Goal: Task Accomplishment & Management: Use online tool/utility

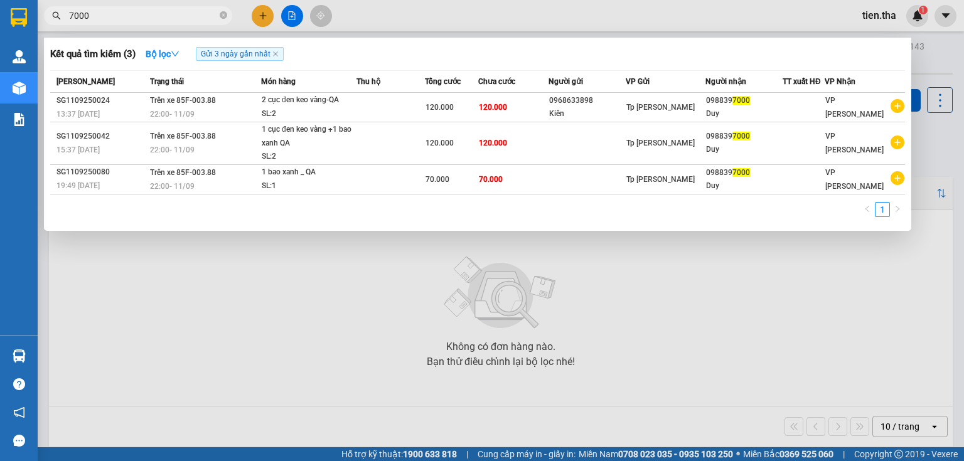
drag, startPoint x: 90, startPoint y: 15, endPoint x: 58, endPoint y: 23, distance: 32.9
click at [61, 22] on span "7000" at bounding box center [138, 15] width 188 height 19
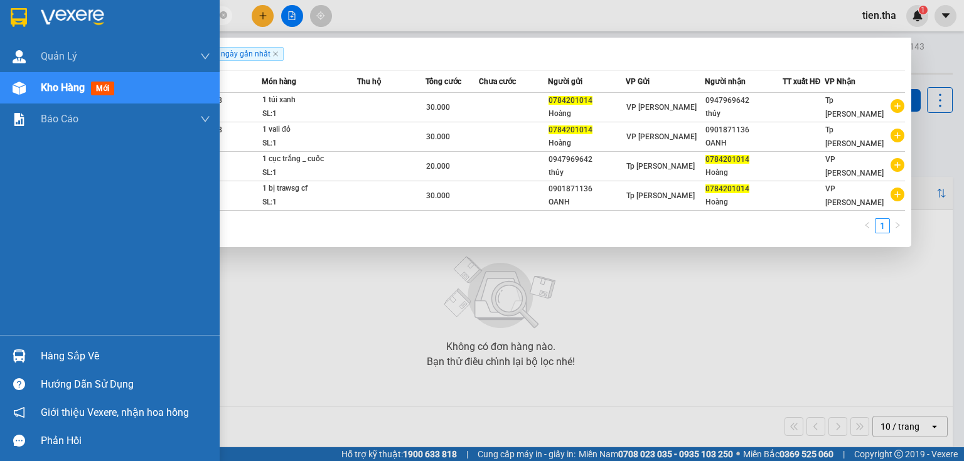
drag, startPoint x: 131, startPoint y: 18, endPoint x: 1, endPoint y: 28, distance: 130.3
click at [10, 26] on section "Kết quả tìm kiếm ( 4 ) Bộ lọc Gửi 3 ngày gần nhất Mã ĐH Trạng thái Món hàng Thu…" at bounding box center [482, 230] width 964 height 461
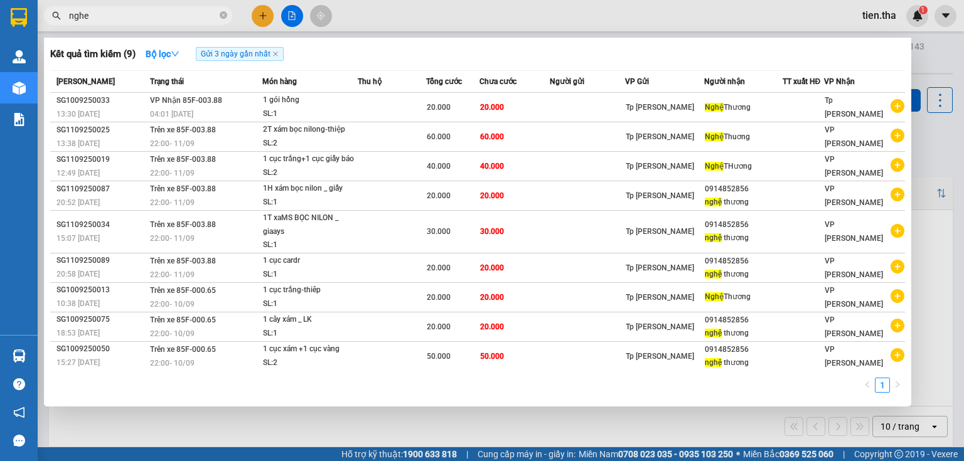
drag, startPoint x: 111, startPoint y: 21, endPoint x: 85, endPoint y: 28, distance: 26.5
click at [85, 27] on div "Kết quả tìm kiếm ( 9 ) Bộ lọc Gửi 3 ngày gần nhất Mã ĐH Trạng thái Món hàng Thu…" at bounding box center [122, 16] width 245 height 22
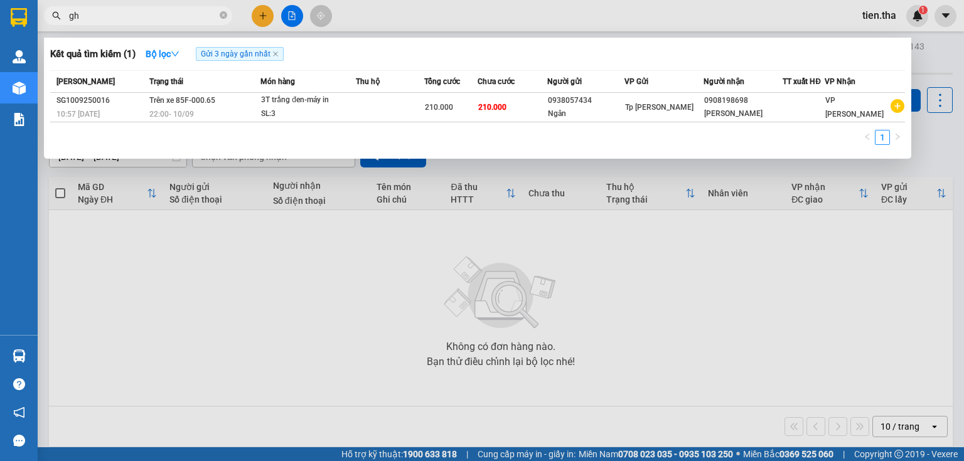
click at [88, 20] on input "gh" at bounding box center [143, 16] width 148 height 14
type input "g"
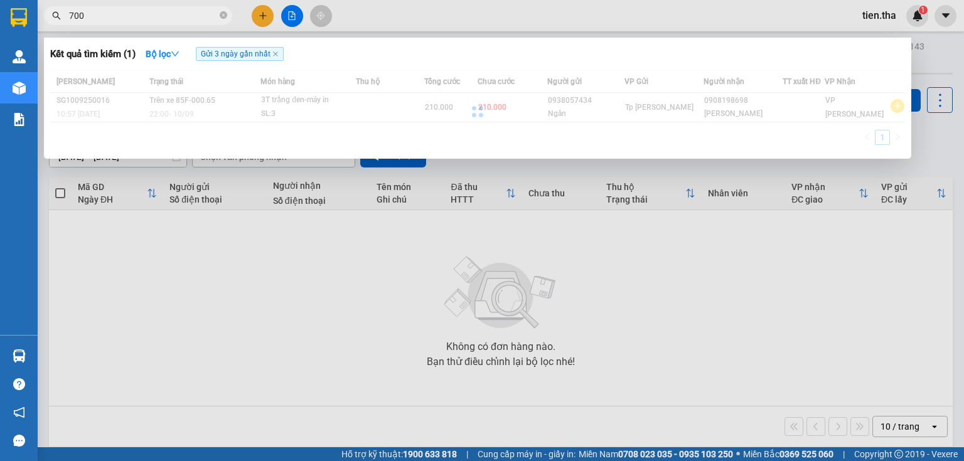
type input "7000"
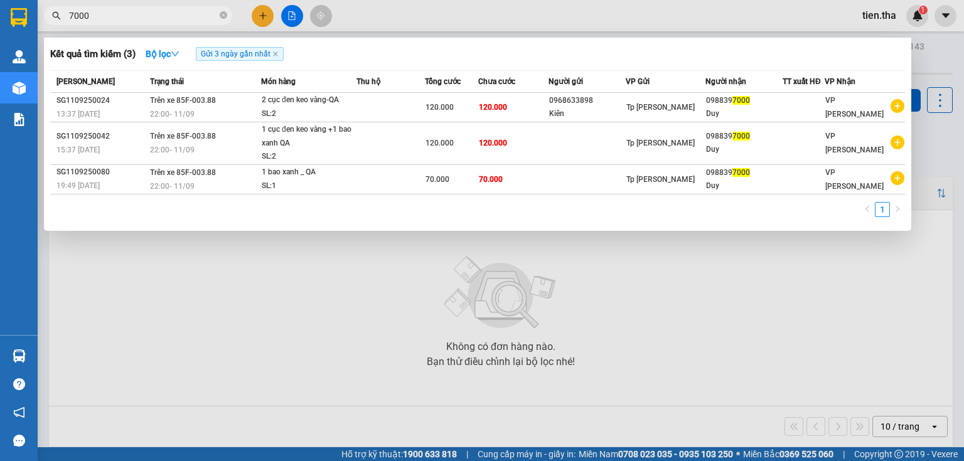
drag, startPoint x: 94, startPoint y: 18, endPoint x: 48, endPoint y: 25, distance: 47.0
click at [48, 24] on div "7000" at bounding box center [122, 15] width 245 height 19
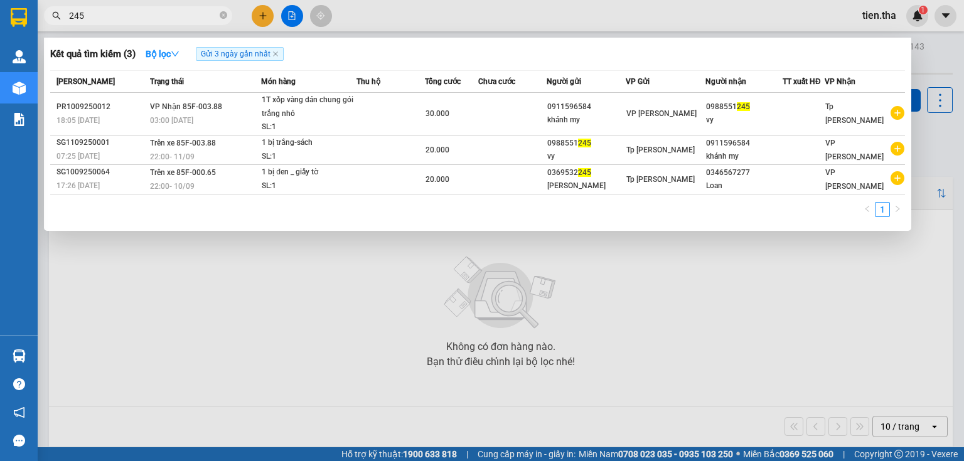
drag, startPoint x: 104, startPoint y: 18, endPoint x: 48, endPoint y: 23, distance: 55.4
click at [48, 23] on span "245" at bounding box center [138, 15] width 188 height 19
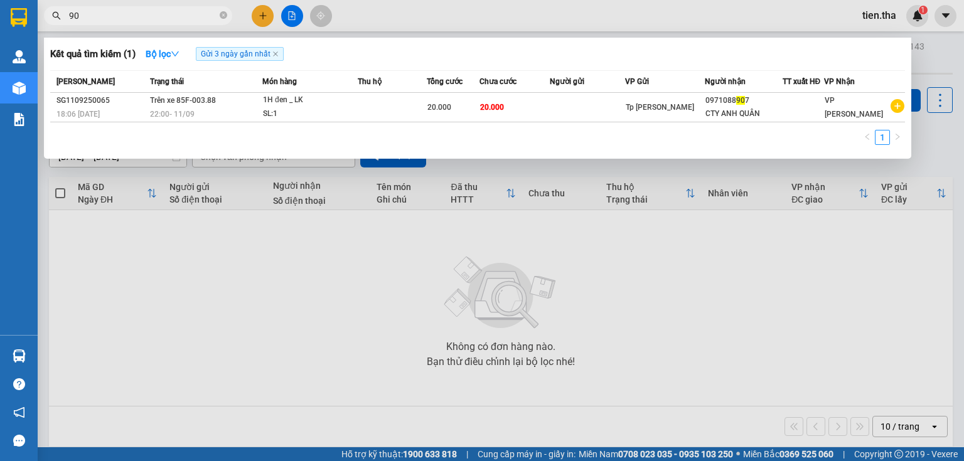
type input "9"
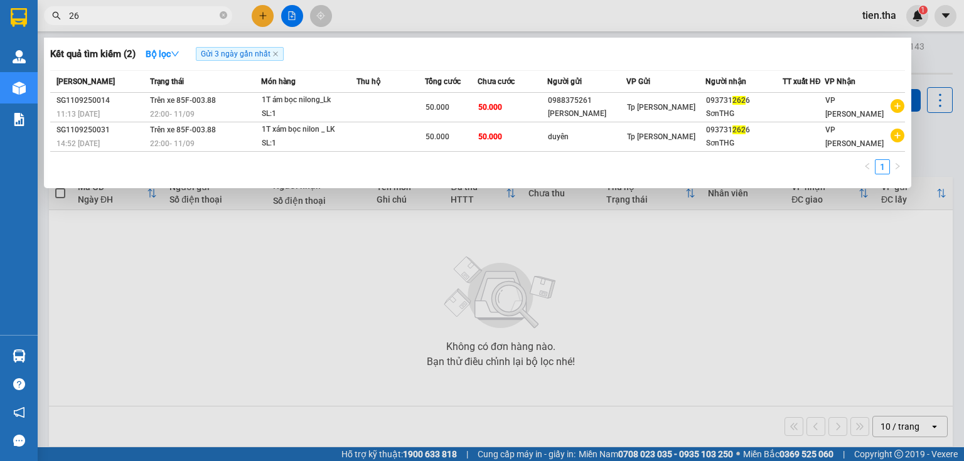
type input "2"
type input "119"
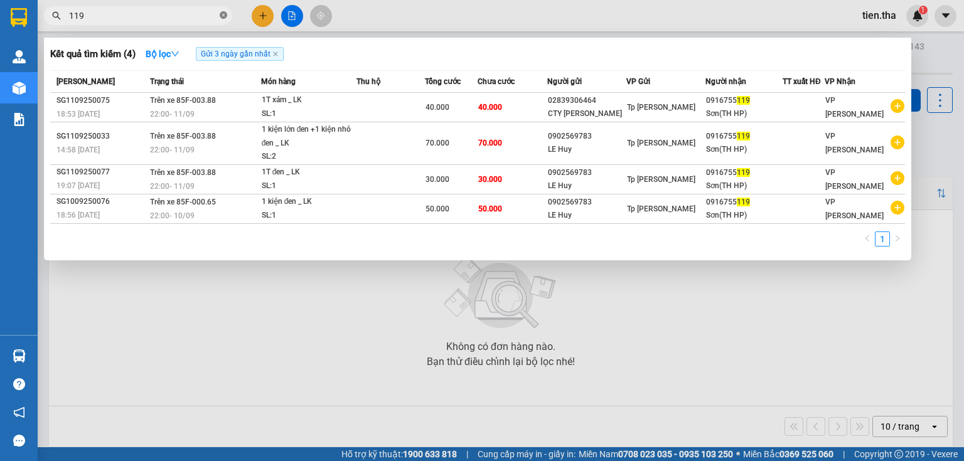
click at [225, 15] on icon "close-circle" at bounding box center [224, 15] width 8 height 8
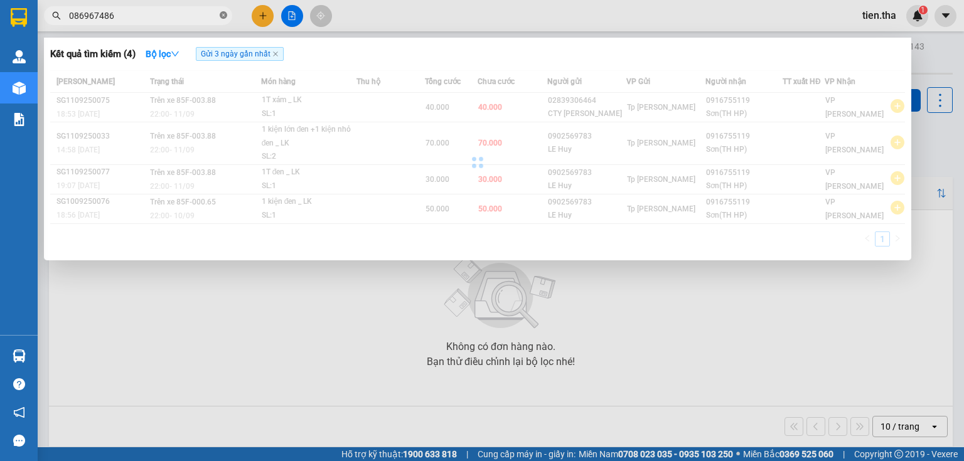
type input "0869674861"
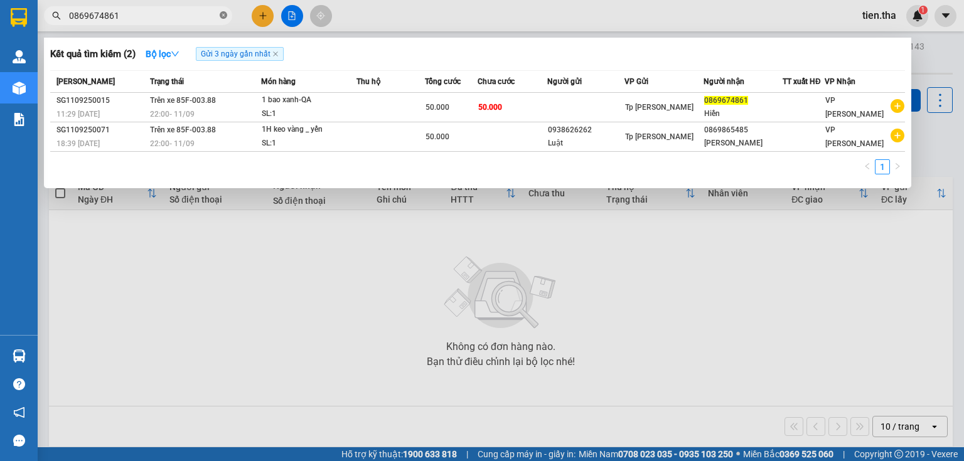
click at [224, 19] on icon "close-circle" at bounding box center [224, 15] width 8 height 8
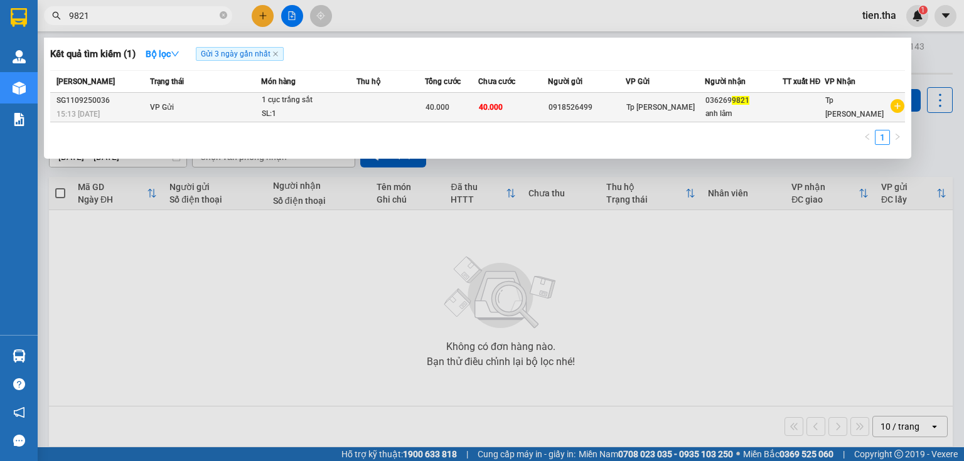
type input "9821"
click at [574, 101] on div "0918526499" at bounding box center [586, 107] width 77 height 13
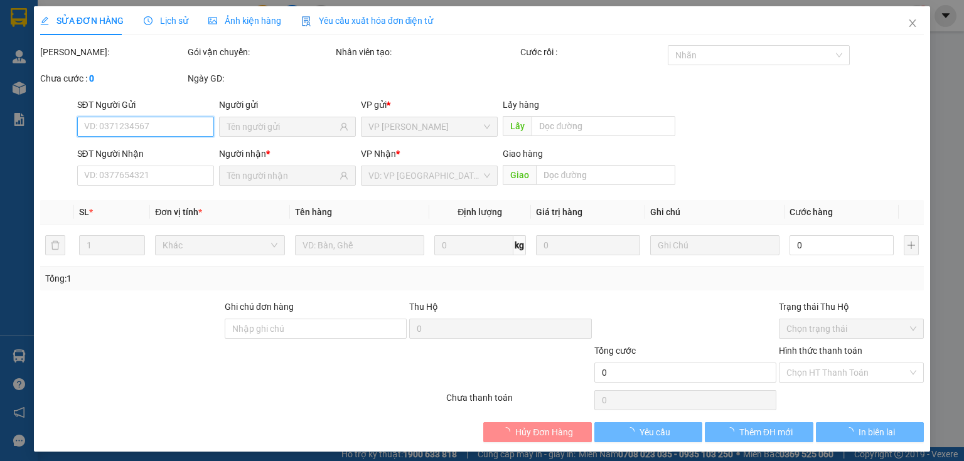
type input "0918526499"
type input "0362699821"
type input "anh lâm"
type input "40.000"
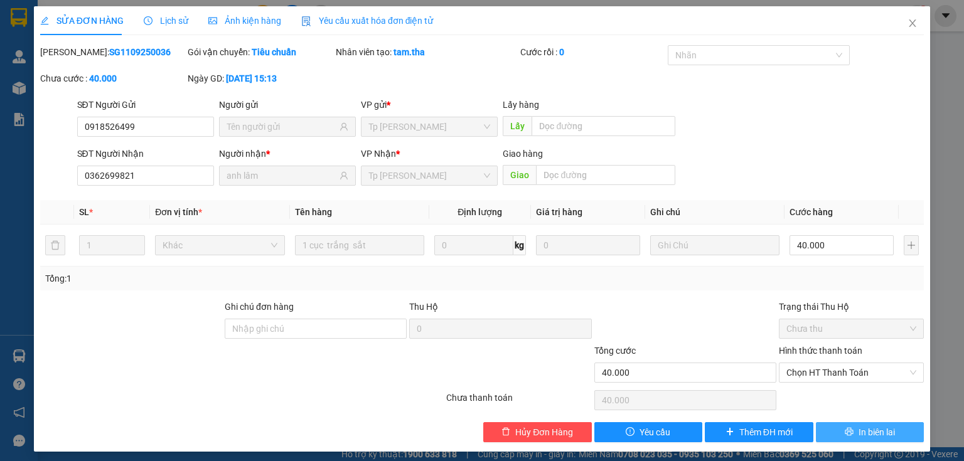
click at [870, 424] on button "In biên lai" at bounding box center [870, 432] width 109 height 20
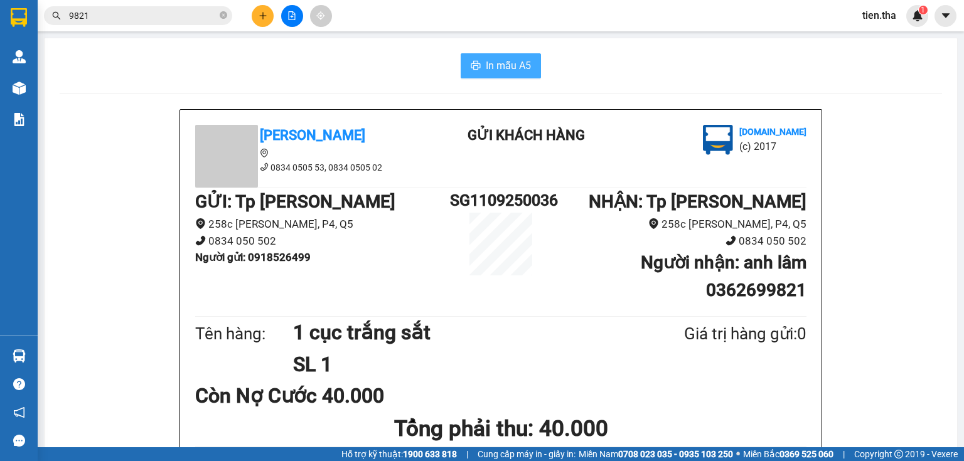
click at [497, 68] on span "In mẫu A5" at bounding box center [508, 66] width 45 height 16
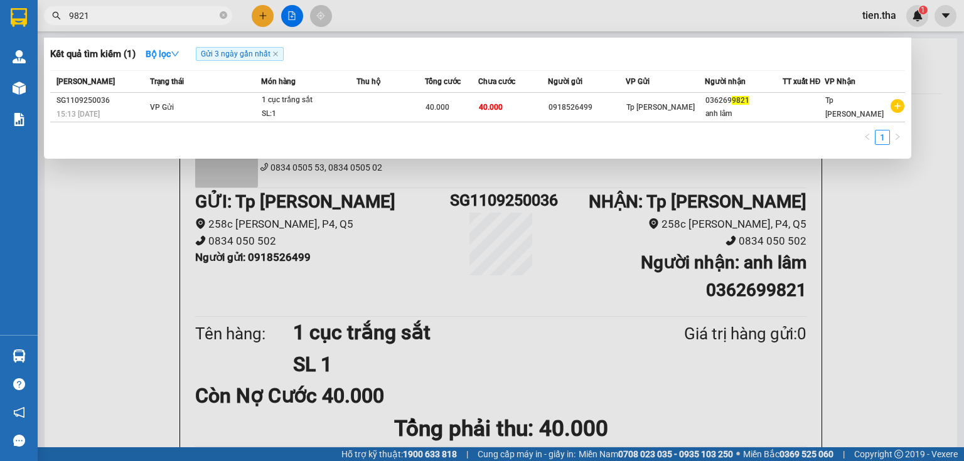
click at [109, 13] on input "9821" at bounding box center [143, 16] width 148 height 14
click at [168, 20] on input "6050" at bounding box center [143, 16] width 148 height 14
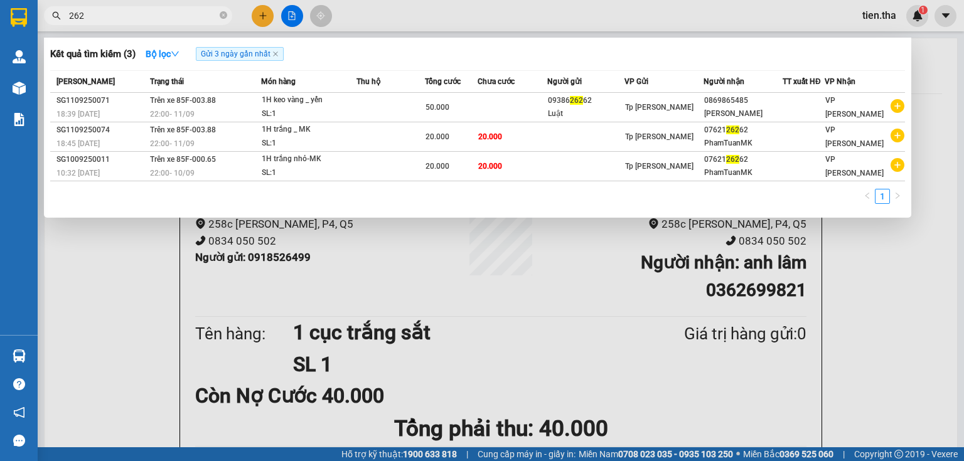
click at [131, 15] on input "262" at bounding box center [143, 16] width 148 height 14
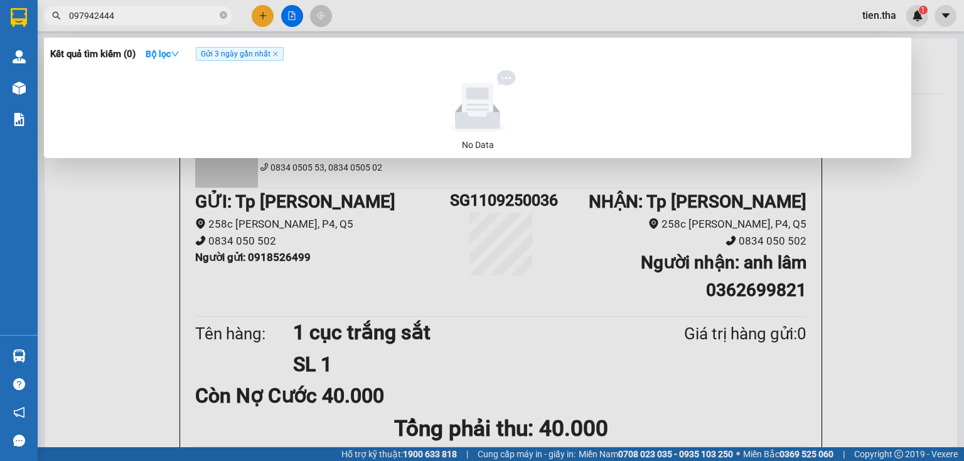
click at [131, 15] on input "097942444" at bounding box center [143, 16] width 148 height 14
click at [88, 18] on input "097942444" at bounding box center [143, 16] width 148 height 14
type input "0979042444"
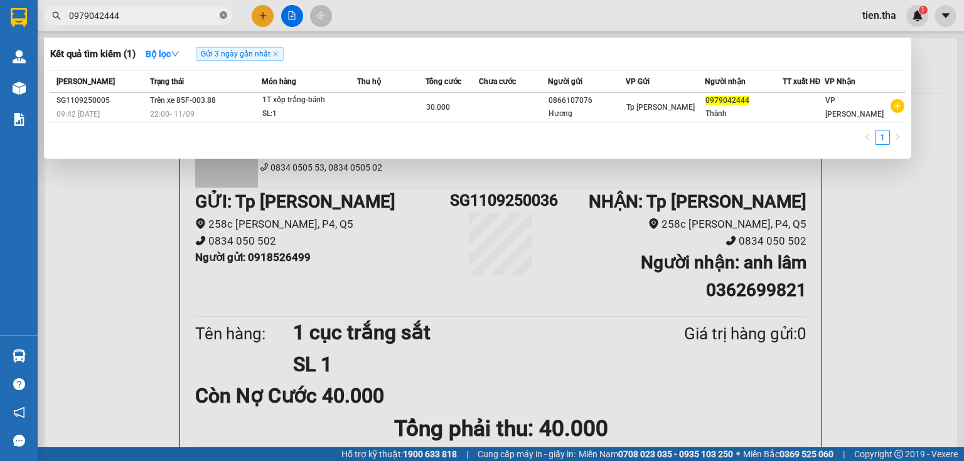
click at [226, 14] on icon "close-circle" at bounding box center [224, 15] width 8 height 8
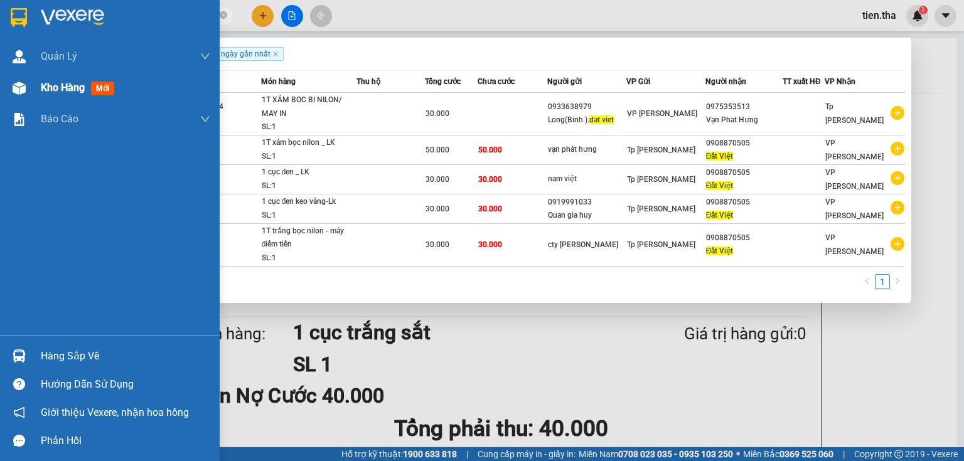
click at [60, 90] on span "Kho hàng" at bounding box center [63, 88] width 44 height 12
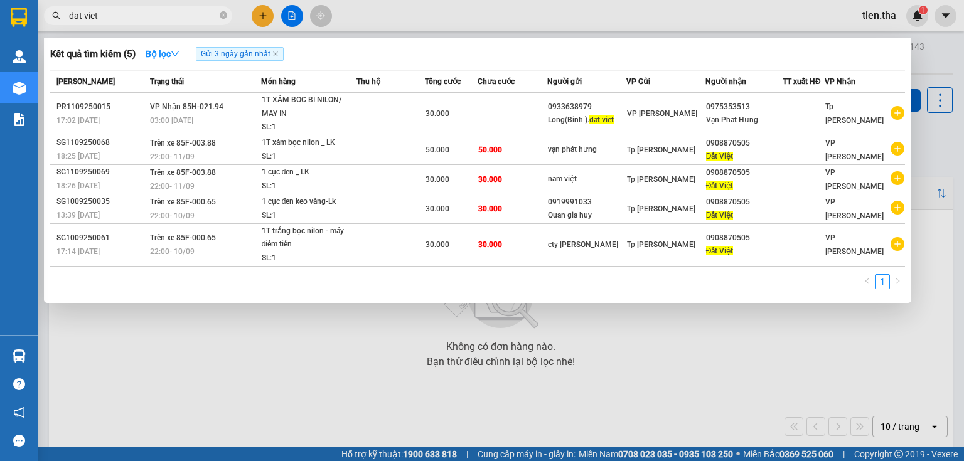
click at [108, 12] on input "dat viet" at bounding box center [143, 16] width 148 height 14
type input "d"
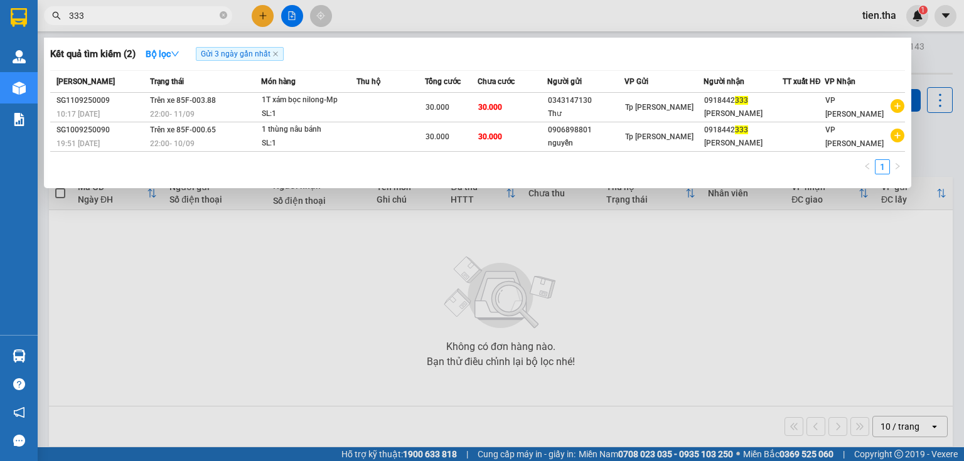
click at [921, 15] on div at bounding box center [482, 230] width 964 height 461
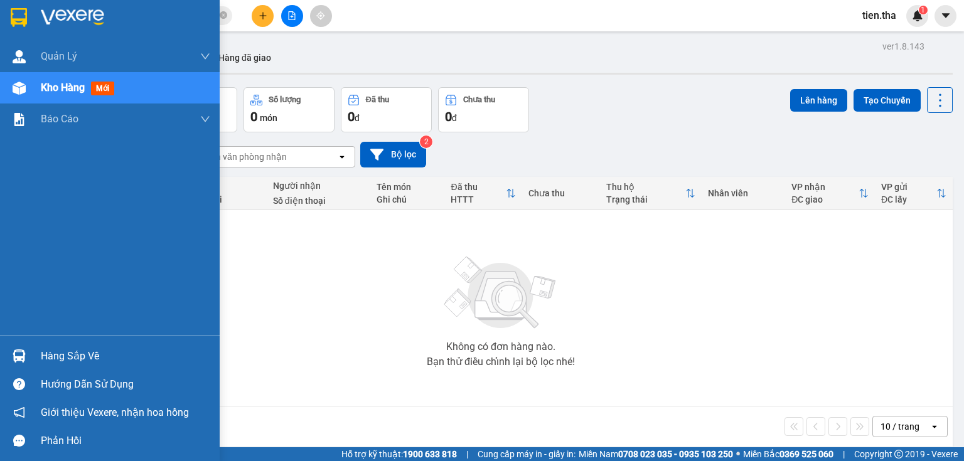
click at [36, 88] on div "Kho hàng mới" at bounding box center [110, 87] width 220 height 31
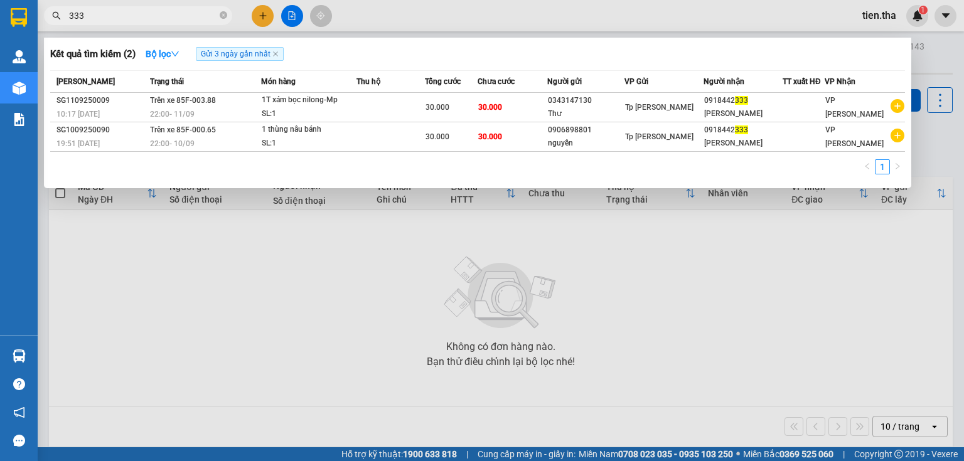
click at [114, 10] on input "333" at bounding box center [143, 16] width 148 height 14
type input "3"
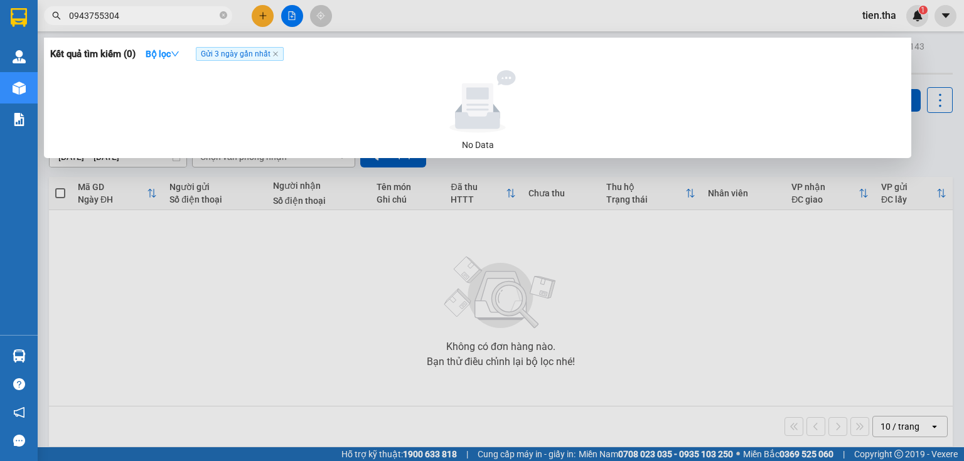
drag, startPoint x: 129, startPoint y: 15, endPoint x: 55, endPoint y: 19, distance: 74.8
click at [55, 19] on div "0943755304" at bounding box center [122, 15] width 245 height 19
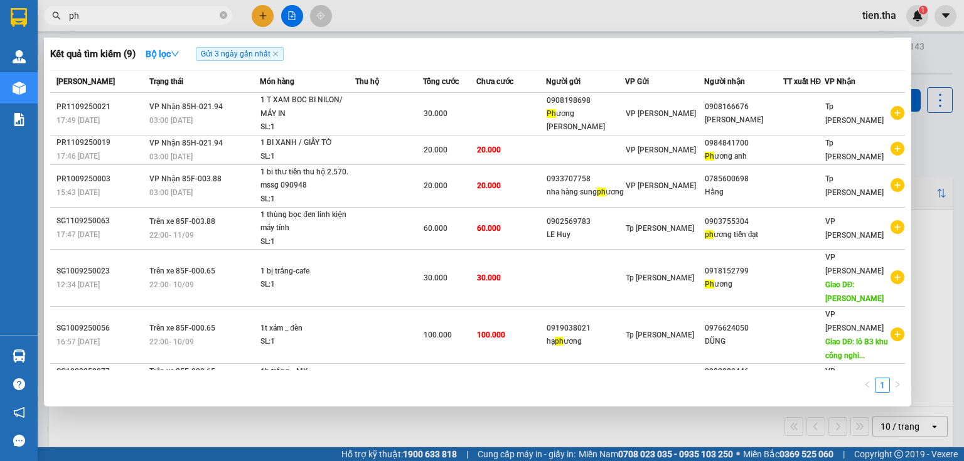
type input "p"
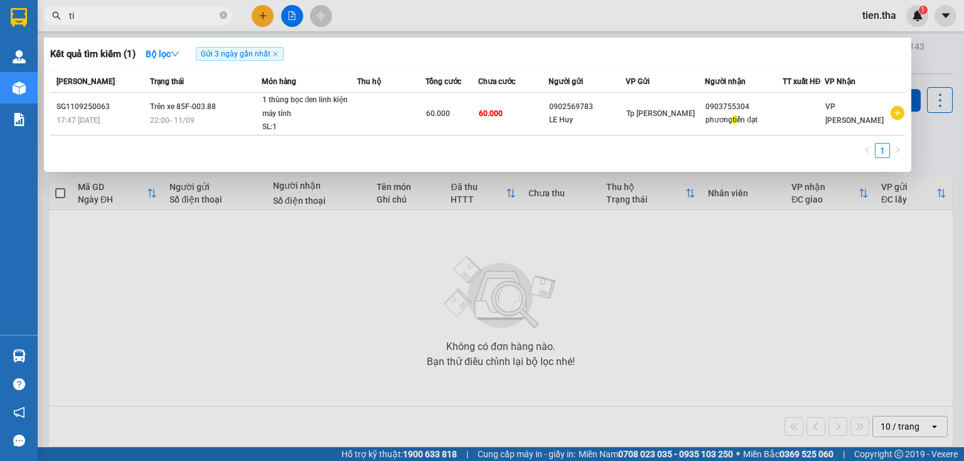
type input "t"
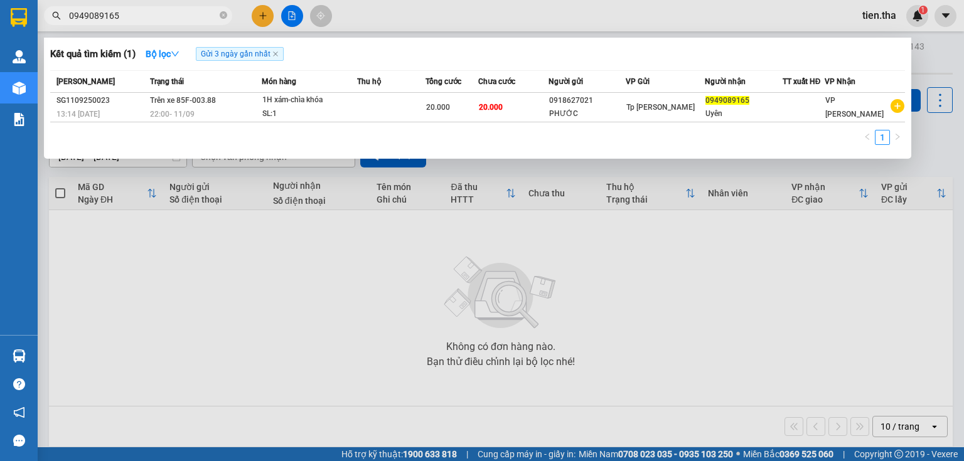
type input "0949089165"
click at [917, 18] on div at bounding box center [482, 230] width 964 height 461
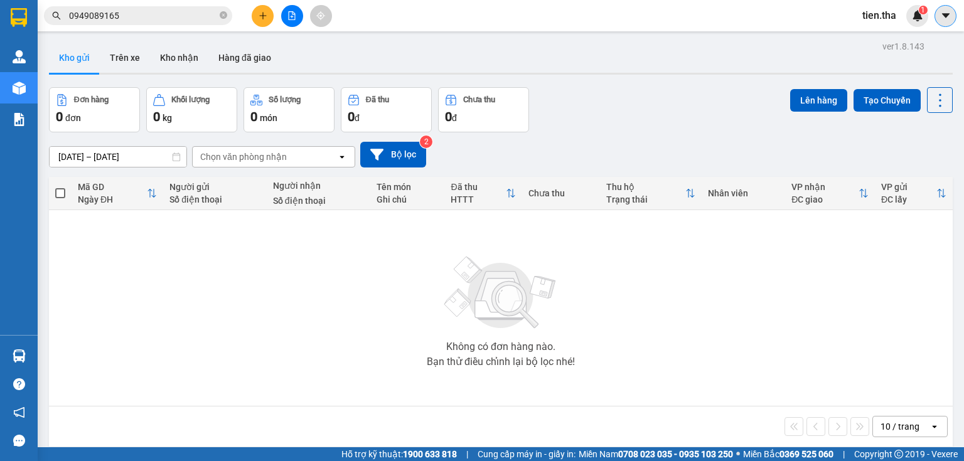
click at [941, 16] on icon "caret-down" at bounding box center [945, 15] width 11 height 11
click at [882, 15] on span "tien.tha" at bounding box center [879, 16] width 54 height 16
click at [869, 39] on li "Đăng xuất" at bounding box center [892, 39] width 80 height 20
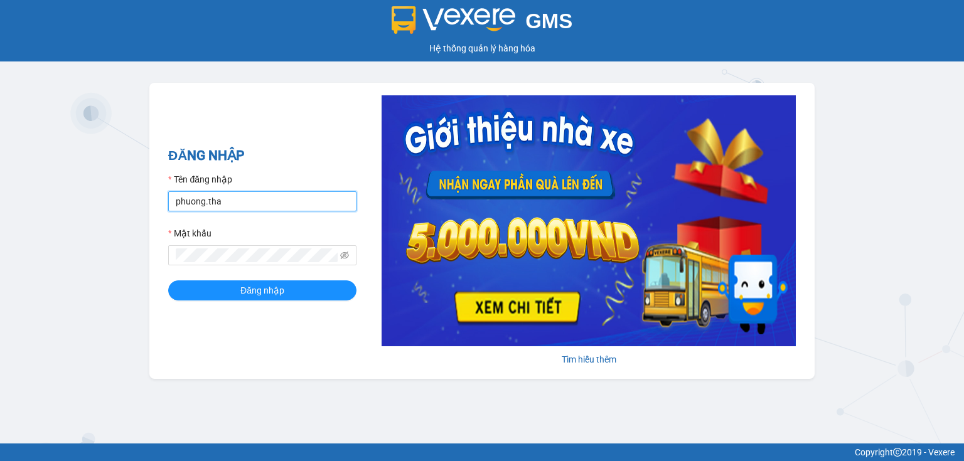
click at [203, 203] on input "phuong.tha" at bounding box center [262, 201] width 188 height 20
click at [206, 203] on input "phuong.tha" at bounding box center [262, 201] width 188 height 20
type input "phuonglien.tha"
click at [341, 254] on icon "eye-invisible" at bounding box center [344, 256] width 9 height 8
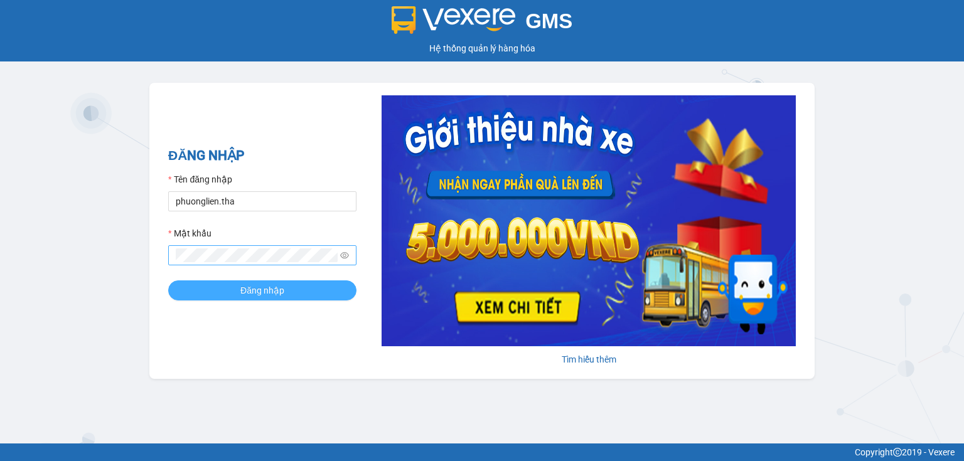
click at [207, 291] on button "Đăng nhập" at bounding box center [262, 290] width 188 height 20
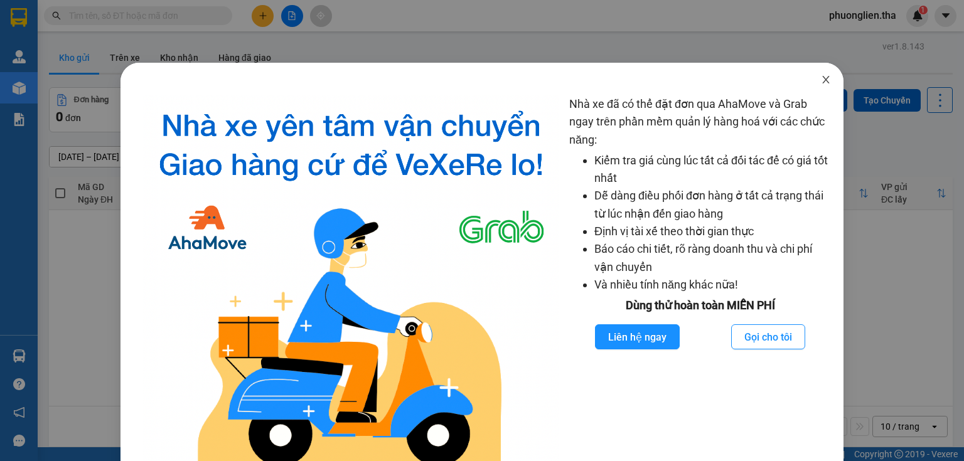
click at [822, 82] on icon "close" at bounding box center [825, 80] width 7 height 8
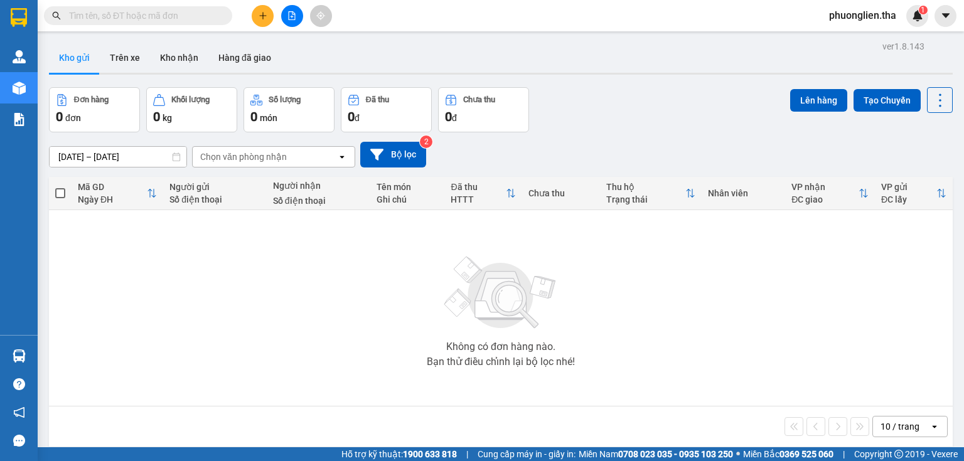
click at [162, 16] on input "text" at bounding box center [143, 16] width 148 height 14
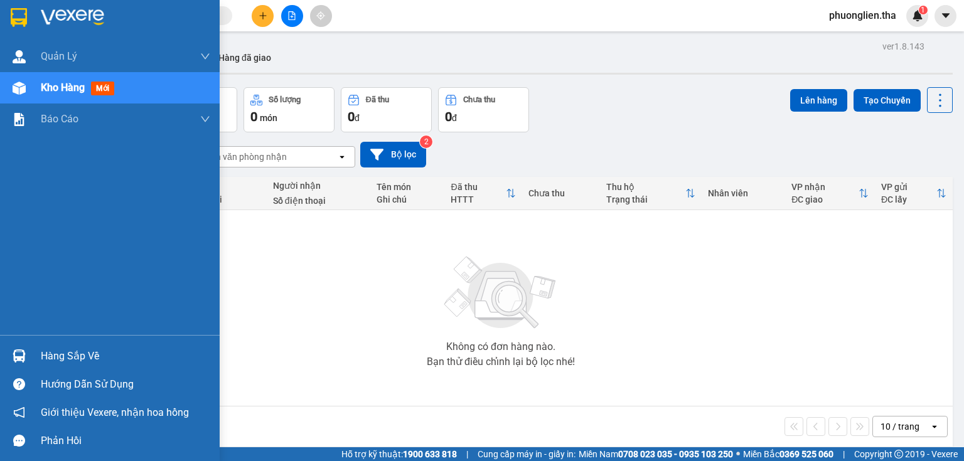
click at [43, 87] on span "Kho hàng" at bounding box center [63, 88] width 44 height 12
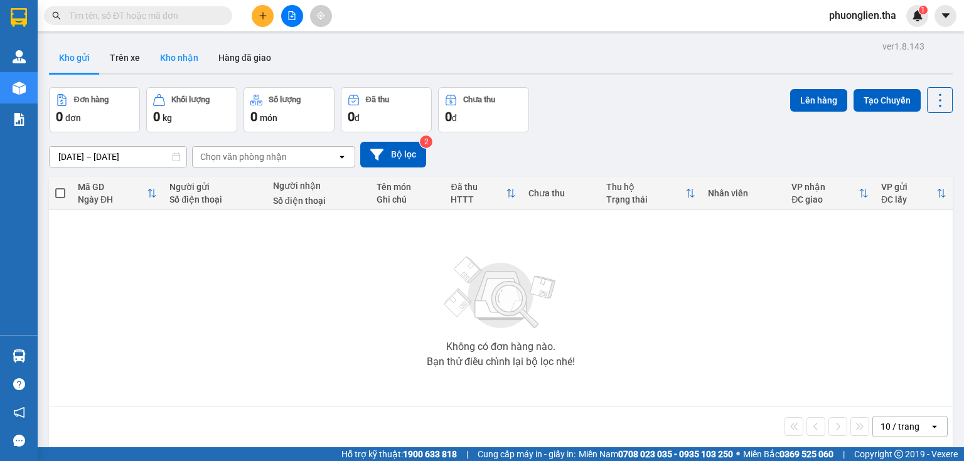
click at [178, 56] on button "Kho nhận" at bounding box center [179, 58] width 58 height 30
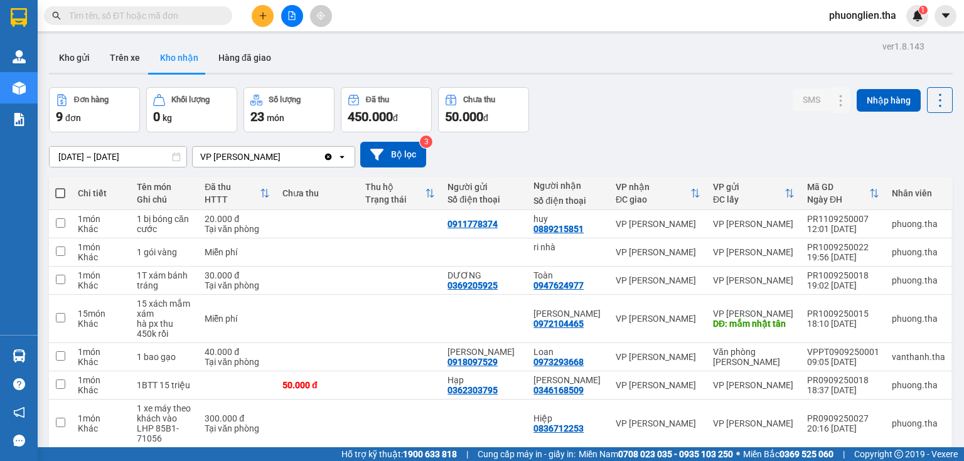
click at [181, 11] on input "text" at bounding box center [143, 16] width 148 height 14
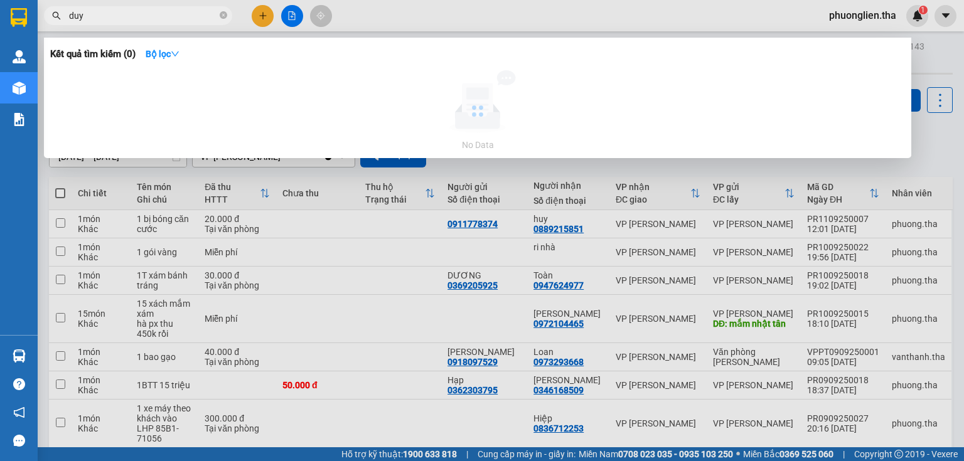
type input "duy"
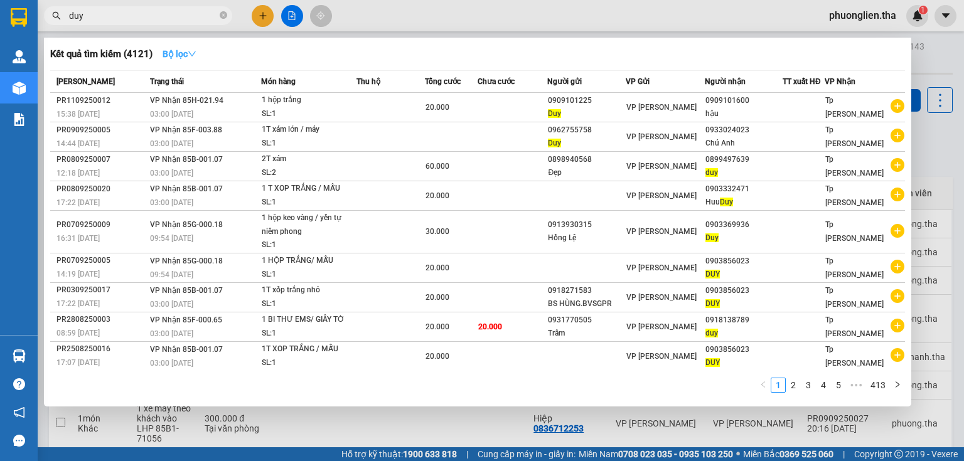
click at [163, 57] on strong "Bộ lọc" at bounding box center [180, 54] width 34 height 10
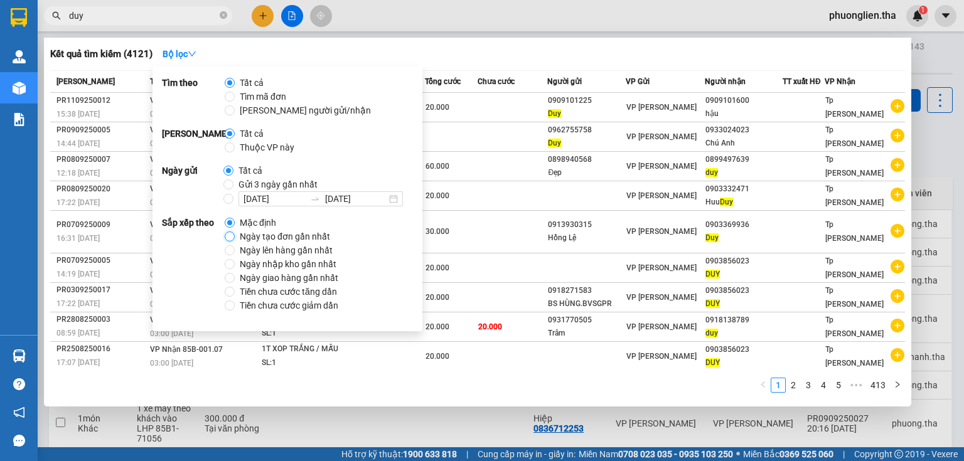
click at [233, 237] on input "Ngày tạo đơn gần nhất" at bounding box center [230, 237] width 10 height 10
radio input "true"
radio input "false"
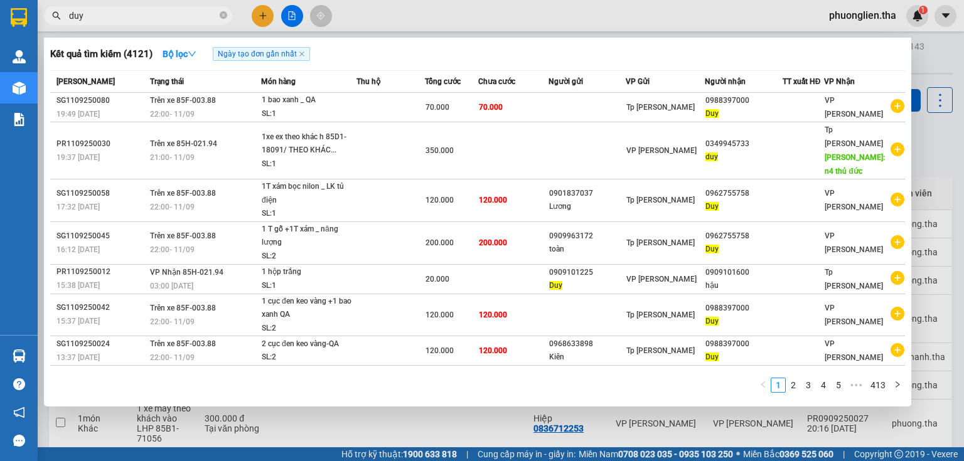
click at [438, 55] on div "Kết quả tìm kiếm ( 4121 ) Bộ lọc Ngày tạo đơn gần nhất" at bounding box center [477, 54] width 855 height 20
click at [144, 22] on input "duy" at bounding box center [143, 16] width 148 height 14
type input "d"
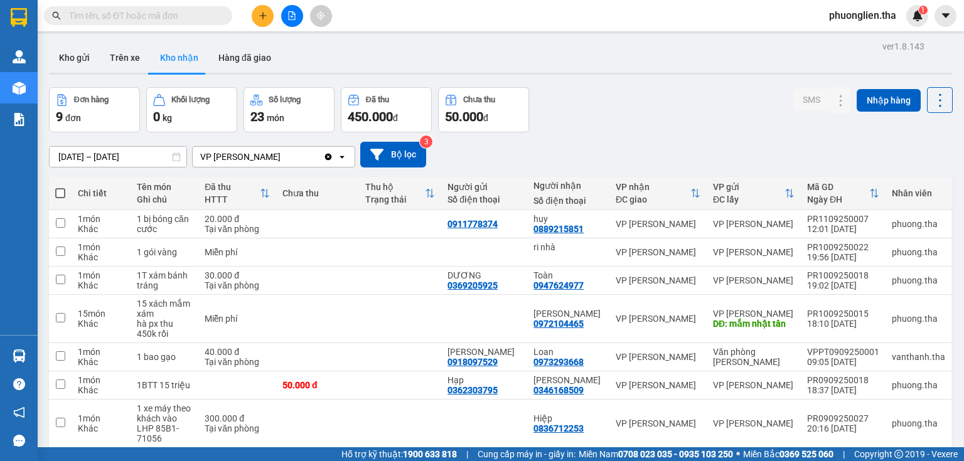
click at [120, 13] on input "text" at bounding box center [143, 16] width 148 height 14
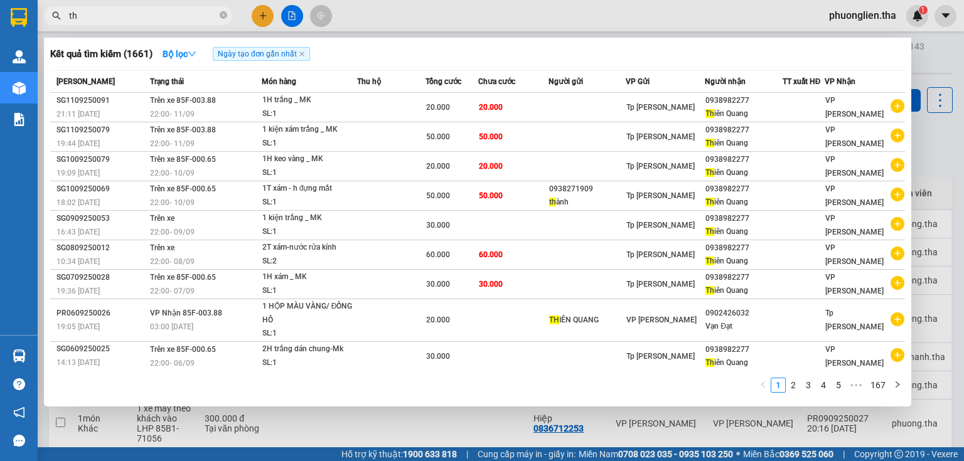
type input "t"
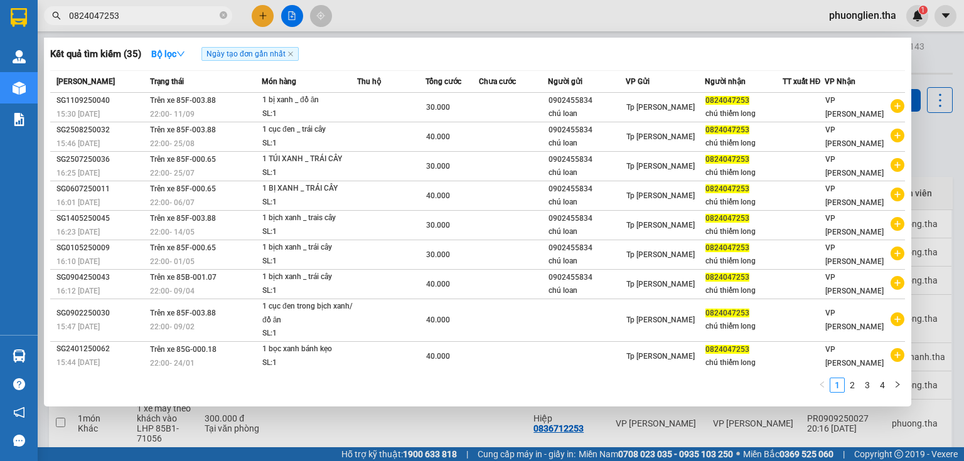
type input "0824047253"
click at [914, 16] on div at bounding box center [482, 230] width 964 height 461
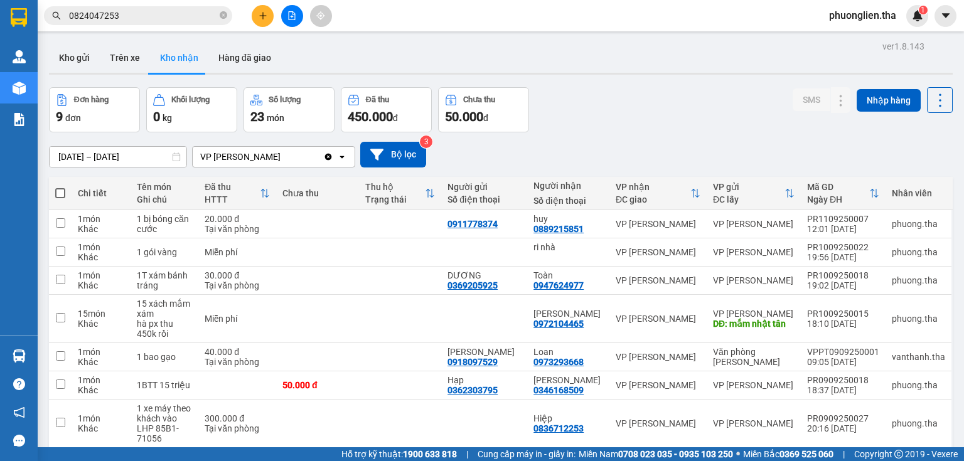
click at [914, 16] on img at bounding box center [917, 15] width 11 height 11
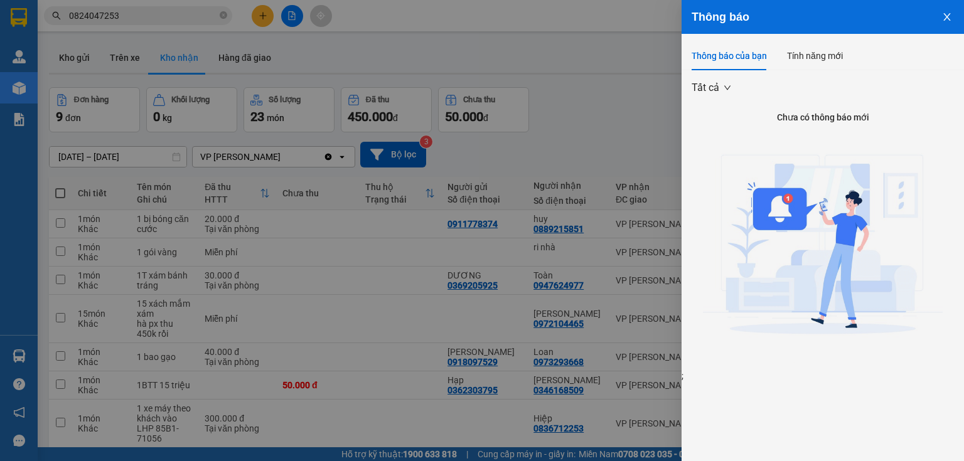
click at [949, 17] on icon "close" at bounding box center [947, 17] width 10 height 10
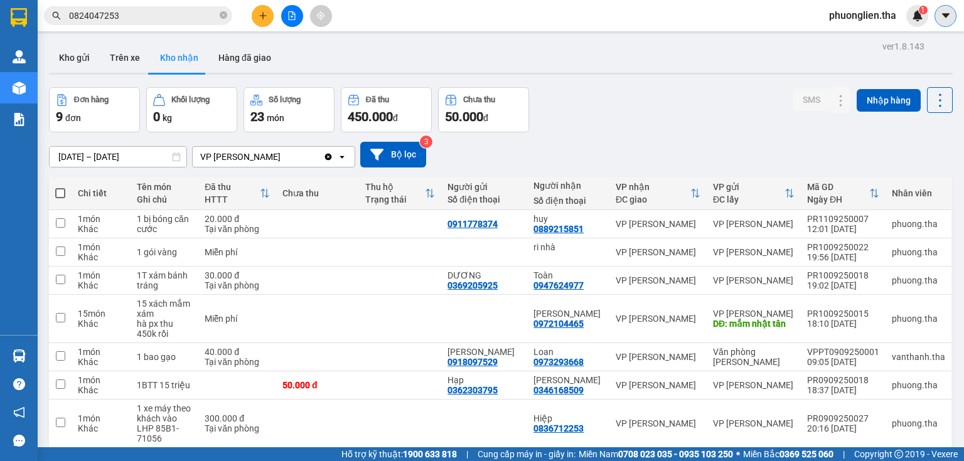
click at [951, 18] on button at bounding box center [945, 16] width 22 height 22
click at [874, 15] on span "phuonglien.tha" at bounding box center [862, 16] width 87 height 16
click at [849, 38] on span "Đăng xuất" at bounding box center [867, 39] width 61 height 14
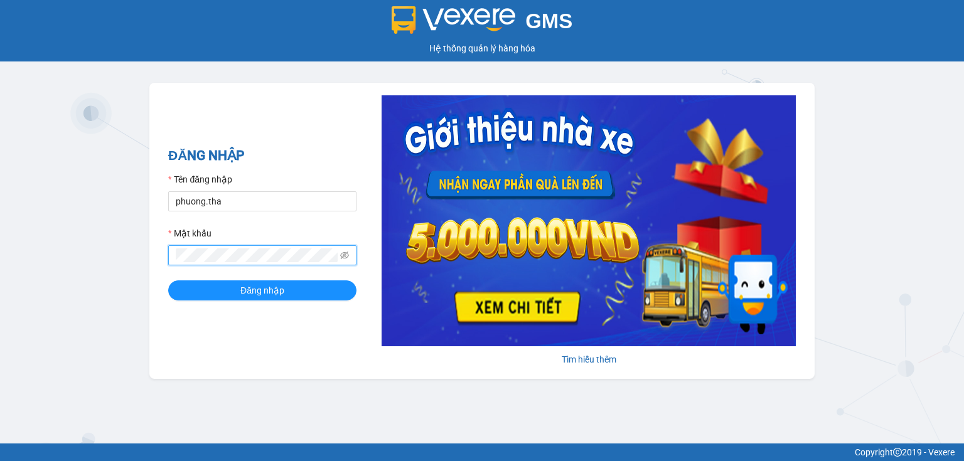
click at [171, 259] on span at bounding box center [262, 255] width 188 height 20
click at [329, 166] on div "ĐĂNG NHẬP Tên đăng nhập phuong.tha Mật khẩu Vui lòng nhập mật khẩu! Đăng nhập" at bounding box center [262, 231] width 188 height 171
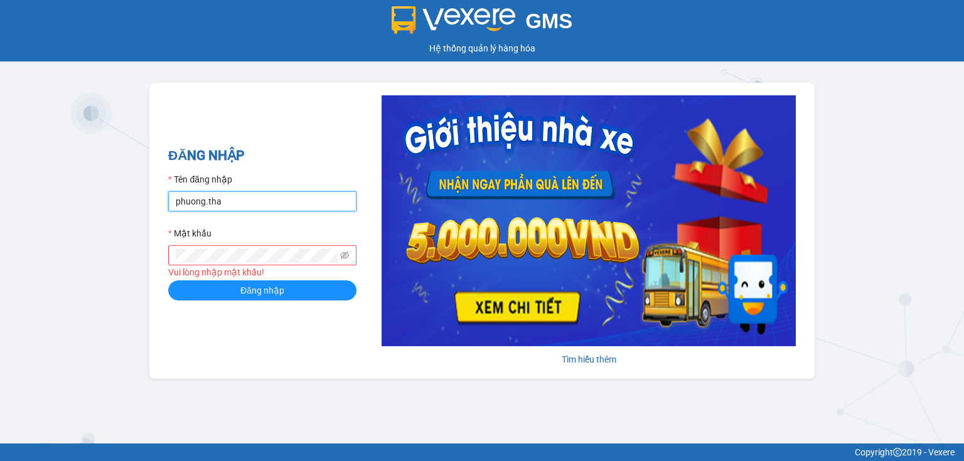
drag, startPoint x: 202, startPoint y: 205, endPoint x: 223, endPoint y: 201, distance: 21.0
click at [203, 205] on input "phuong.tha" at bounding box center [262, 201] width 188 height 20
click at [205, 201] on input "phuong.tha" at bounding box center [262, 201] width 188 height 20
type input "phuonglien.tha"
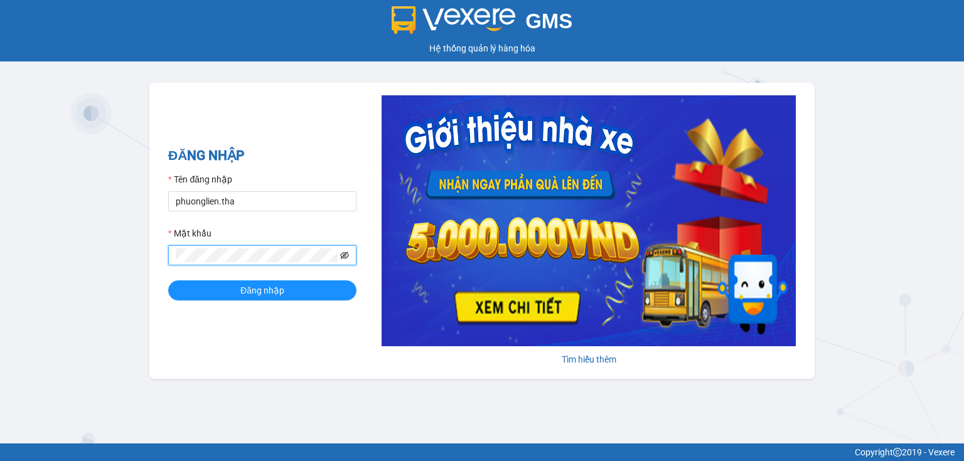
click at [340, 256] on icon "eye-invisible" at bounding box center [344, 255] width 9 height 9
click at [332, 290] on button "Đăng nhập" at bounding box center [262, 290] width 188 height 20
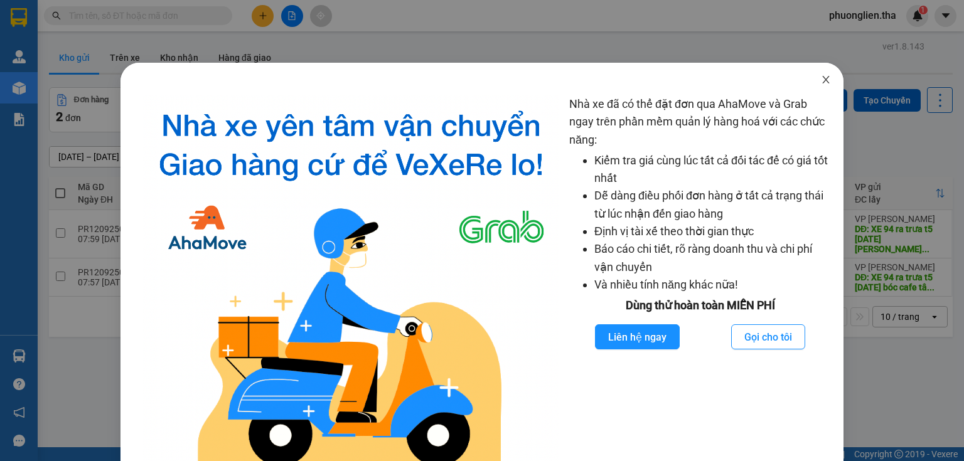
click at [823, 77] on icon "close" at bounding box center [826, 80] width 10 height 10
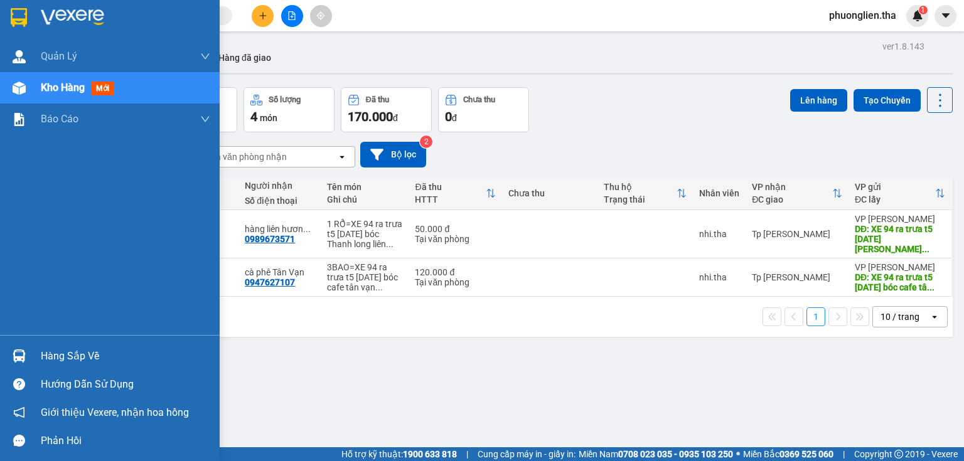
click at [43, 88] on span "Kho hàng" at bounding box center [63, 88] width 44 height 12
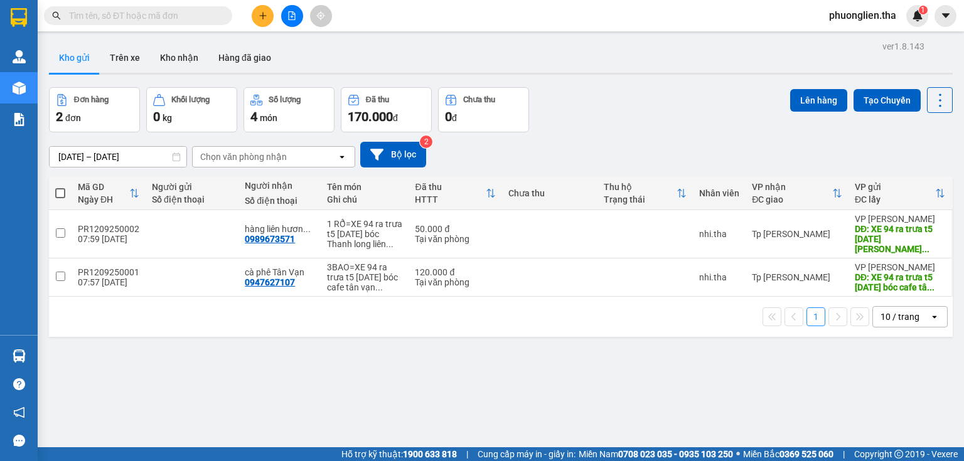
click at [75, 18] on input "text" at bounding box center [143, 16] width 148 height 14
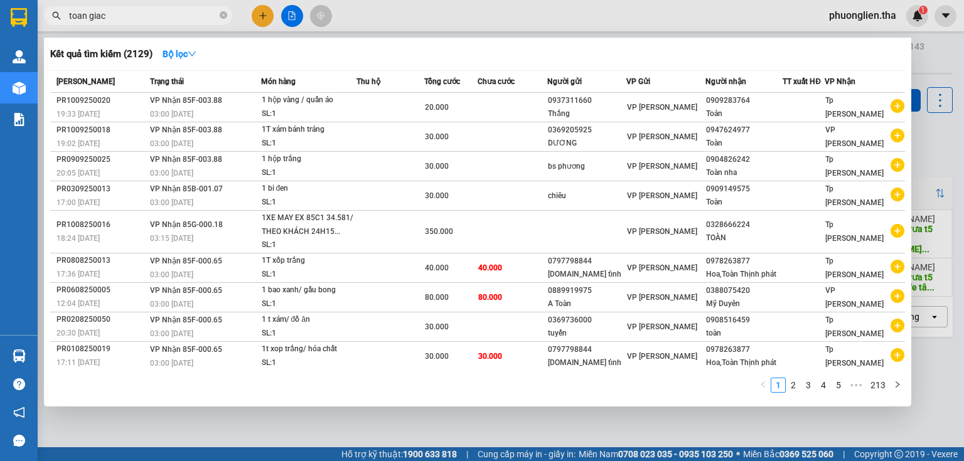
type input "toan giac"
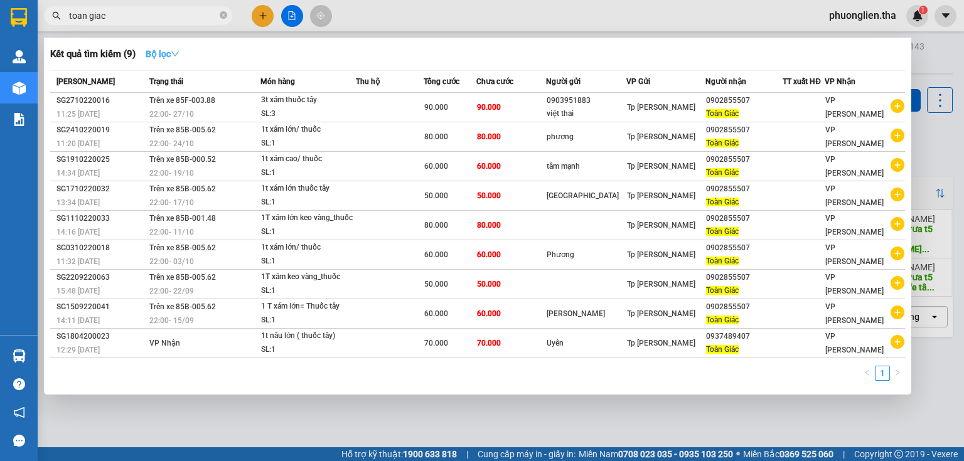
click at [171, 53] on strong "Bộ lọc" at bounding box center [163, 54] width 34 height 10
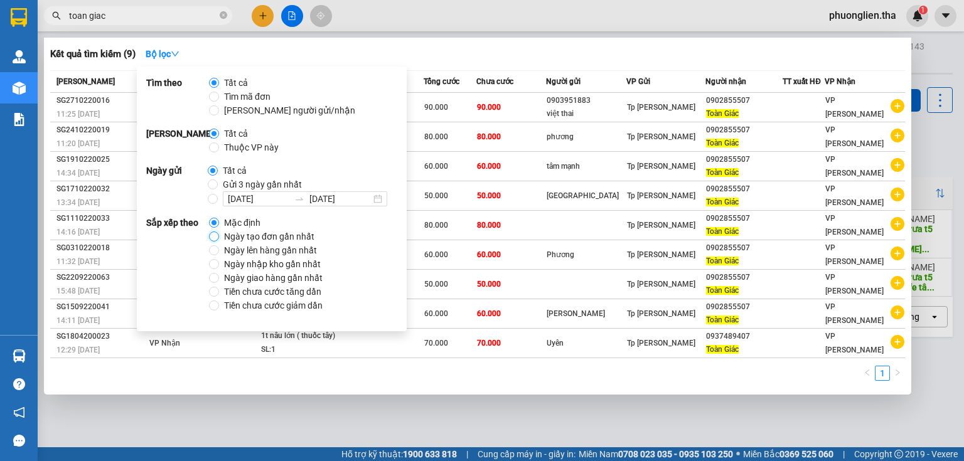
click at [210, 233] on input "Ngày tạo đơn gần nhất" at bounding box center [214, 237] width 10 height 10
radio input "true"
radio input "false"
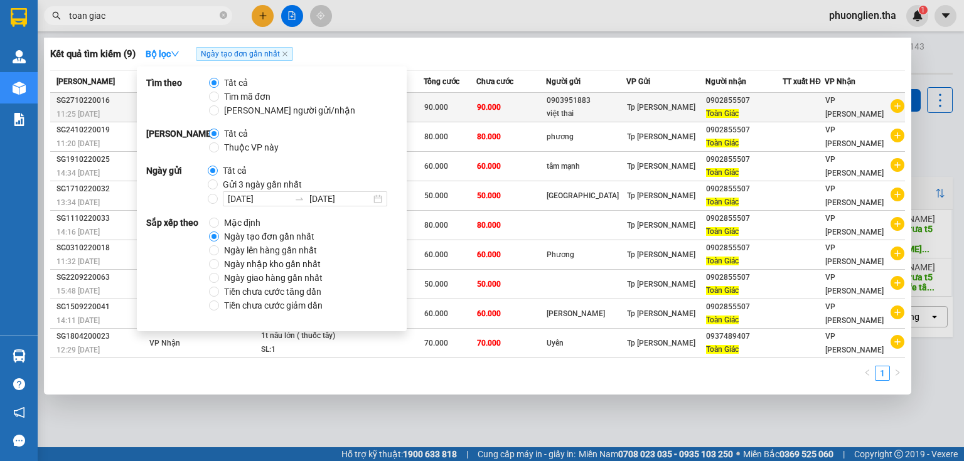
click at [424, 104] on td at bounding box center [390, 107] width 68 height 29
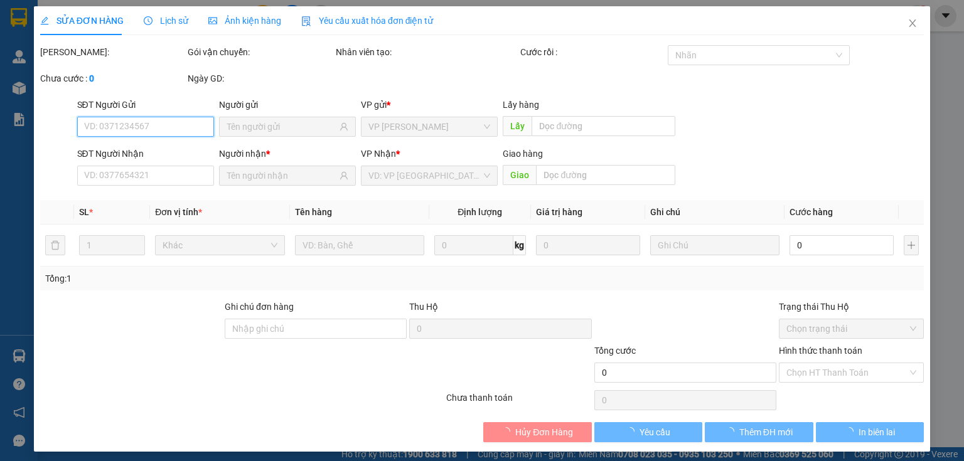
type input "0903951883"
type input "việt thai"
type input "0902855507"
type input "Toàn Giác"
type input "90.000"
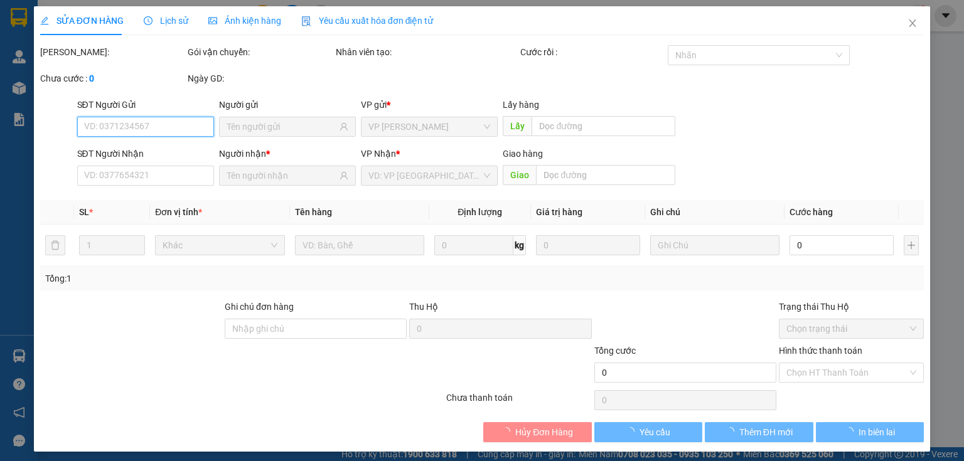
type input "90.000"
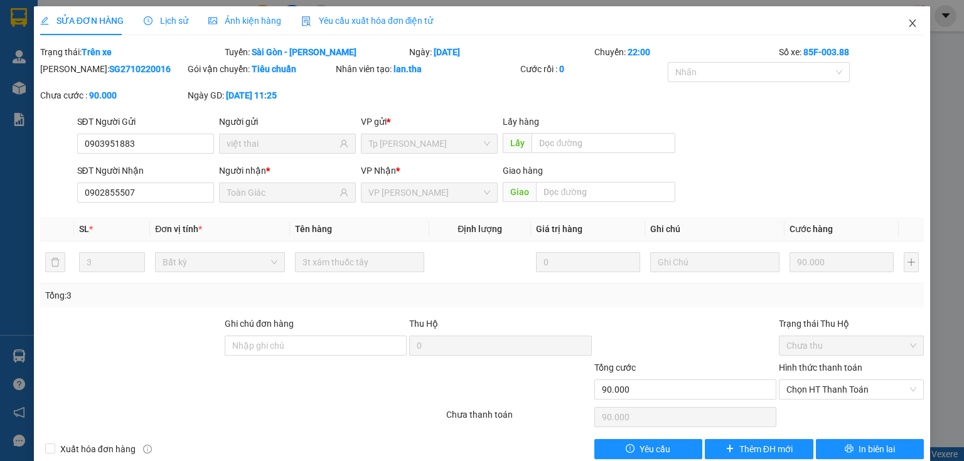
click at [907, 27] on icon "close" at bounding box center [912, 23] width 10 height 10
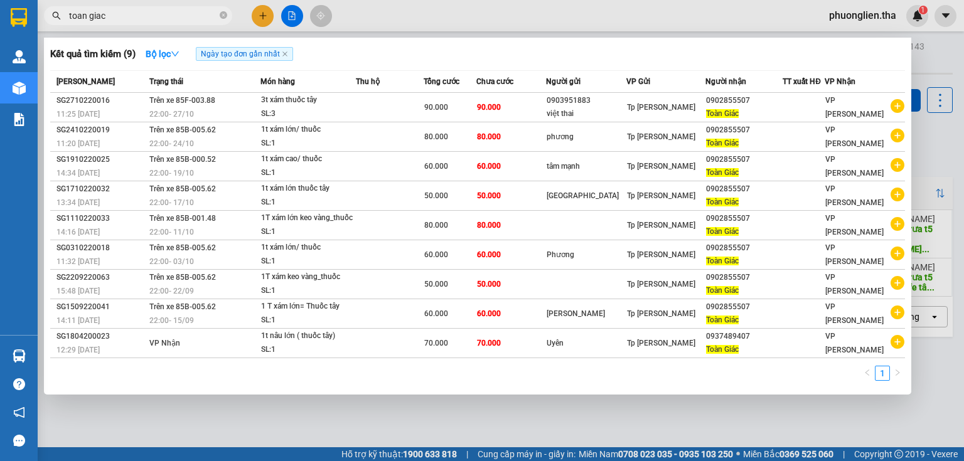
click at [122, 13] on input "toan giac" at bounding box center [143, 16] width 148 height 14
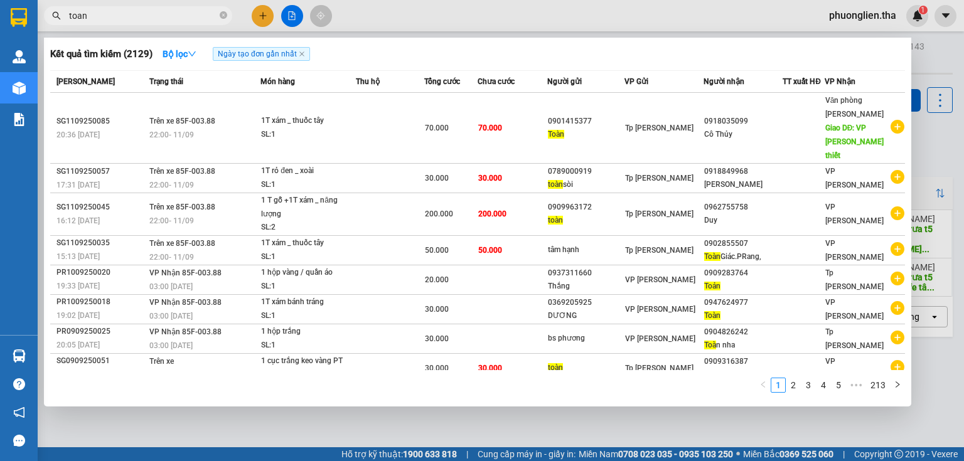
click at [143, 18] on input "toan" at bounding box center [143, 16] width 148 height 14
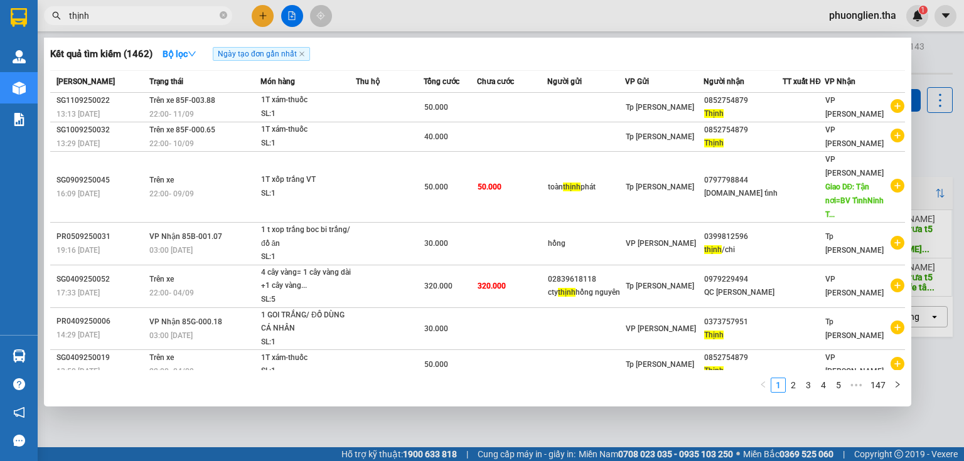
click at [108, 15] on input "thịnh" at bounding box center [143, 16] width 148 height 14
type input "t"
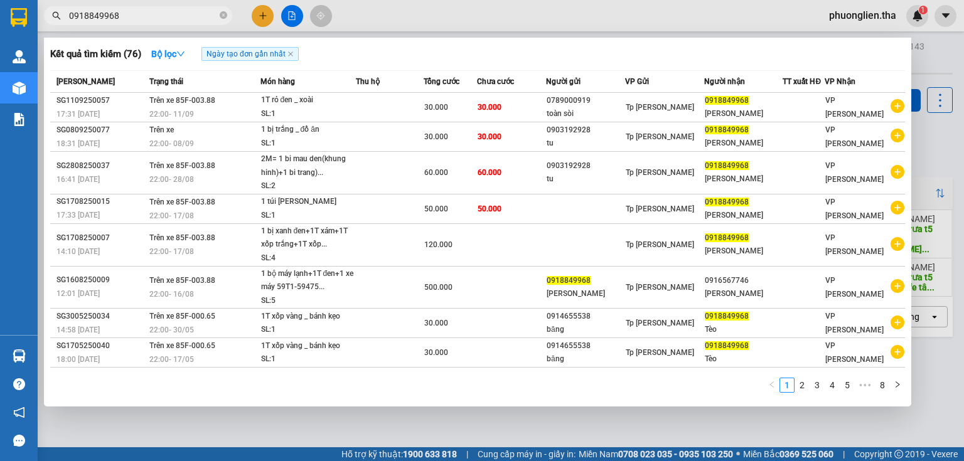
drag, startPoint x: 142, startPoint y: 19, endPoint x: 68, endPoint y: 20, distance: 74.1
click at [68, 20] on span "0918849968" at bounding box center [138, 15] width 188 height 19
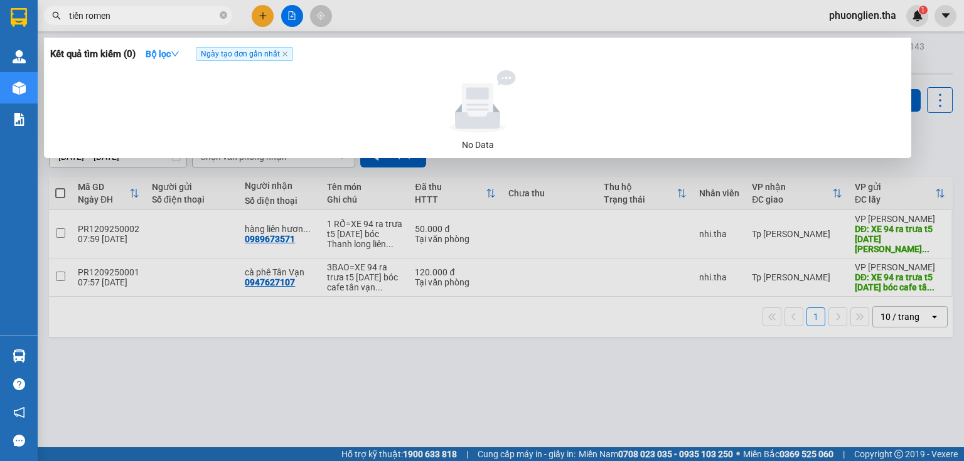
click at [117, 12] on input "tiến romen" at bounding box center [143, 16] width 148 height 14
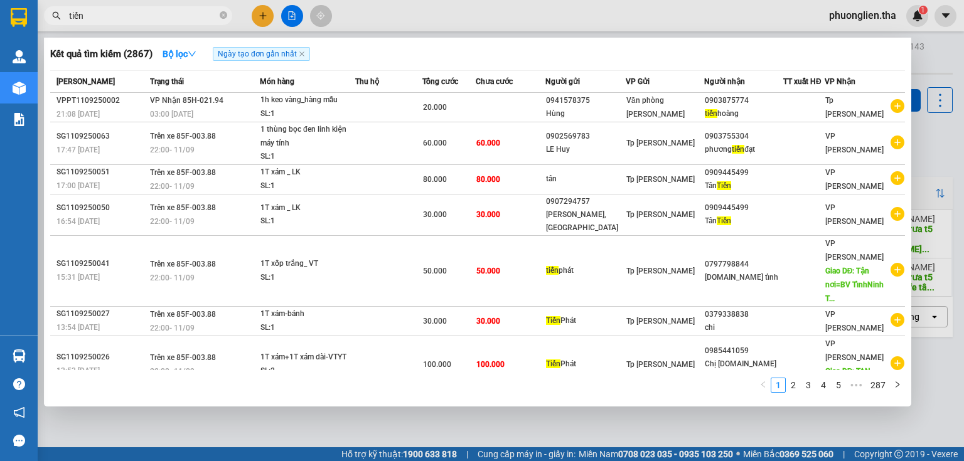
drag, startPoint x: 97, startPoint y: 17, endPoint x: 45, endPoint y: 22, distance: 52.9
click at [45, 22] on div "tiến" at bounding box center [122, 15] width 245 height 19
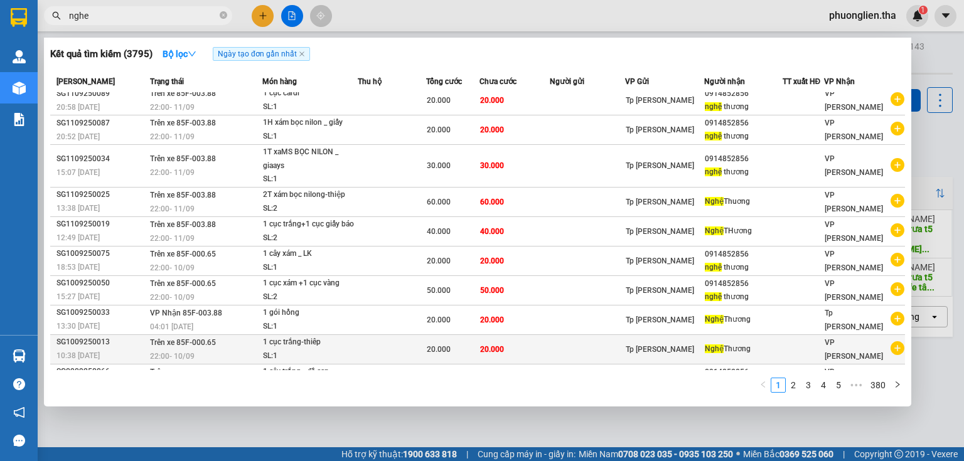
scroll to position [27, 0]
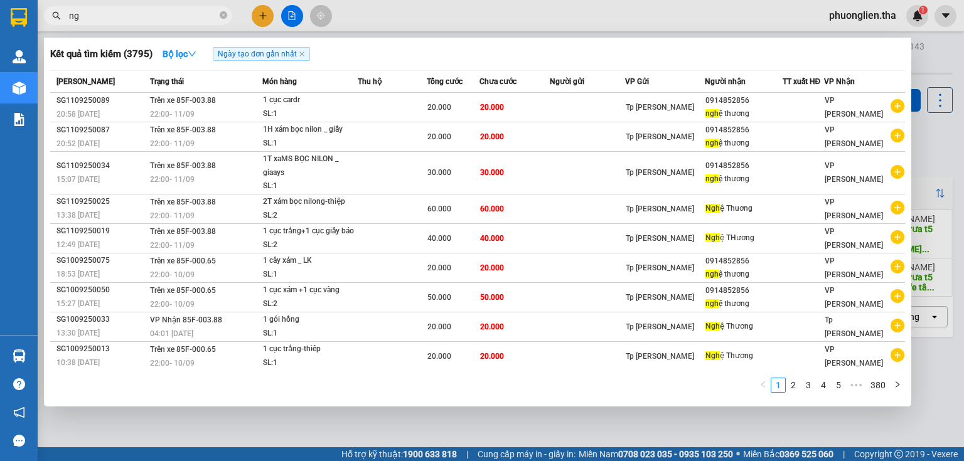
type input "n"
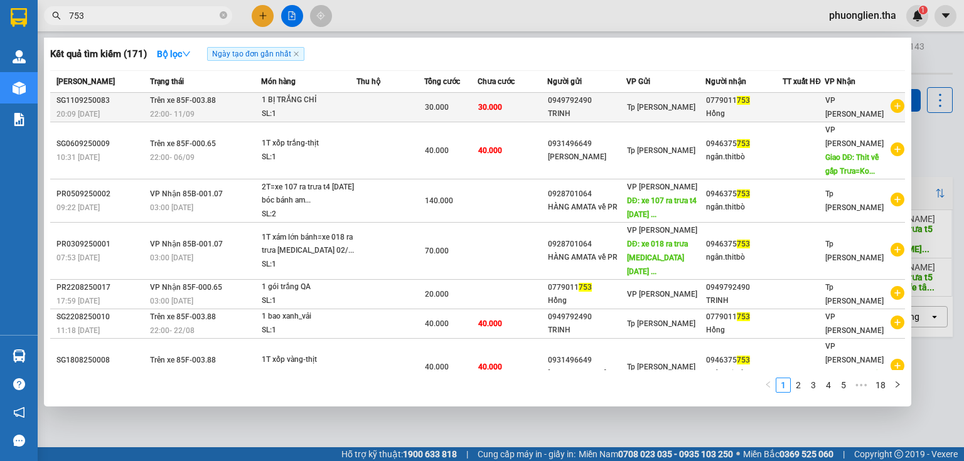
type input "753"
click at [645, 105] on span "Tp [PERSON_NAME]" at bounding box center [661, 107] width 68 height 9
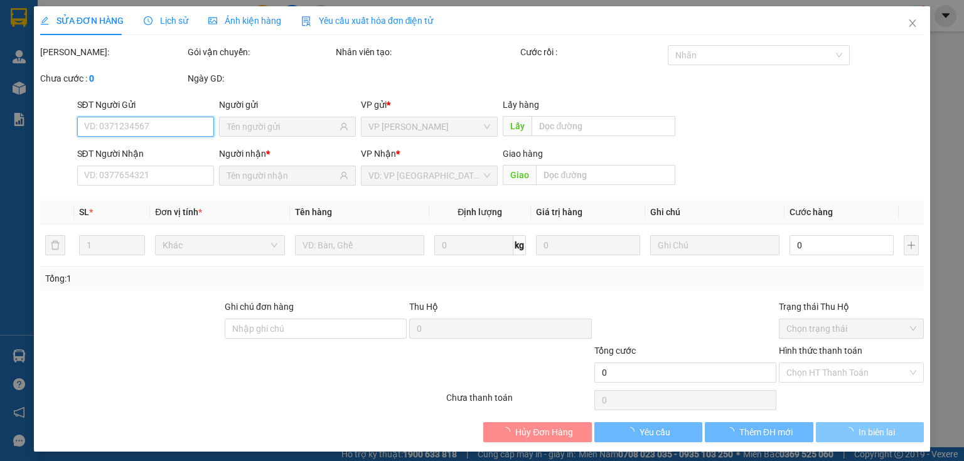
type input "0949792490"
type input "TRINH"
type input "0779011753"
type input "Hồng"
type input "30.000"
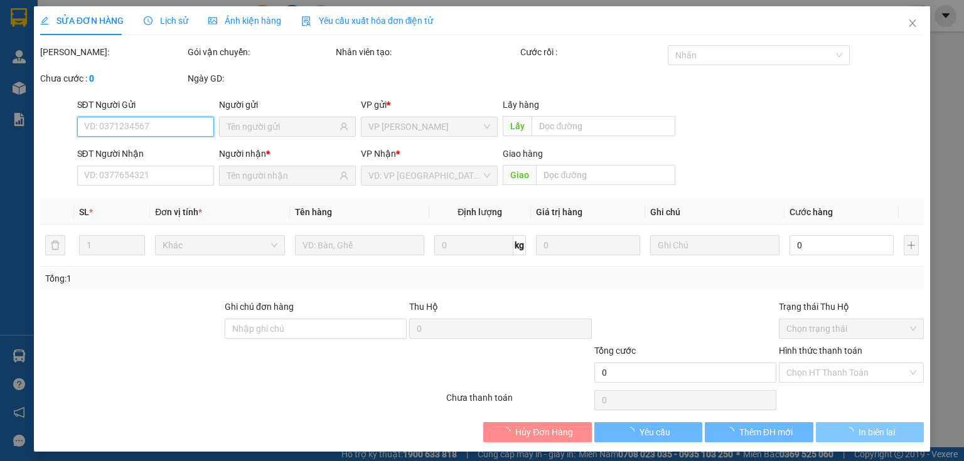
type input "30.000"
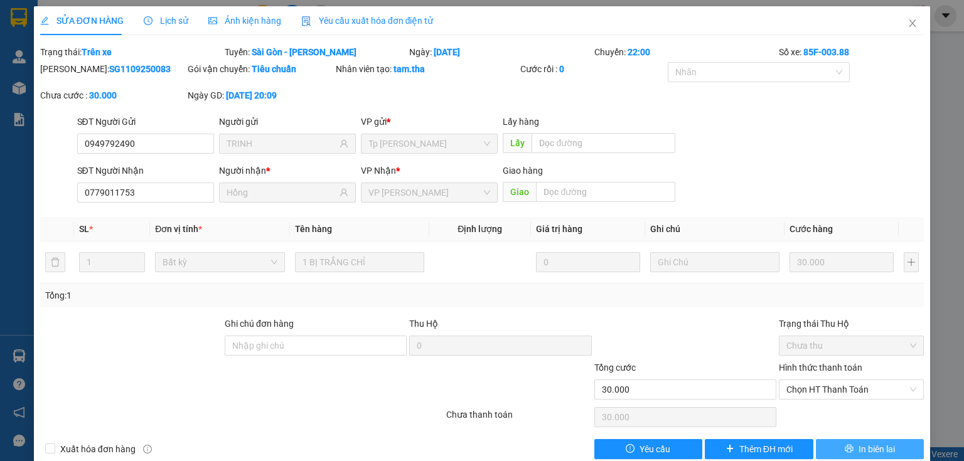
click at [867, 449] on span "In biên lai" at bounding box center [876, 449] width 36 height 14
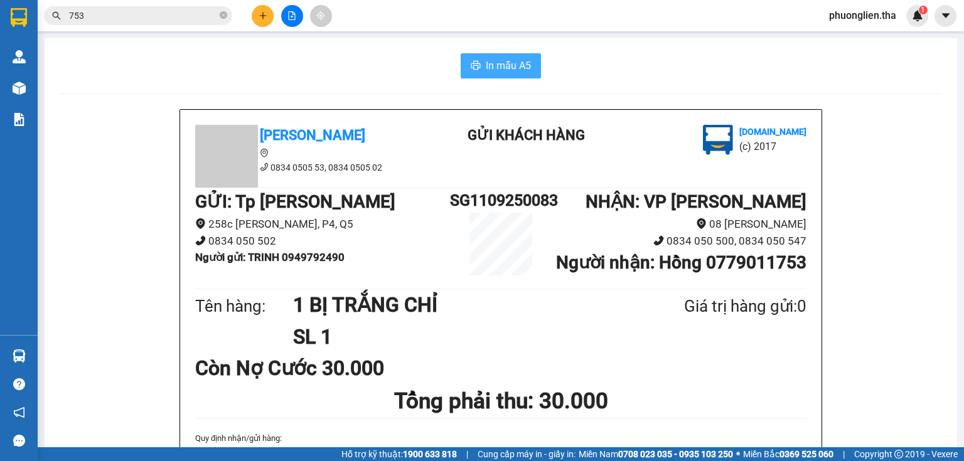
click at [486, 65] on span "In mẫu A5" at bounding box center [508, 66] width 45 height 16
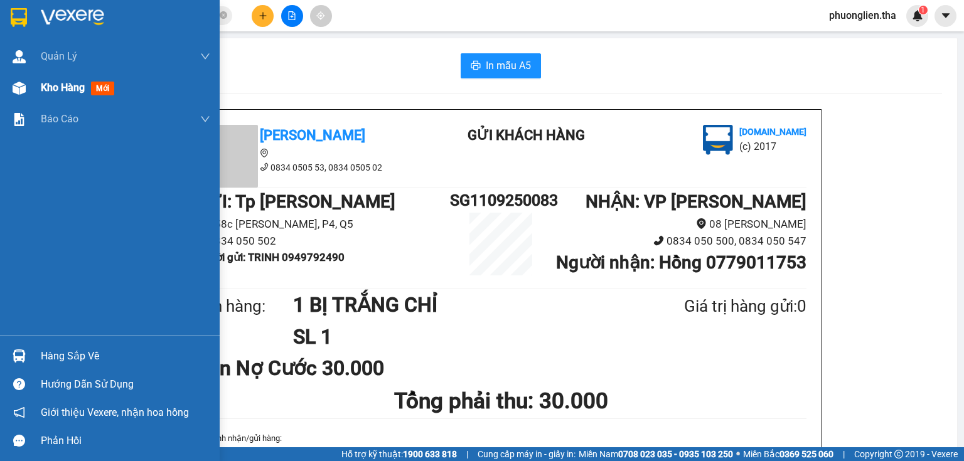
click at [44, 85] on span "Kho hàng" at bounding box center [63, 88] width 44 height 12
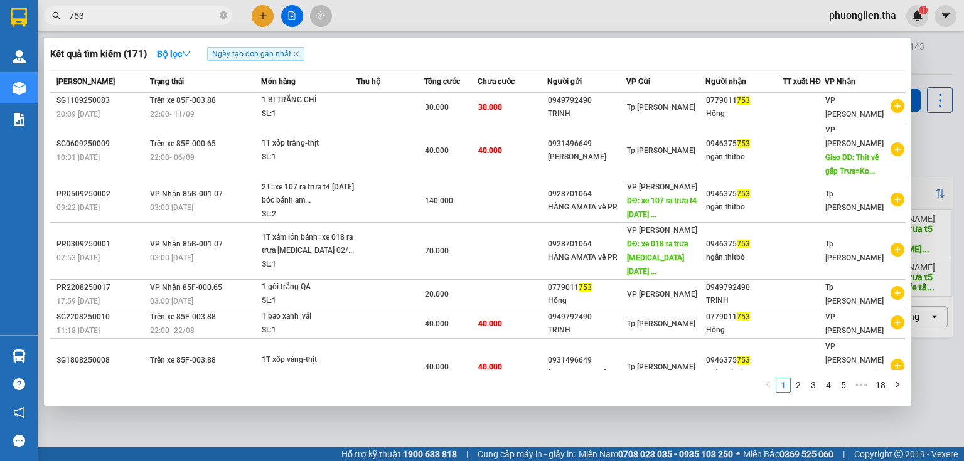
drag, startPoint x: 94, startPoint y: 16, endPoint x: 61, endPoint y: 15, distance: 32.6
click at [61, 15] on span "753" at bounding box center [138, 15] width 188 height 19
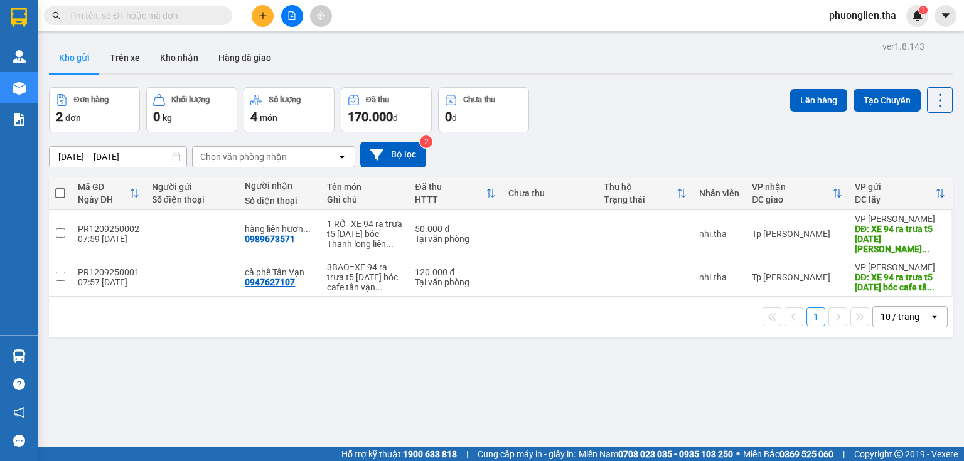
click at [110, 10] on input "text" at bounding box center [143, 16] width 148 height 14
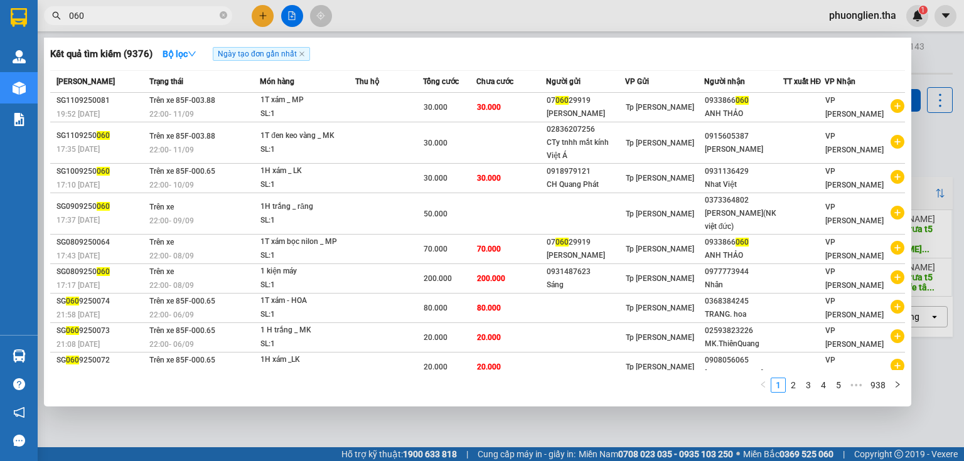
type input "060"
click at [258, 14] on div at bounding box center [482, 230] width 964 height 461
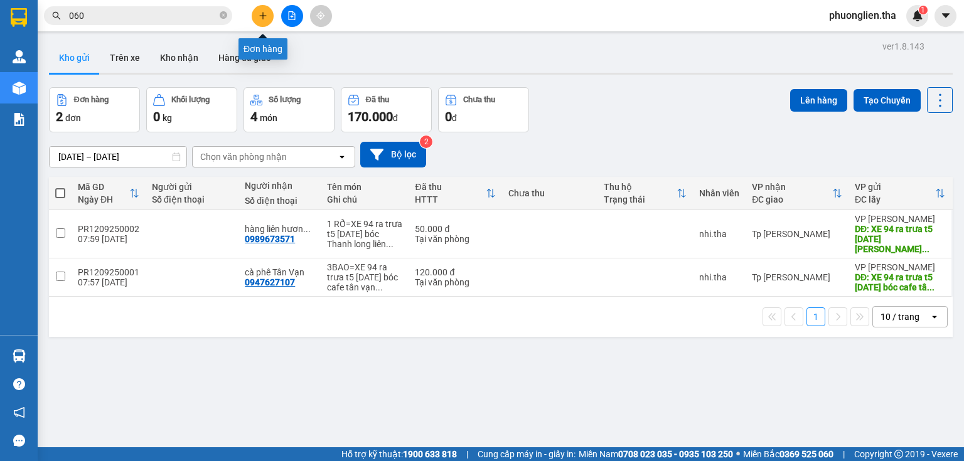
click at [261, 18] on icon "plus" at bounding box center [263, 15] width 9 height 9
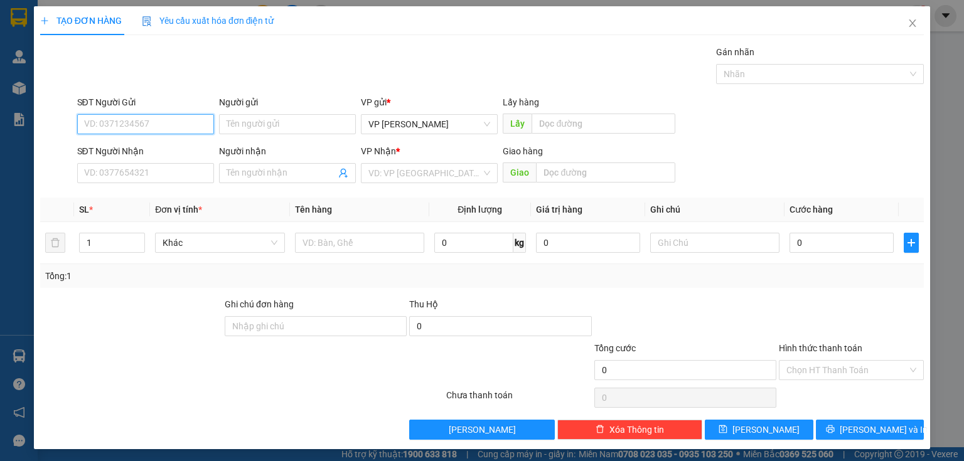
click at [154, 122] on input "SĐT Người Gửi" at bounding box center [145, 124] width 137 height 20
click at [152, 173] on input "SĐT Người Nhận" at bounding box center [145, 173] width 137 height 20
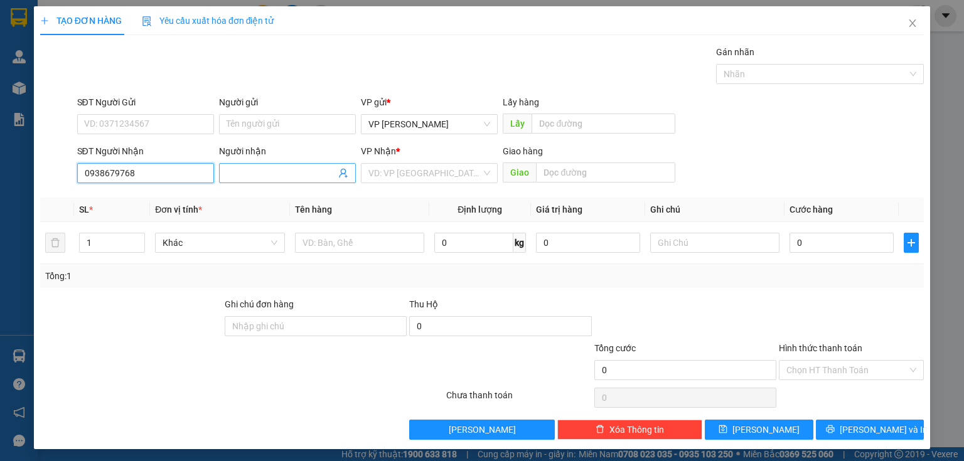
type input "0938679768"
click at [249, 173] on input "Người nhận" at bounding box center [281, 173] width 109 height 14
click at [306, 243] on input "text" at bounding box center [359, 243] width 129 height 20
click at [275, 171] on input "Người nhận" at bounding box center [281, 173] width 109 height 14
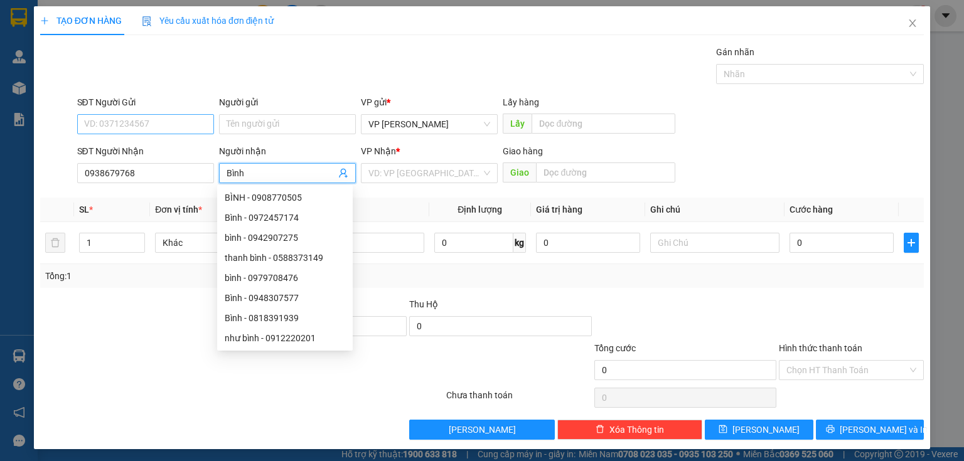
type input "Bình"
click at [88, 124] on input "SĐT Người Gửi" at bounding box center [145, 124] width 137 height 20
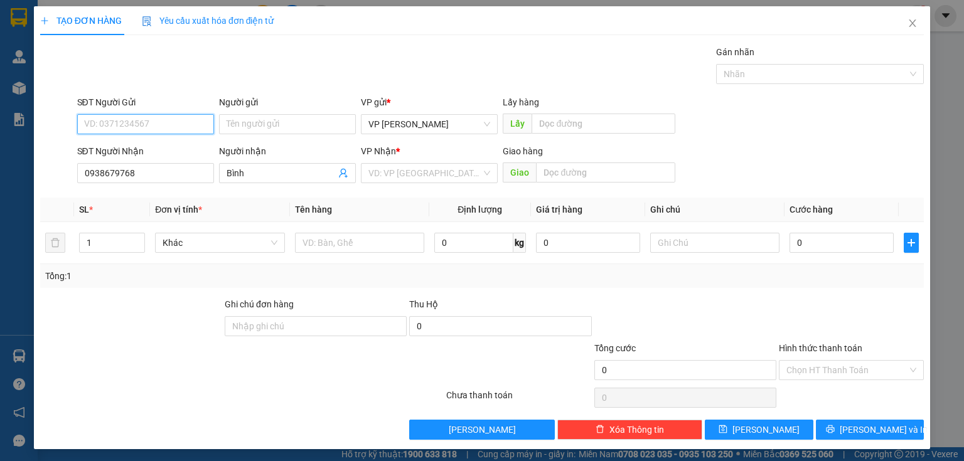
click at [88, 124] on input "SĐT Người Gửi" at bounding box center [145, 124] width 137 height 20
click at [112, 130] on input "SĐT Người Gửi" at bounding box center [145, 124] width 137 height 20
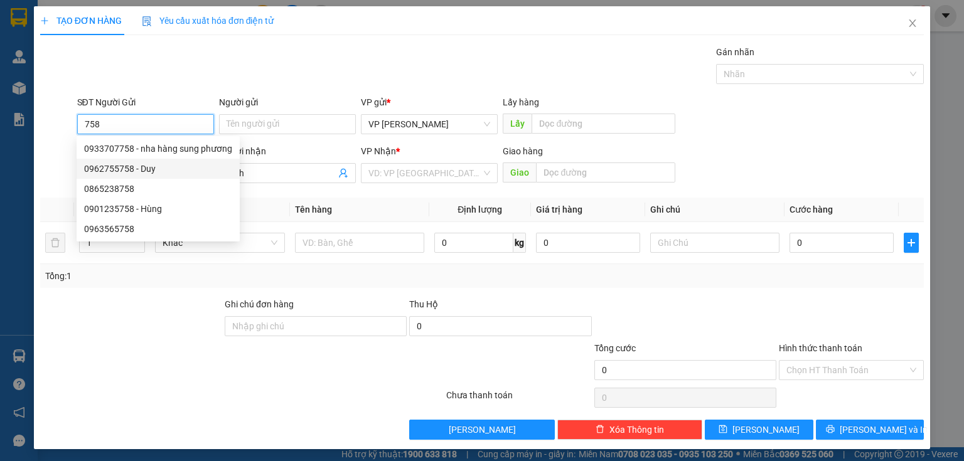
click at [131, 163] on div "0962755758 - Duy" at bounding box center [158, 169] width 148 height 14
type input "0962755758"
type input "Duy"
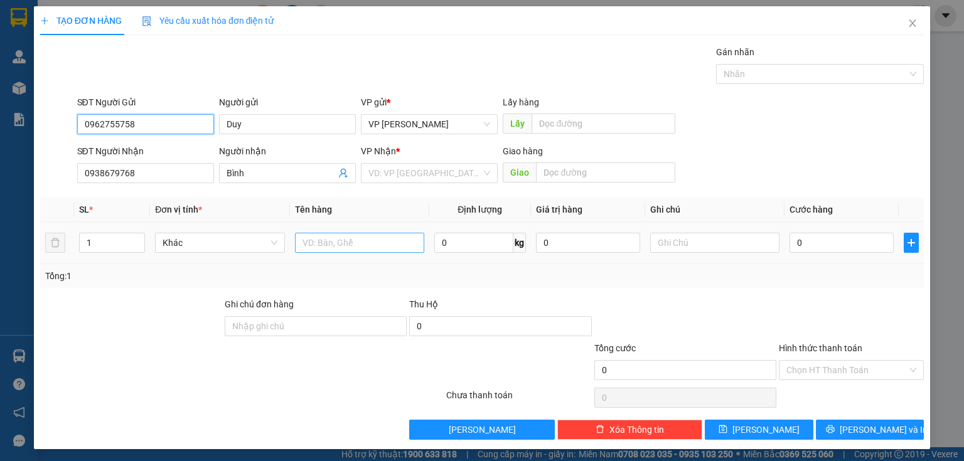
type input "0962755758"
click at [348, 246] on input "text" at bounding box center [359, 243] width 129 height 20
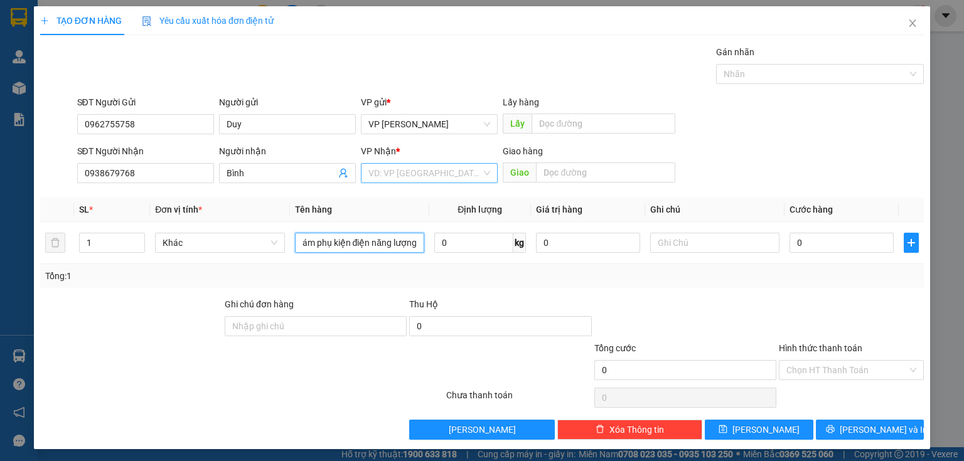
type input "1T xám phụ kiện điện năng lượng"
click at [438, 177] on input "search" at bounding box center [424, 173] width 113 height 19
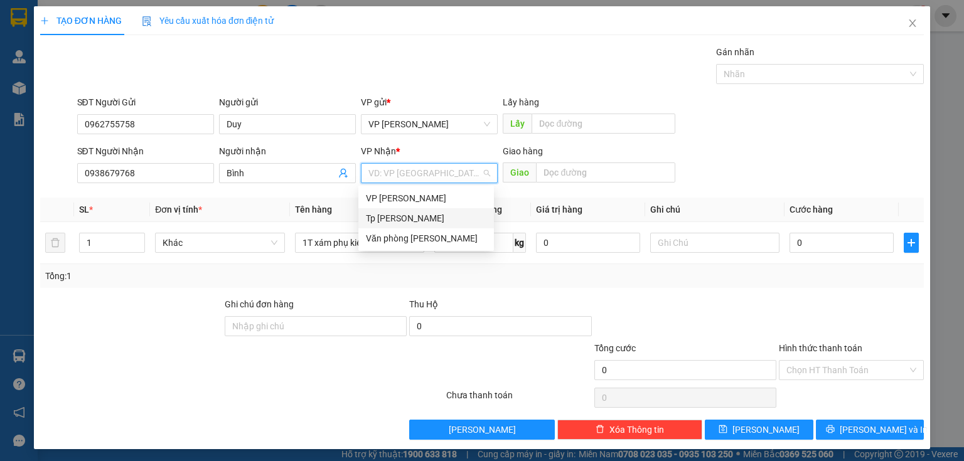
click at [408, 215] on div "Tp [PERSON_NAME]" at bounding box center [426, 218] width 120 height 14
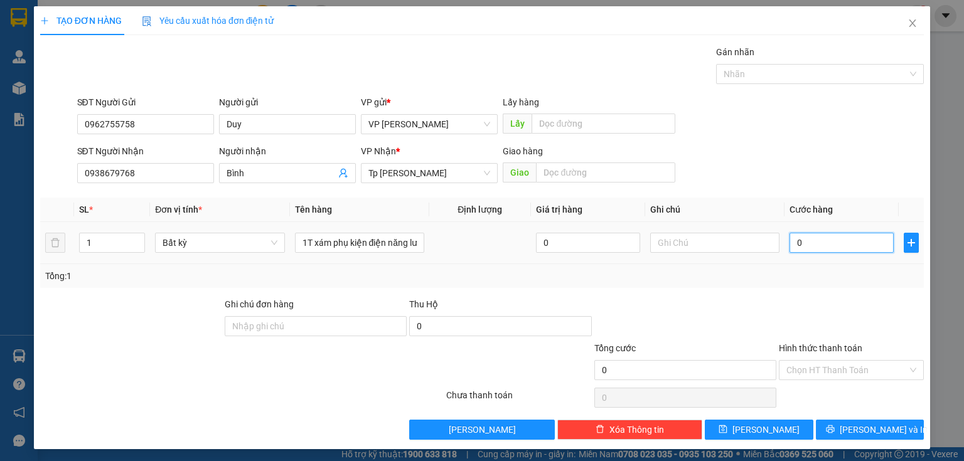
click at [823, 247] on input "0" at bounding box center [841, 243] width 104 height 20
type input "7"
type input "70"
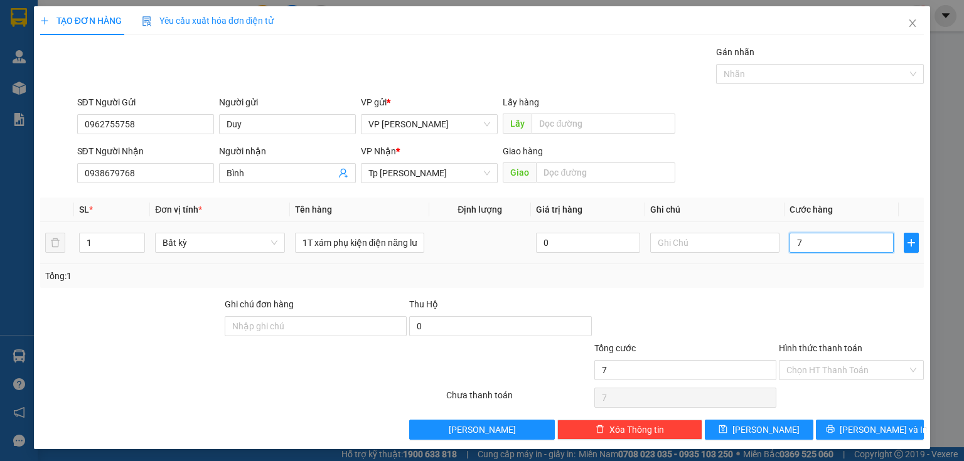
type input "70"
type input "70.000"
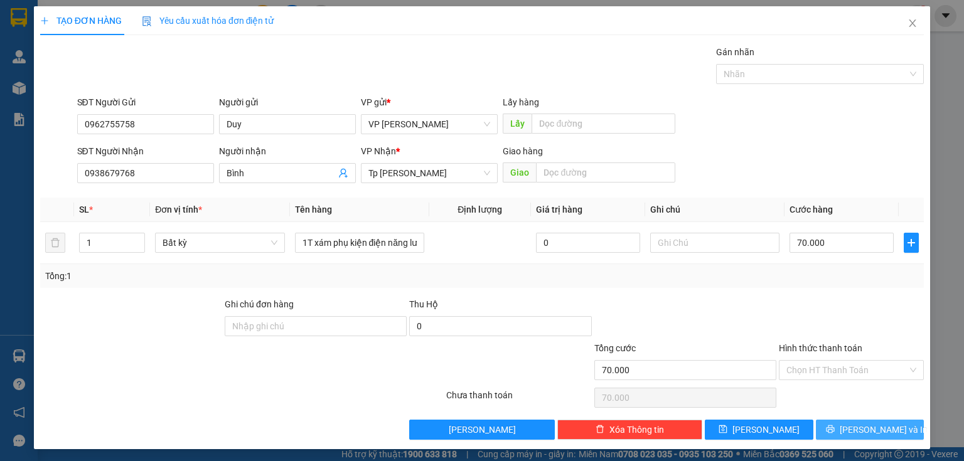
click at [863, 429] on span "Lưu và In" at bounding box center [884, 430] width 88 height 14
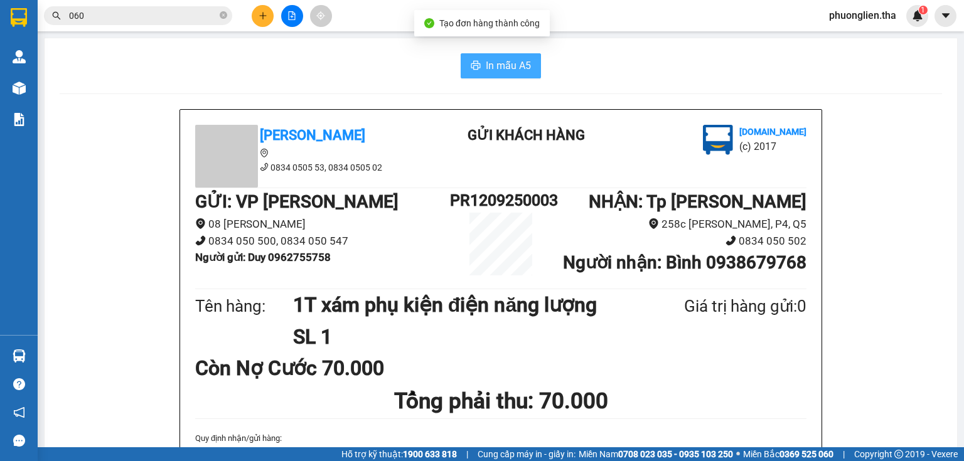
click at [513, 60] on span "In mẫu A5" at bounding box center [508, 66] width 45 height 16
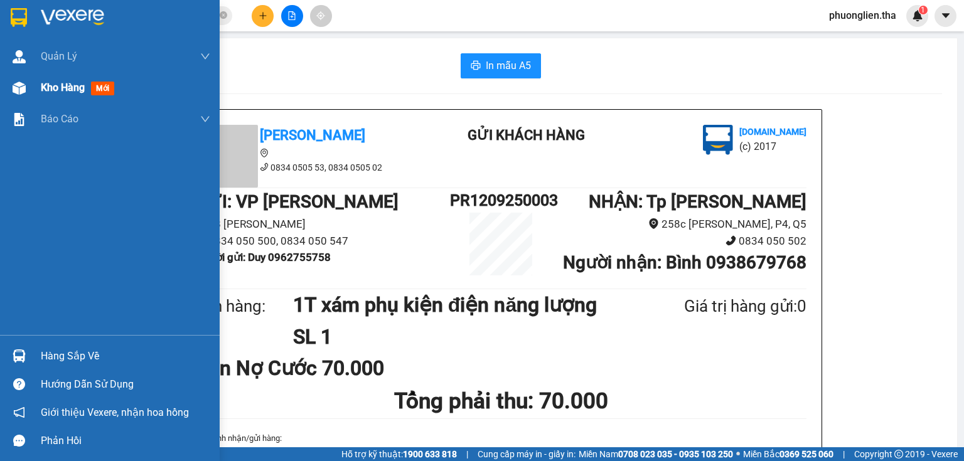
click at [45, 85] on span "Kho hàng" at bounding box center [63, 88] width 44 height 12
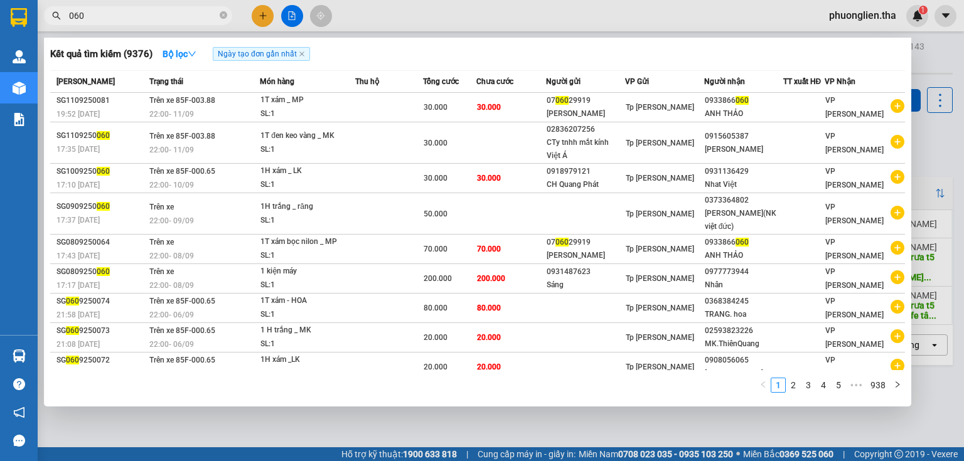
drag, startPoint x: 84, startPoint y: 19, endPoint x: 70, endPoint y: 16, distance: 14.8
click at [70, 16] on input "060" at bounding box center [143, 16] width 148 height 14
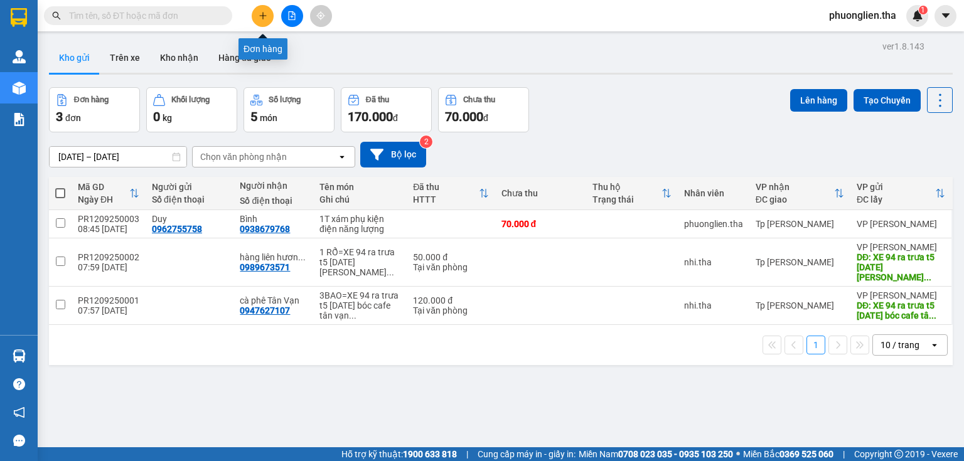
click at [259, 19] on icon "plus" at bounding box center [263, 15] width 9 height 9
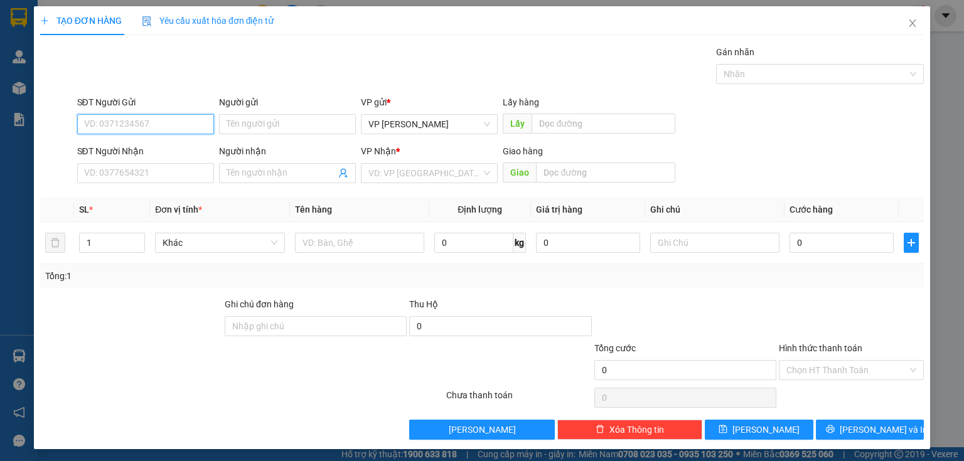
click at [139, 123] on input "SĐT Người Gửi" at bounding box center [145, 124] width 137 height 20
type input "0977773944"
click at [127, 147] on div "0977773944 - Nhân" at bounding box center [144, 149] width 120 height 14
type input "Nhân"
type input "0908529618"
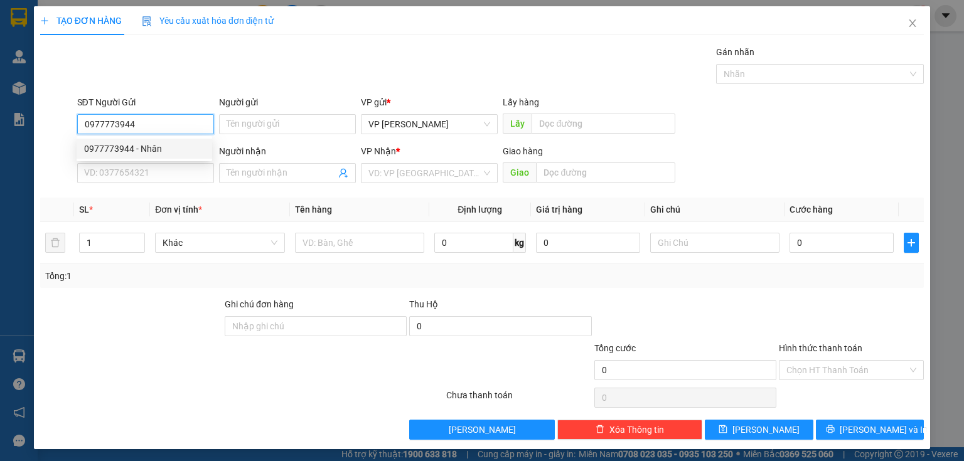
type input "Tâm"
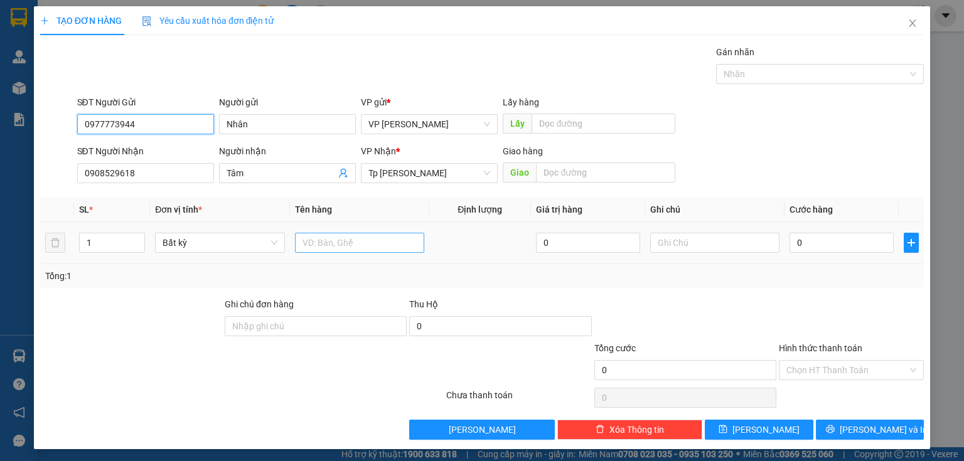
type input "0977773944"
click at [356, 244] on input "text" at bounding box center [359, 243] width 129 height 20
type input "1T xám đồ nghề máy"
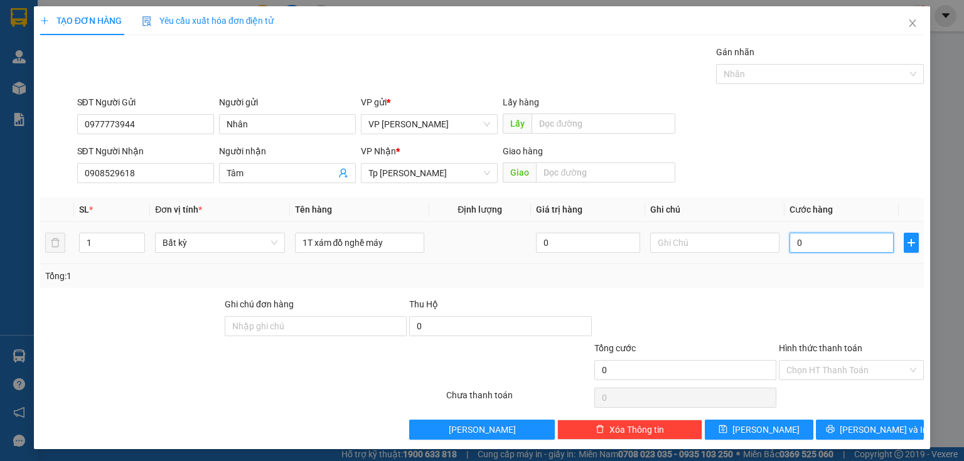
click at [858, 242] on input "0" at bounding box center [841, 243] width 104 height 20
type input "5"
type input "50"
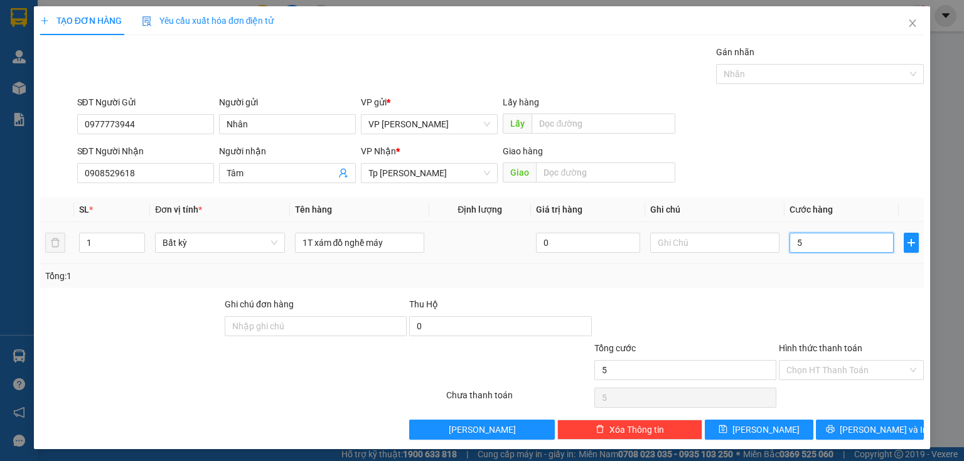
type input "50"
type input "50.000"
click at [808, 365] on input "Hình thức thanh toán" at bounding box center [846, 370] width 121 height 19
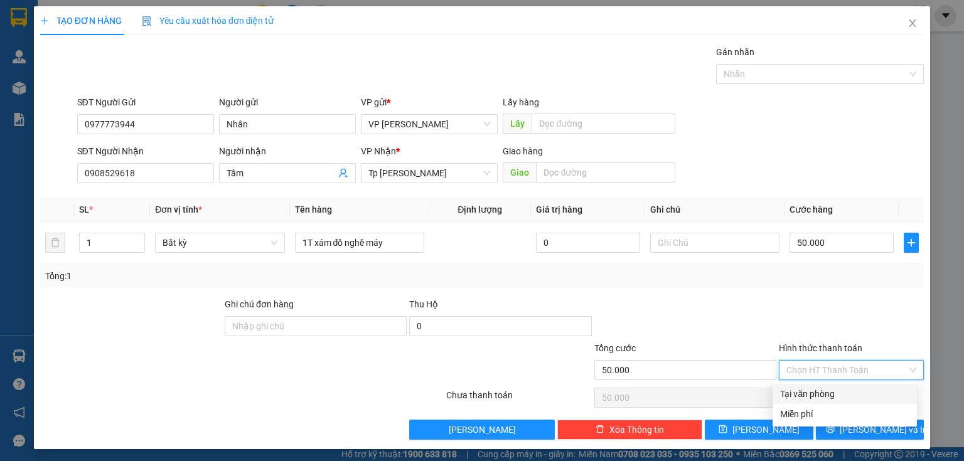
click at [808, 394] on div "Tại văn phòng" at bounding box center [844, 394] width 129 height 14
type input "0"
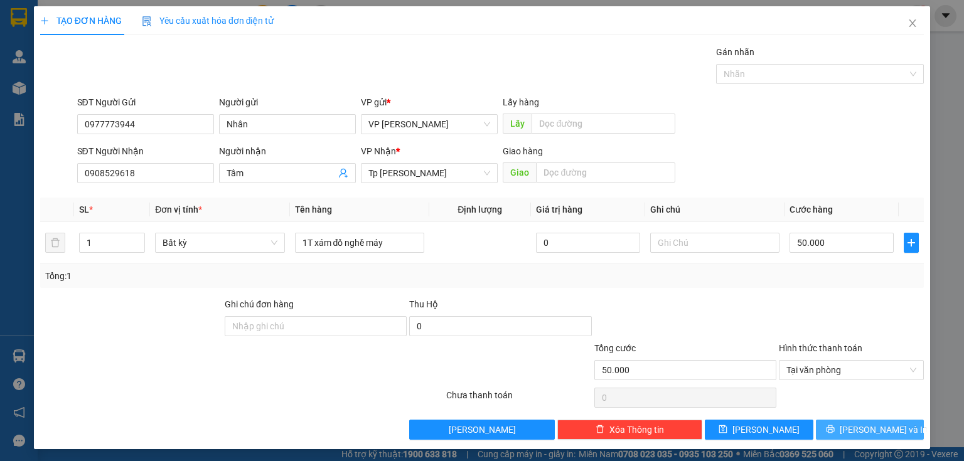
click at [848, 424] on button "Lưu và In" at bounding box center [870, 430] width 109 height 20
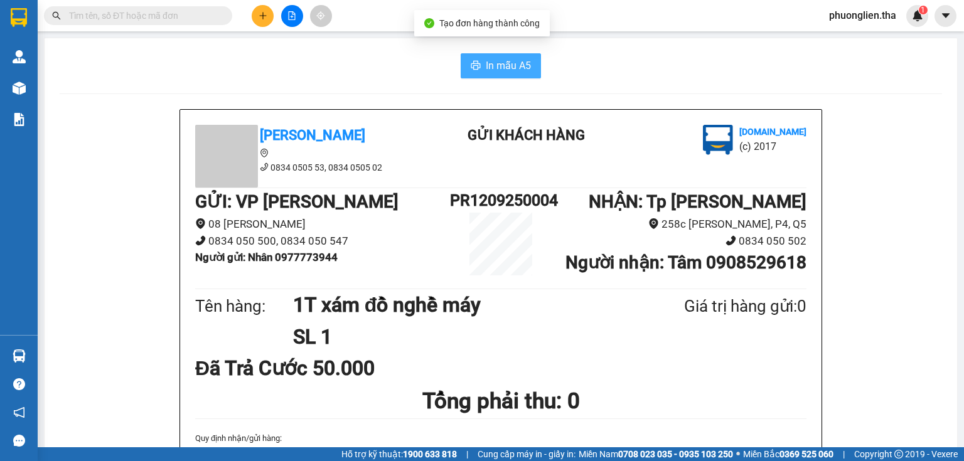
click at [515, 64] on span "In mẫu A5" at bounding box center [508, 66] width 45 height 16
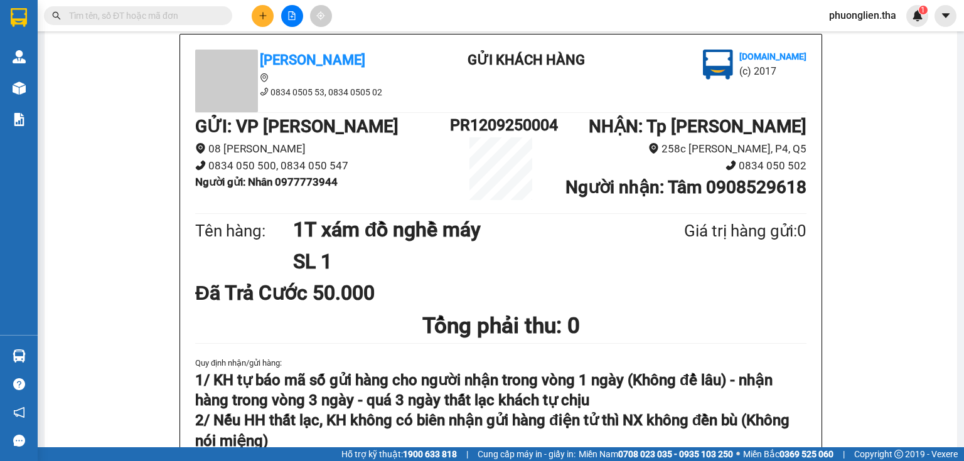
scroll to position [100, 0]
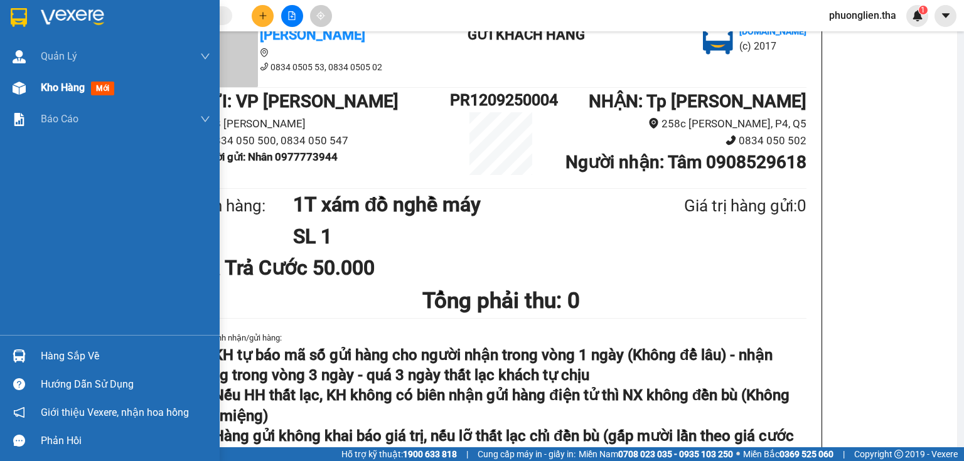
click at [70, 88] on span "Kho hàng" at bounding box center [63, 88] width 44 height 12
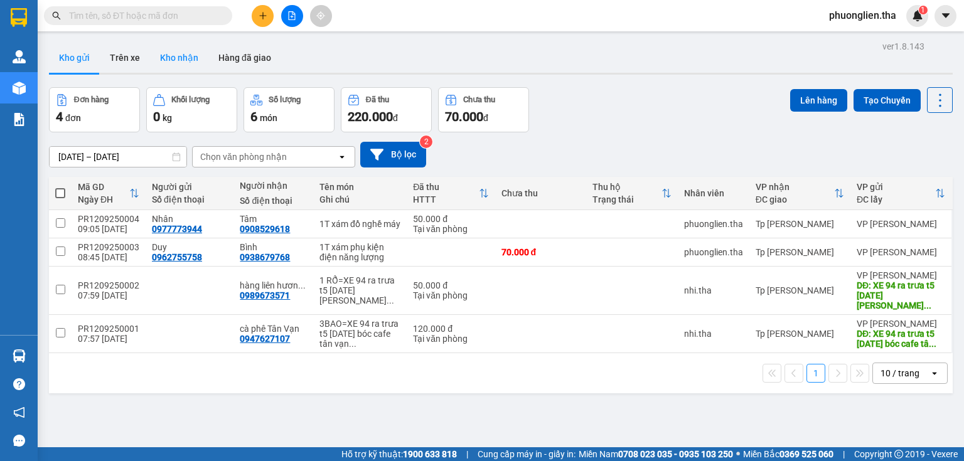
click at [181, 61] on button "Kho nhận" at bounding box center [179, 58] width 58 height 30
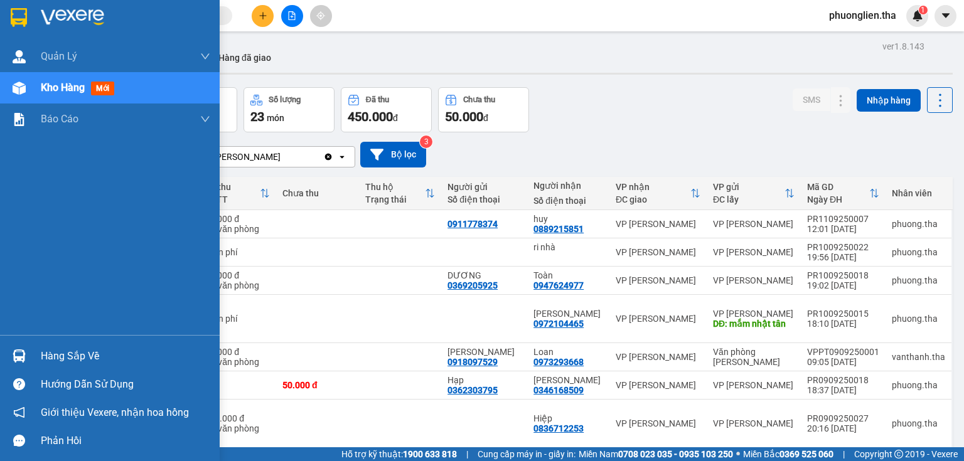
click at [60, 85] on span "Kho hàng" at bounding box center [63, 88] width 44 height 12
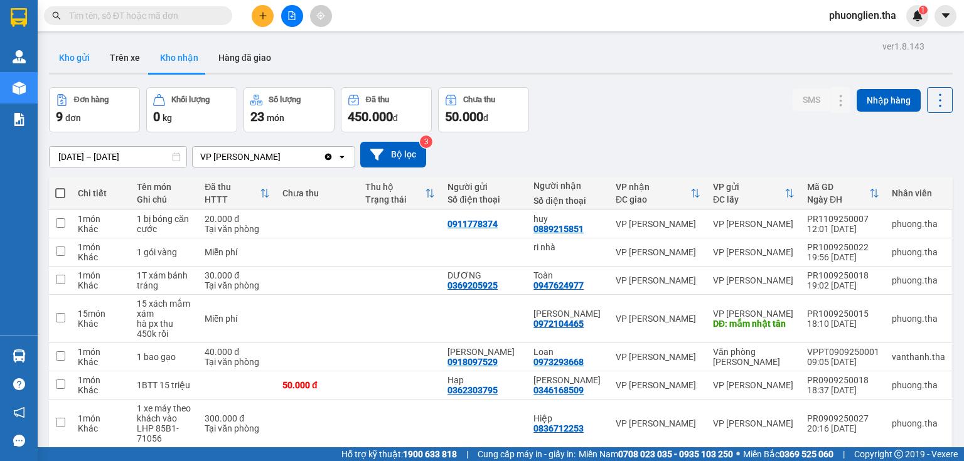
click at [87, 59] on button "Kho gửi" at bounding box center [74, 58] width 51 height 30
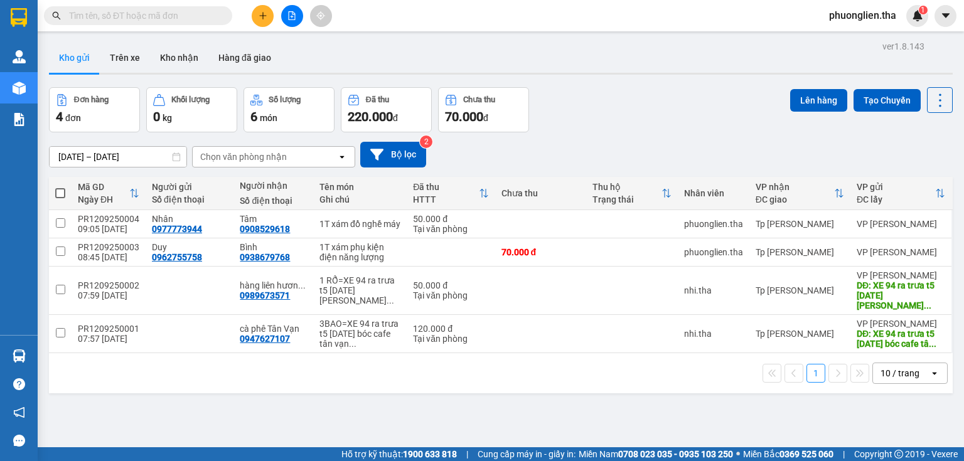
click at [186, 15] on input "text" at bounding box center [143, 16] width 148 height 14
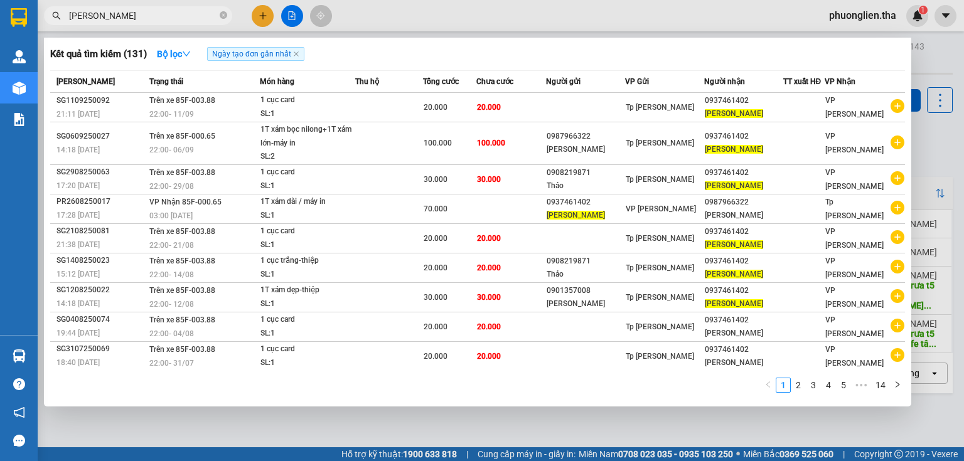
click at [262, 14] on div at bounding box center [482, 230] width 964 height 461
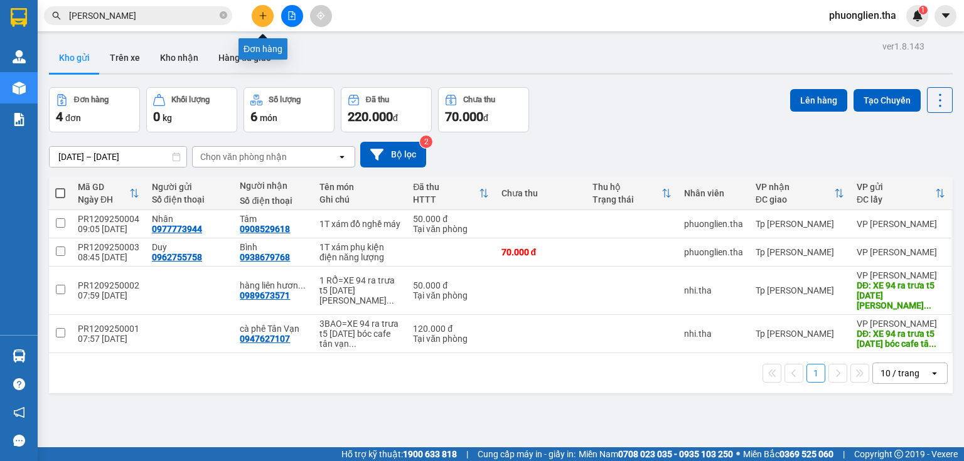
click at [260, 16] on icon "plus" at bounding box center [263, 15] width 9 height 9
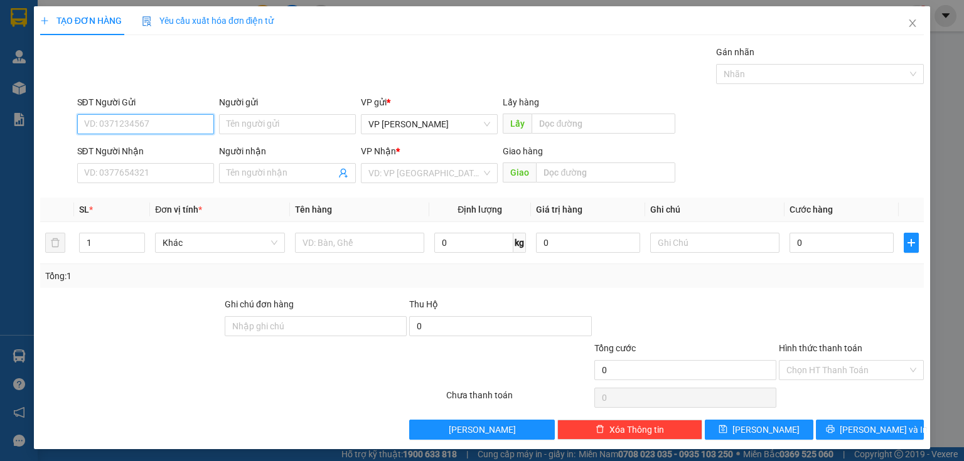
click at [133, 126] on input "SĐT Người Gửi" at bounding box center [145, 124] width 137 height 20
click at [907, 26] on icon "close" at bounding box center [912, 23] width 10 height 10
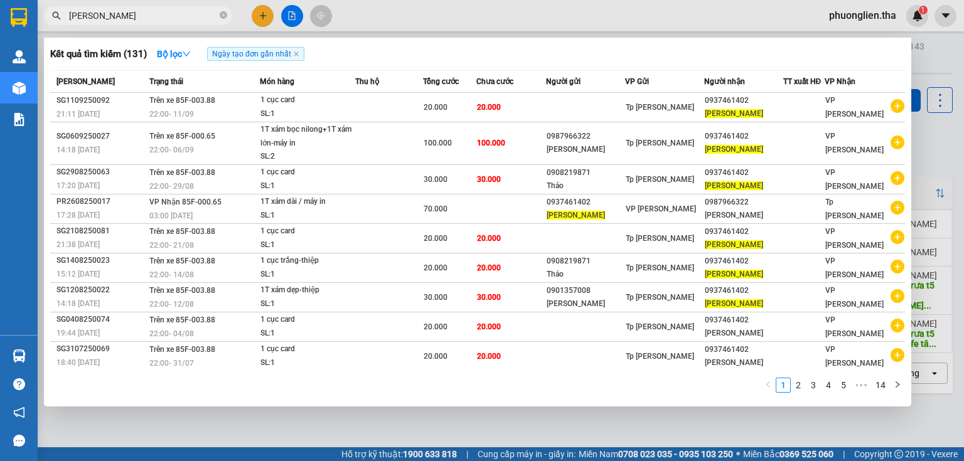
click at [171, 16] on input "huy tuấn" at bounding box center [143, 16] width 148 height 14
drag, startPoint x: 111, startPoint y: 17, endPoint x: 52, endPoint y: 15, distance: 59.0
click at [52, 15] on div "huy tuấn" at bounding box center [122, 15] width 245 height 19
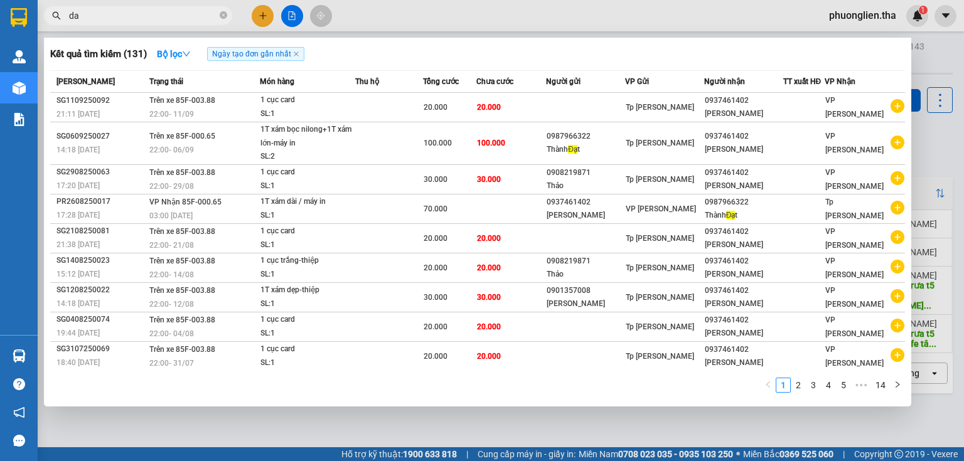
type input "d"
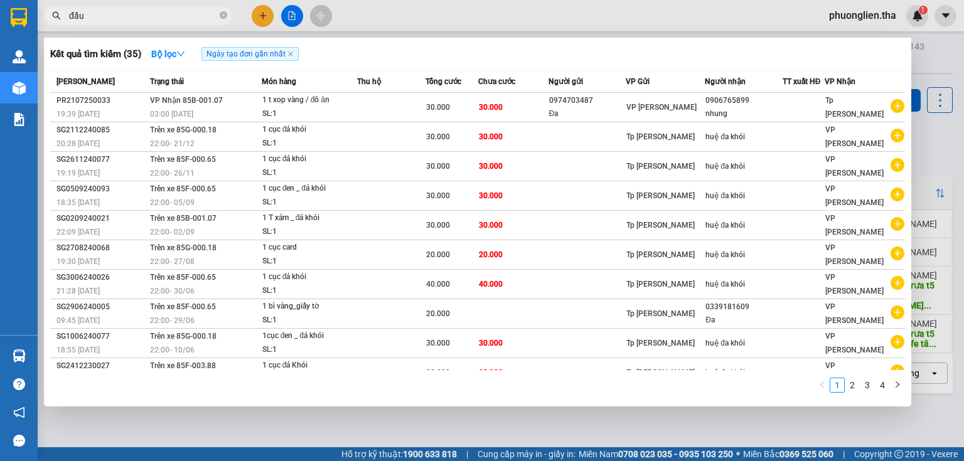
type input "đẩu"
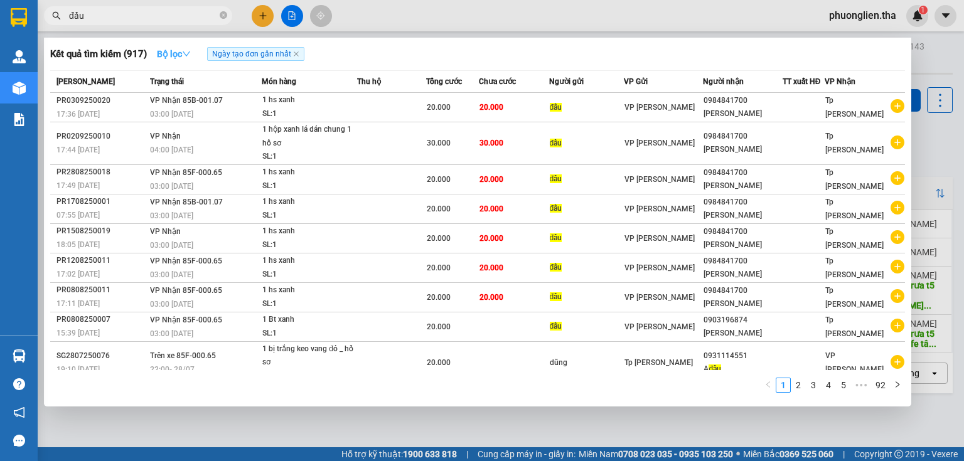
click at [178, 55] on strong "Bộ lọc" at bounding box center [174, 54] width 34 height 10
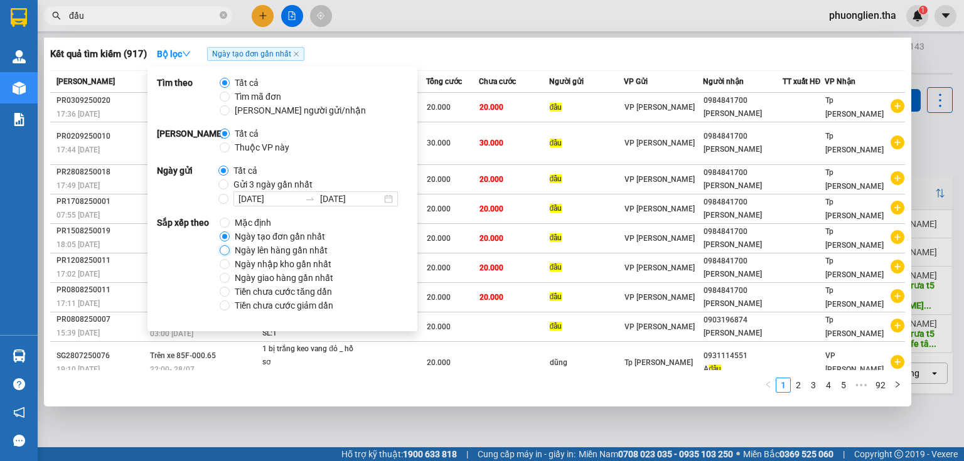
click at [229, 251] on input "Ngày lên hàng gần nhất" at bounding box center [225, 250] width 10 height 10
radio input "true"
radio input "false"
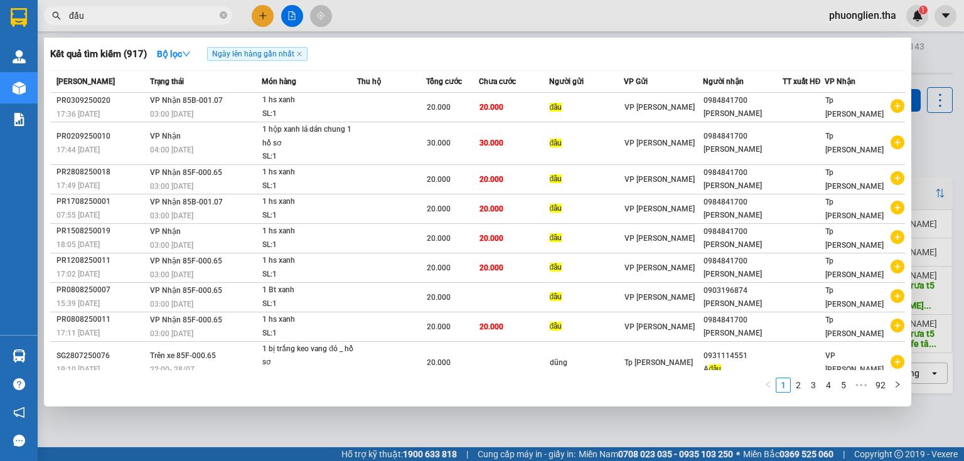
click at [447, 53] on div "Kết quả tìm kiếm ( 917 ) Bộ lọc Ngày lên hàng gần nhất" at bounding box center [477, 54] width 855 height 20
click at [259, 13] on div at bounding box center [482, 230] width 964 height 461
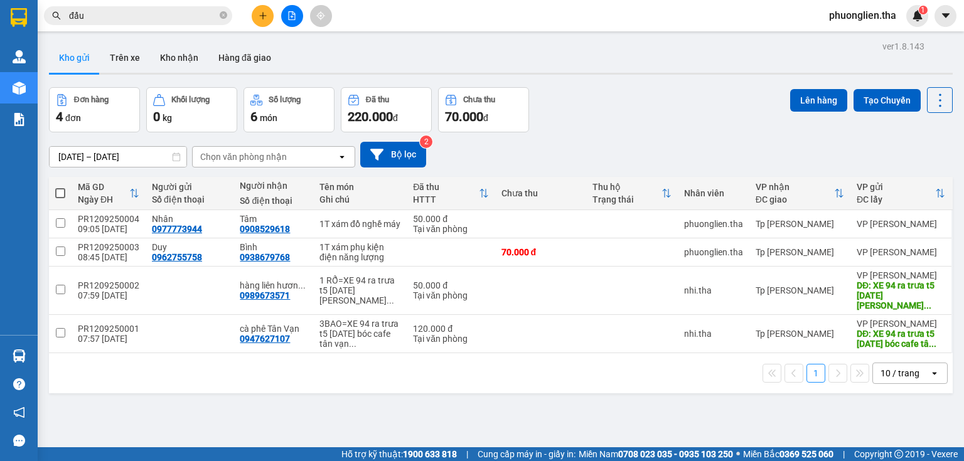
click at [262, 14] on icon "plus" at bounding box center [262, 15] width 1 height 7
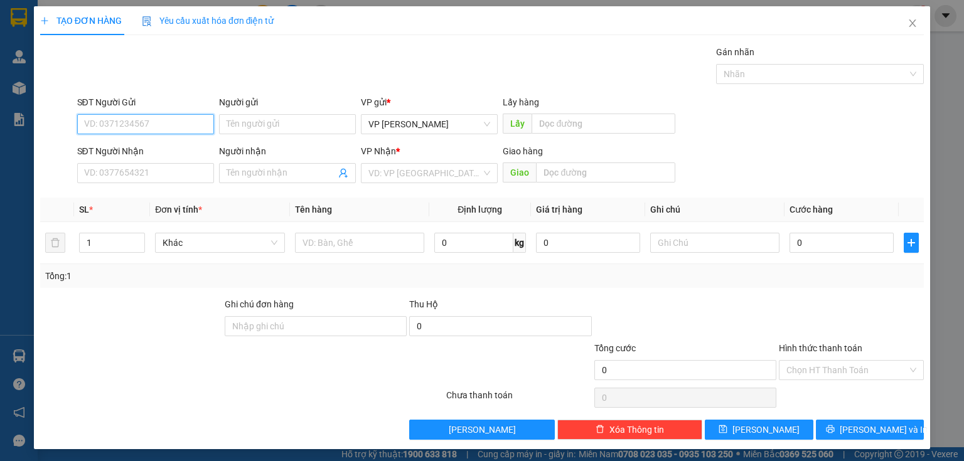
click at [136, 126] on input "SĐT Người Gửi" at bounding box center [145, 124] width 137 height 20
click at [173, 171] on input "SĐT Người Nhận" at bounding box center [145, 173] width 137 height 20
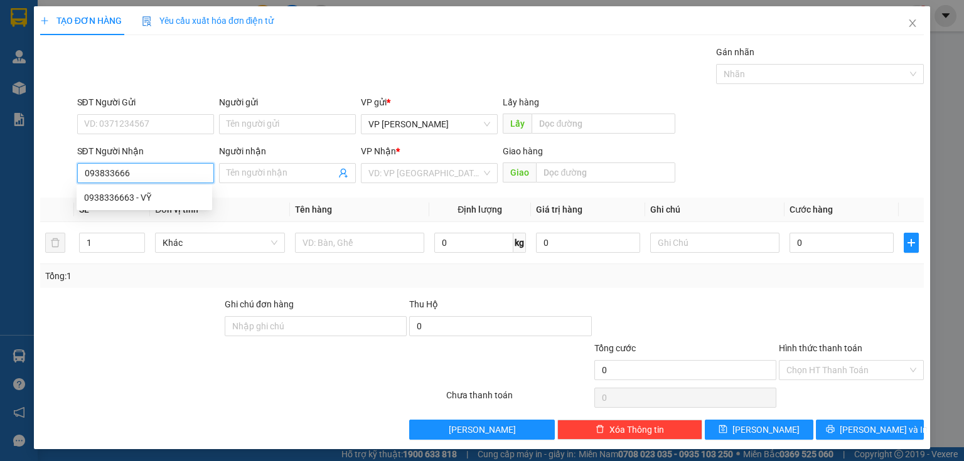
type input "0938336663"
click at [117, 196] on div "0938336663 - VỸ" at bounding box center [144, 198] width 120 height 14
type input "VỸ"
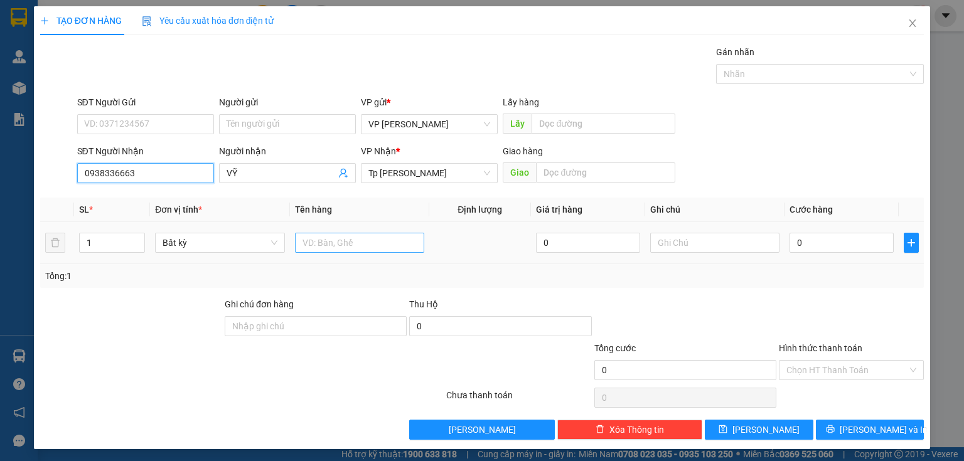
type input "0938336663"
click at [339, 245] on input "text" at bounding box center [359, 243] width 129 height 20
type input "1T xám"
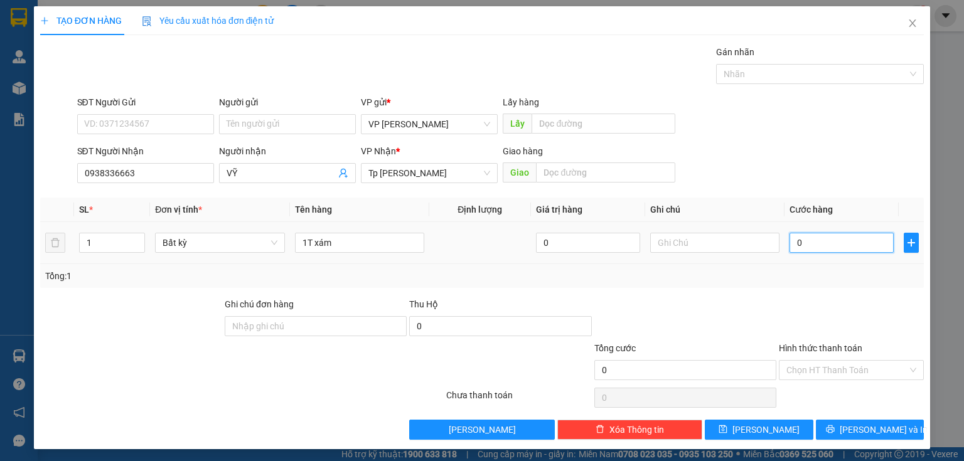
click at [809, 246] on input "0" at bounding box center [841, 243] width 104 height 20
type input "3"
type input "30"
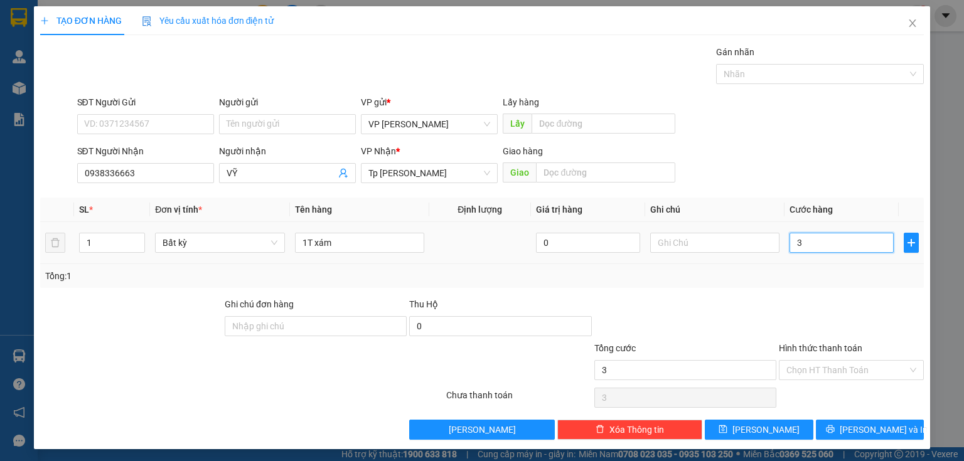
type input "30"
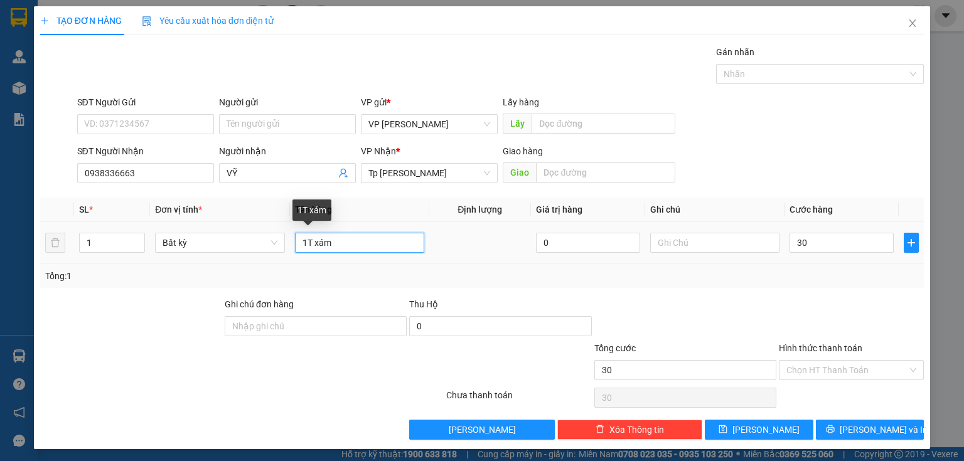
type input "30.000"
click at [350, 242] on input "1T xám" at bounding box center [359, 243] width 129 height 20
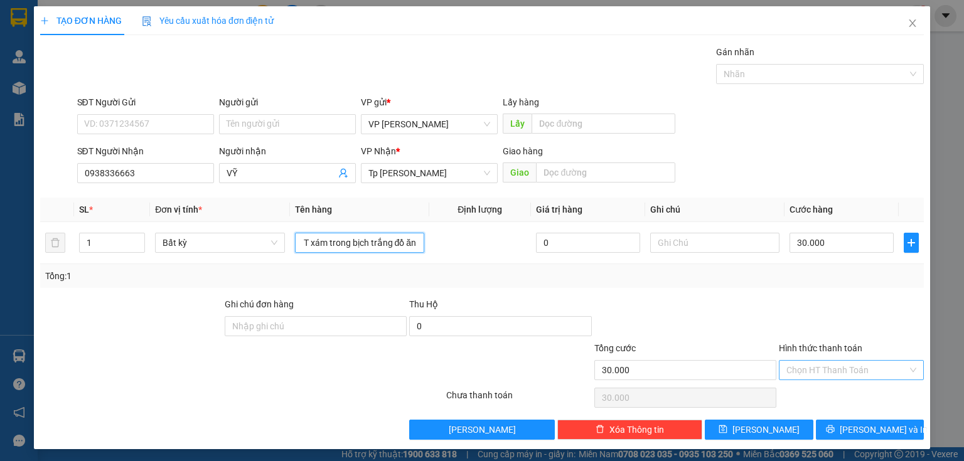
click at [907, 370] on div "Chọn HT Thanh Toán" at bounding box center [851, 370] width 145 height 20
type input "1T xám trong bịch trắng đồ ăn"
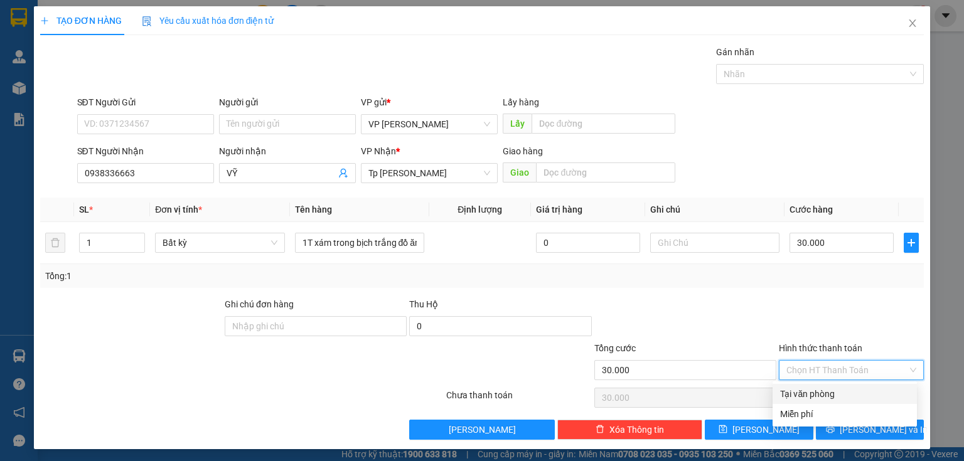
click at [784, 393] on div "Tại văn phòng" at bounding box center [844, 394] width 129 height 14
type input "0"
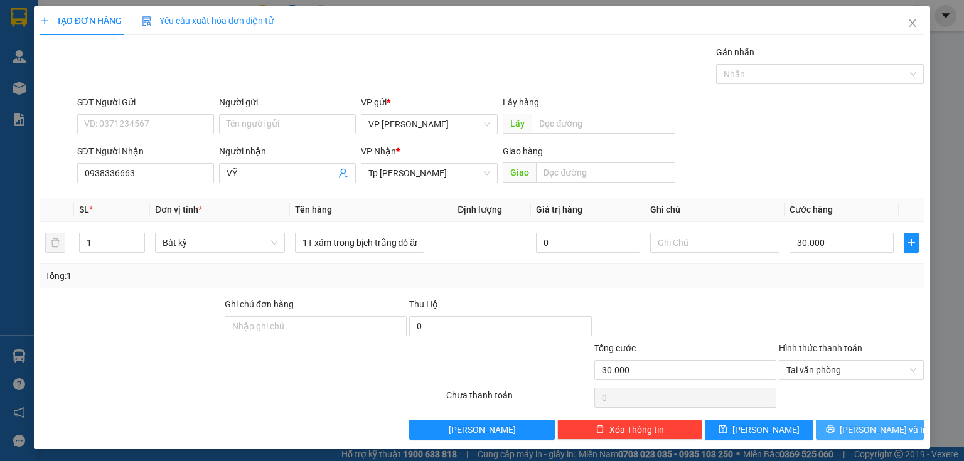
click at [873, 429] on span "Lưu và In" at bounding box center [884, 430] width 88 height 14
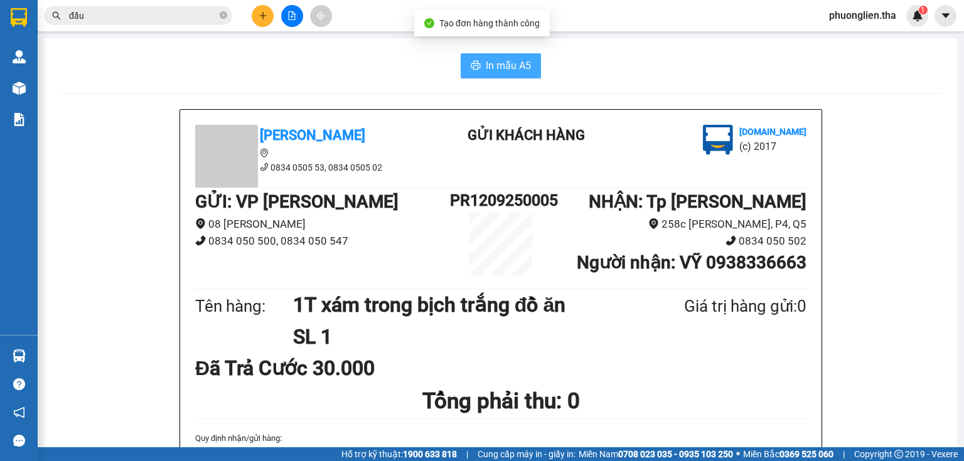
click at [496, 71] on span "In mẫu A5" at bounding box center [508, 66] width 45 height 16
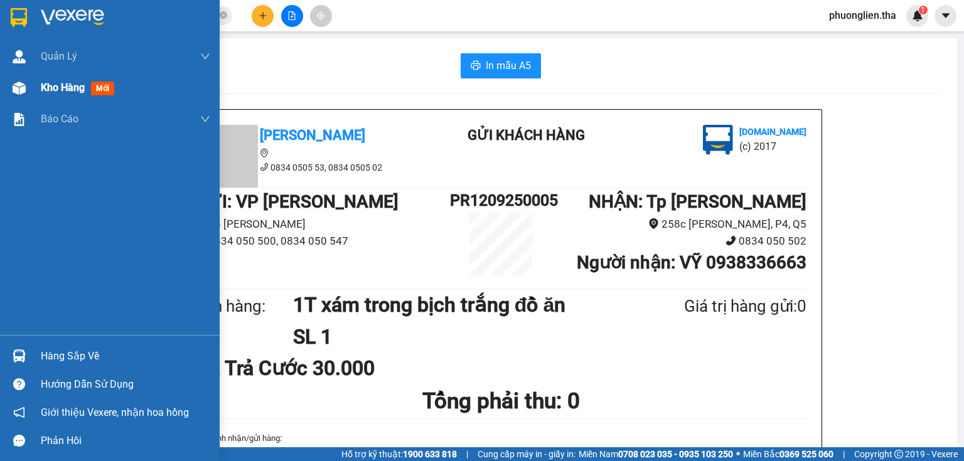
click at [65, 87] on span "Kho hàng" at bounding box center [63, 88] width 44 height 12
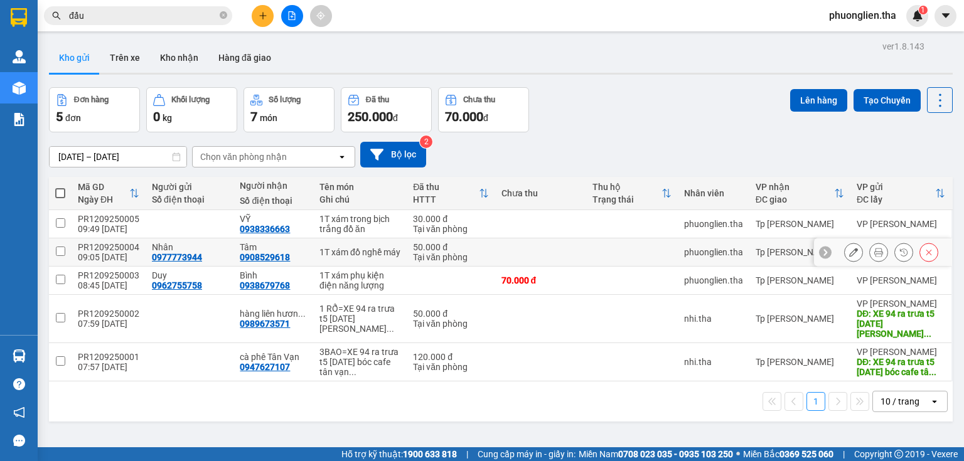
click at [100, 250] on div "PR1209250004" at bounding box center [108, 247] width 61 height 10
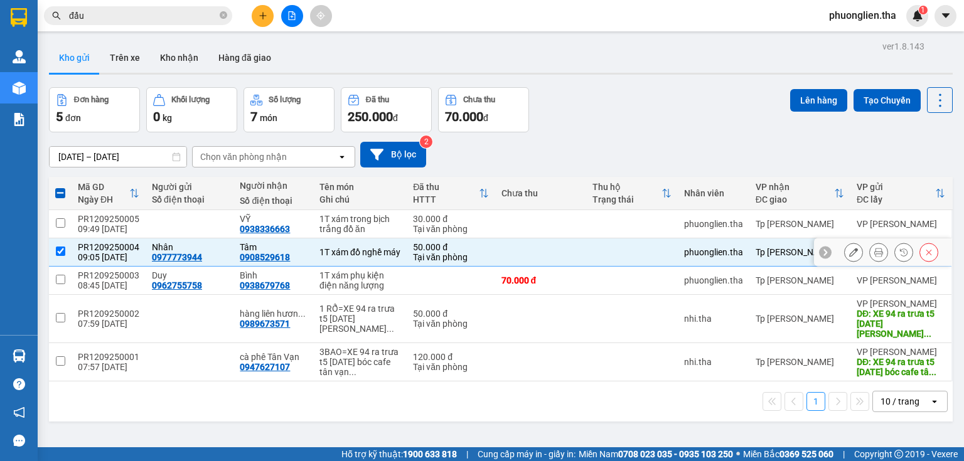
click at [61, 252] on input "checkbox" at bounding box center [60, 251] width 9 height 9
checkbox input "false"
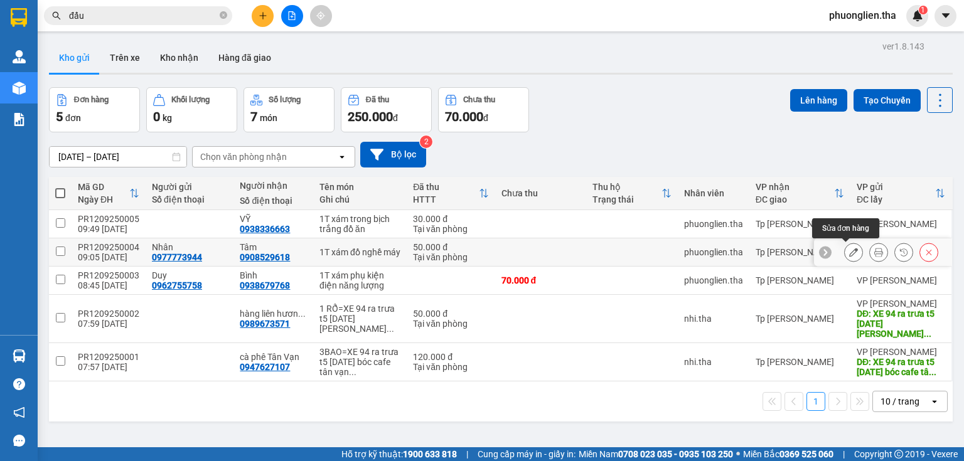
click at [849, 249] on icon at bounding box center [853, 252] width 9 height 9
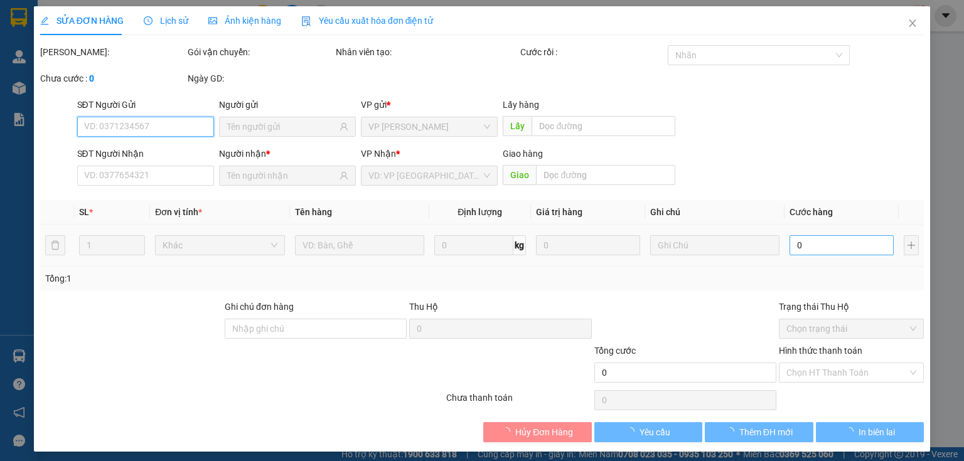
type input "0977773944"
type input "0908529618"
type input "50.000"
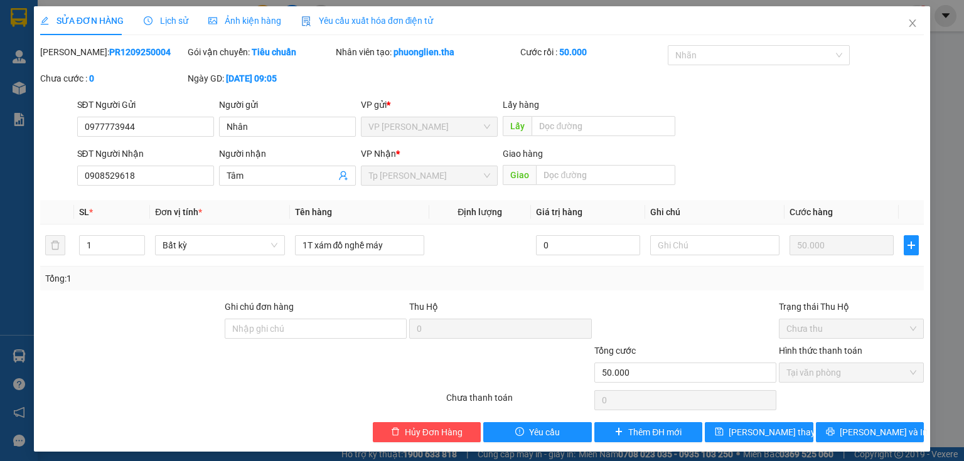
drag, startPoint x: 131, startPoint y: 49, endPoint x: 73, endPoint y: 47, distance: 57.8
click at [109, 47] on b "PR1209250004" at bounding box center [139, 52] width 61 height 10
copy b "PR1209250004"
click at [909, 21] on icon "close" at bounding box center [912, 23] width 7 height 8
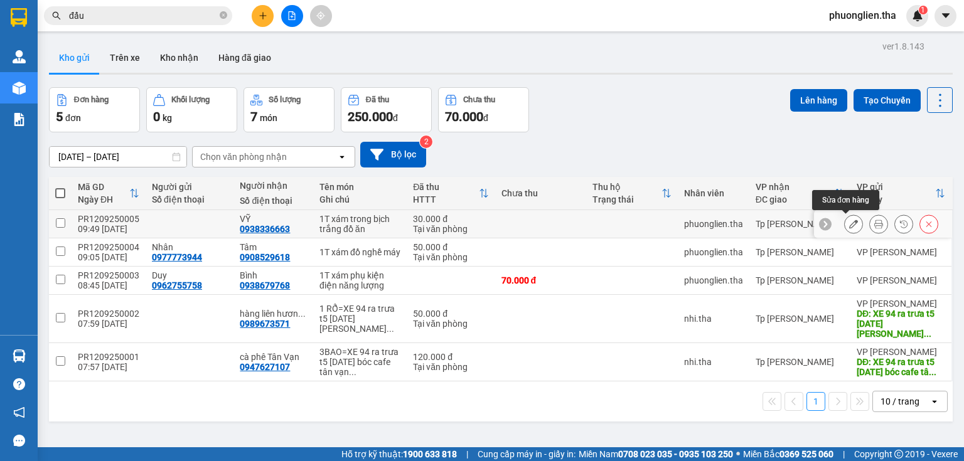
click at [849, 222] on icon at bounding box center [853, 224] width 9 height 9
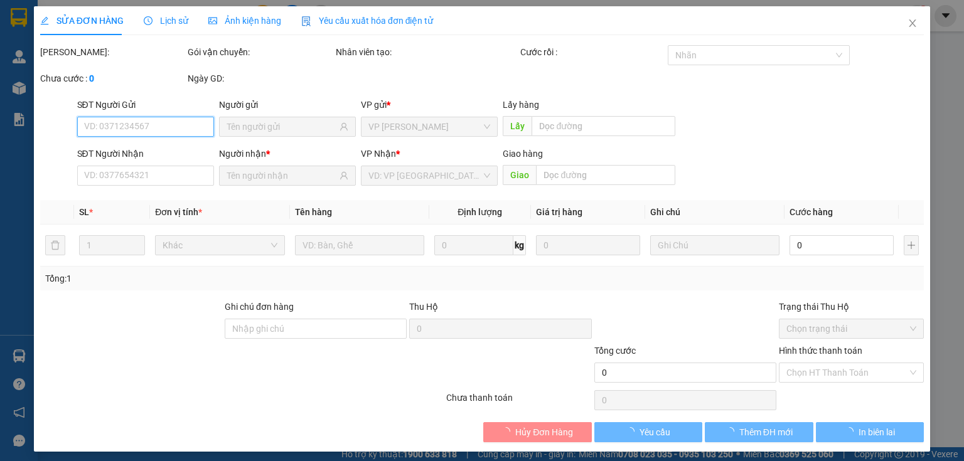
type input "0938336663"
type input "30.000"
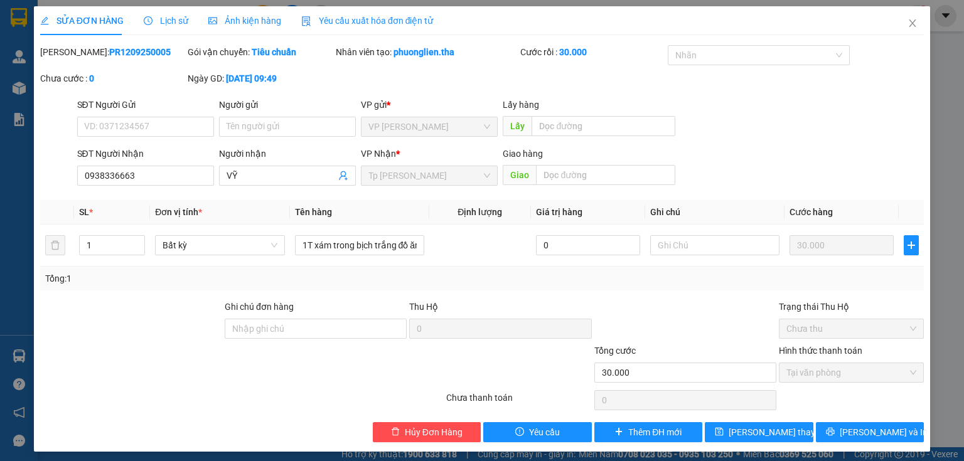
drag, startPoint x: 132, startPoint y: 50, endPoint x: 70, endPoint y: 50, distance: 61.5
click at [109, 50] on b "PR1209250005" at bounding box center [139, 52] width 61 height 10
copy b "PR1209250005"
click at [907, 20] on icon "close" at bounding box center [912, 23] width 10 height 10
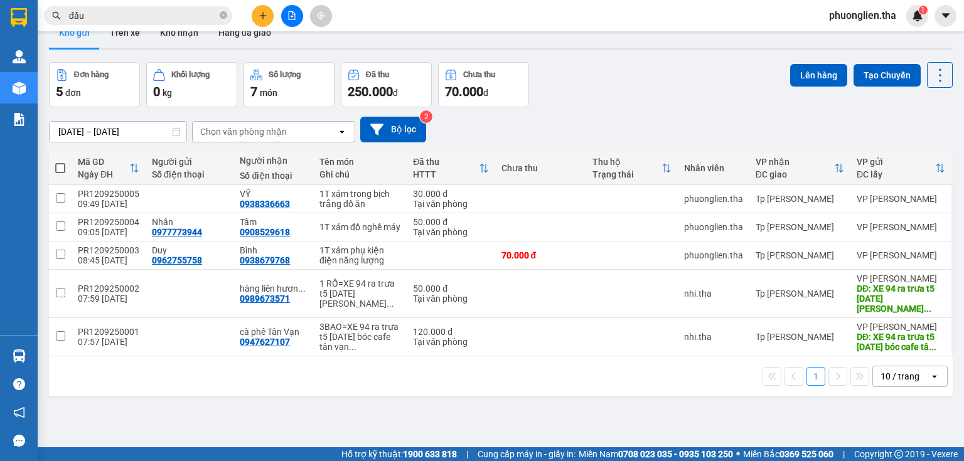
scroll to position [8, 0]
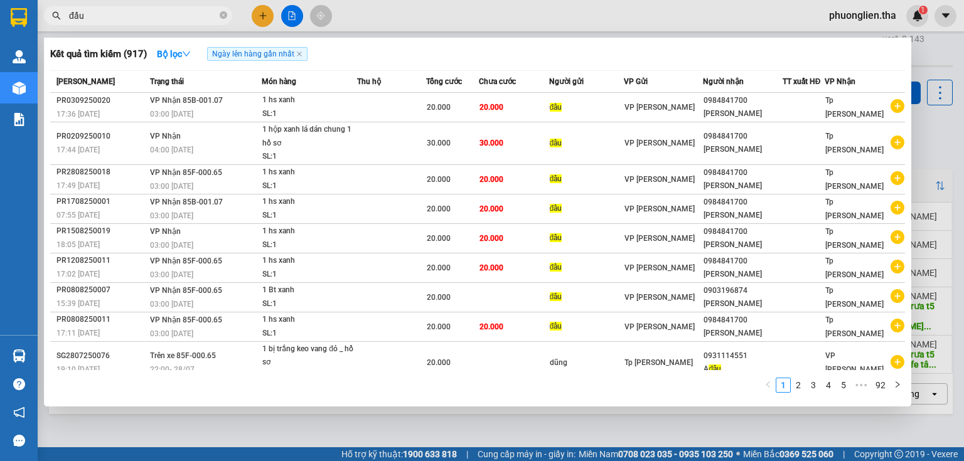
drag, startPoint x: 100, startPoint y: 18, endPoint x: 43, endPoint y: 16, distance: 57.1
click at [43, 16] on div "đẩu" at bounding box center [122, 15] width 245 height 19
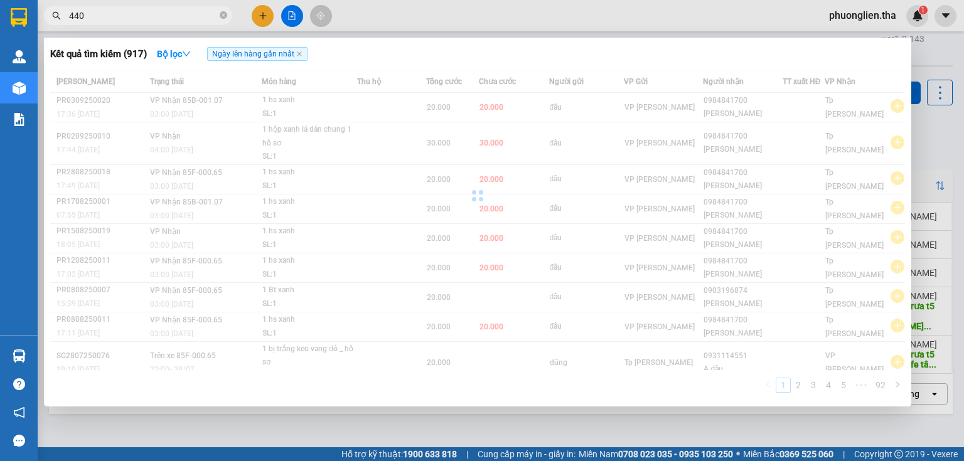
type input "440"
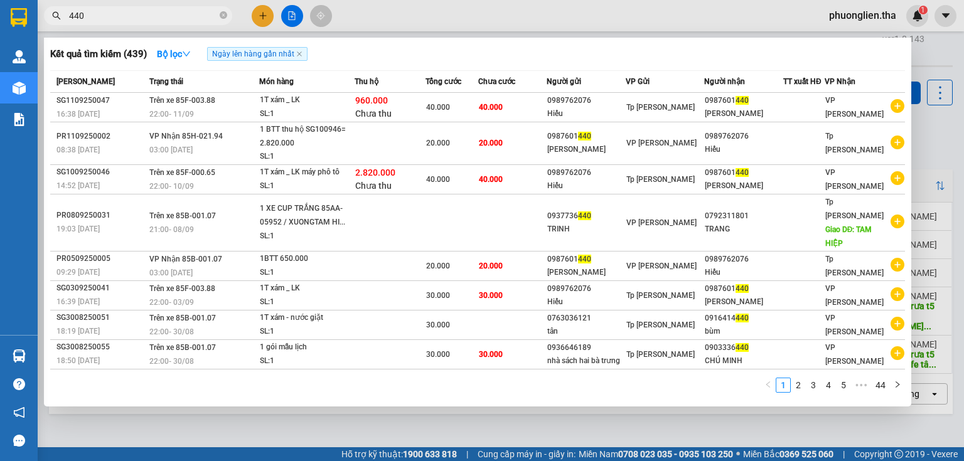
click at [260, 15] on div at bounding box center [482, 230] width 964 height 461
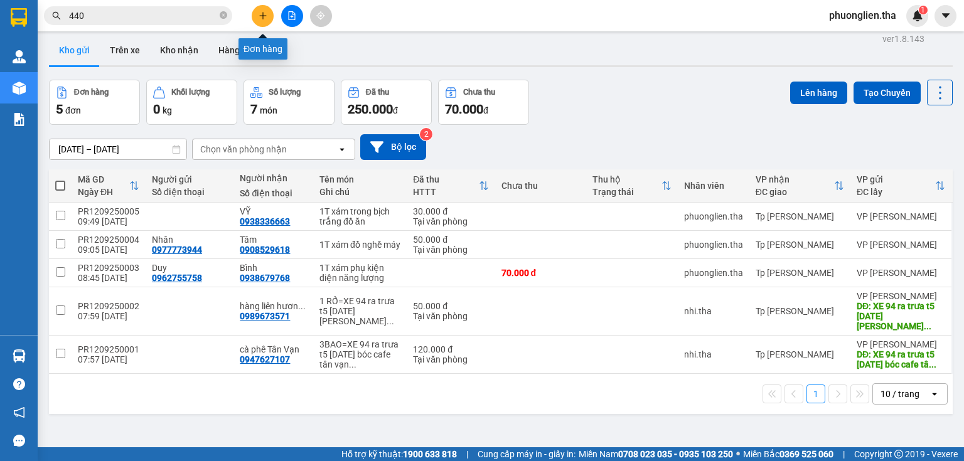
click at [265, 13] on icon "plus" at bounding box center [263, 15] width 9 height 9
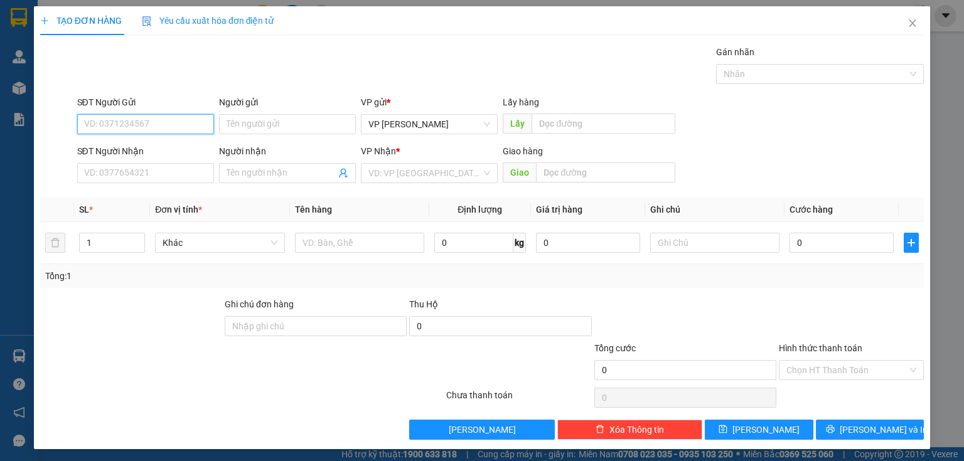
click at [147, 127] on input "SĐT Người Gửi" at bounding box center [145, 124] width 137 height 20
click at [108, 155] on div "0987601440 - Minh Trinh" at bounding box center [146, 149] width 124 height 14
type input "0987601440"
type input "Minh Trinh"
type input "0989762076"
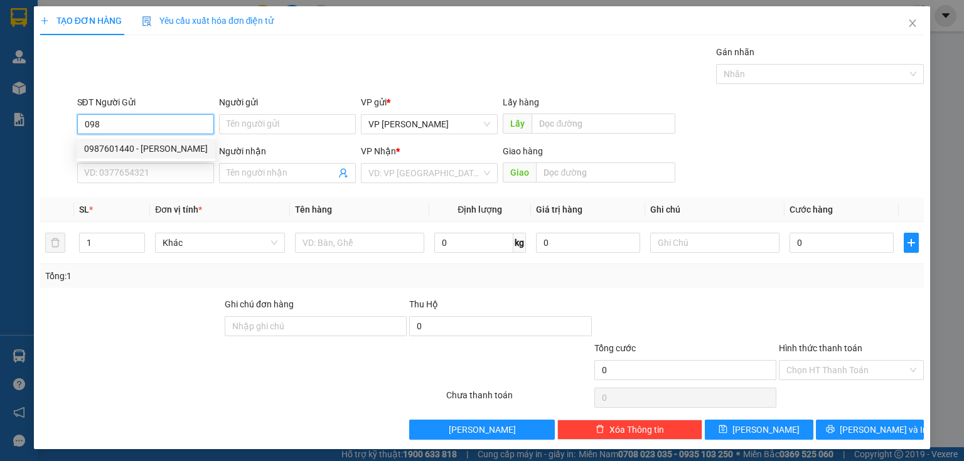
type input "Hiếu"
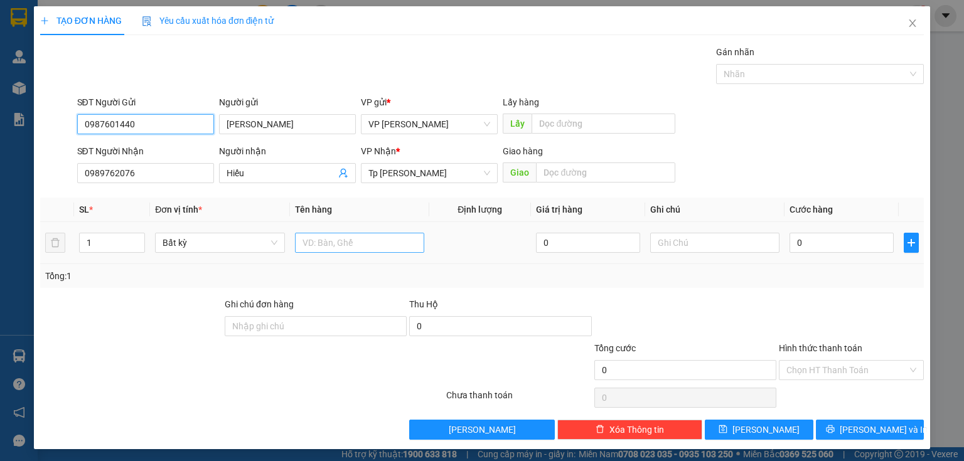
type input "0987601440"
click at [334, 244] on input "text" at bounding box center [359, 243] width 129 height 20
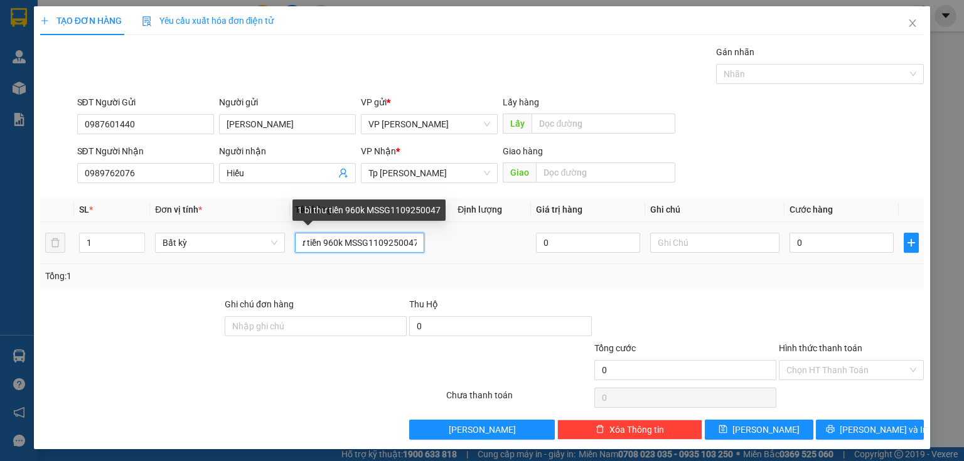
drag, startPoint x: 368, startPoint y: 241, endPoint x: 392, endPoint y: 242, distance: 23.9
click at [392, 242] on input "1 bì thư tiền 960k MSSG1109250047" at bounding box center [359, 243] width 129 height 20
click at [393, 242] on input "1 bì thư tiền 960k MSSG1109250047" at bounding box center [359, 243] width 129 height 20
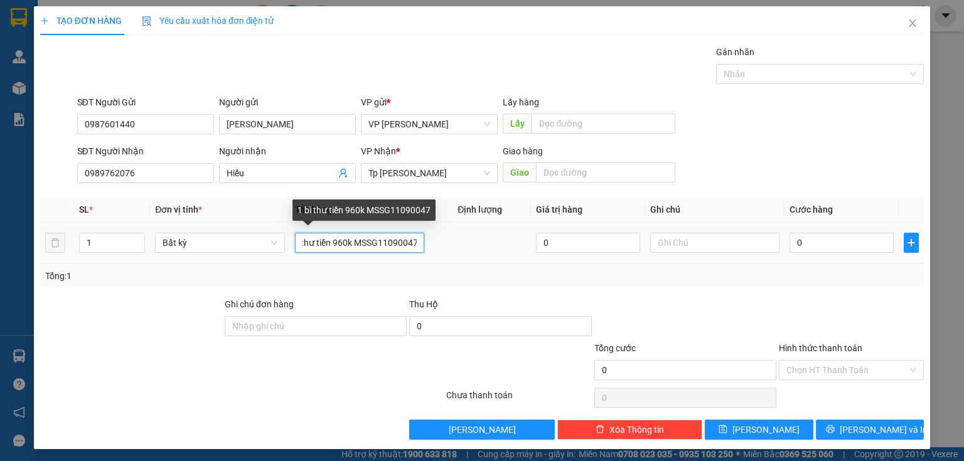
drag, startPoint x: 378, startPoint y: 241, endPoint x: 402, endPoint y: 243, distance: 24.6
click at [402, 243] on input "1 bì thư tiền 960k MSSG11090047" at bounding box center [359, 243] width 129 height 20
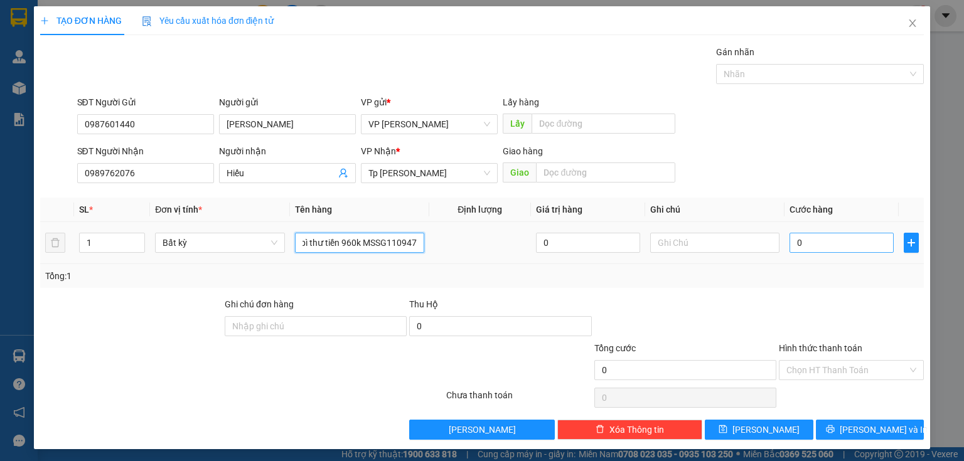
type input "1 bì thư tiền 960k MSSG11094747"
click at [813, 246] on input "0" at bounding box center [841, 243] width 104 height 20
type input "2"
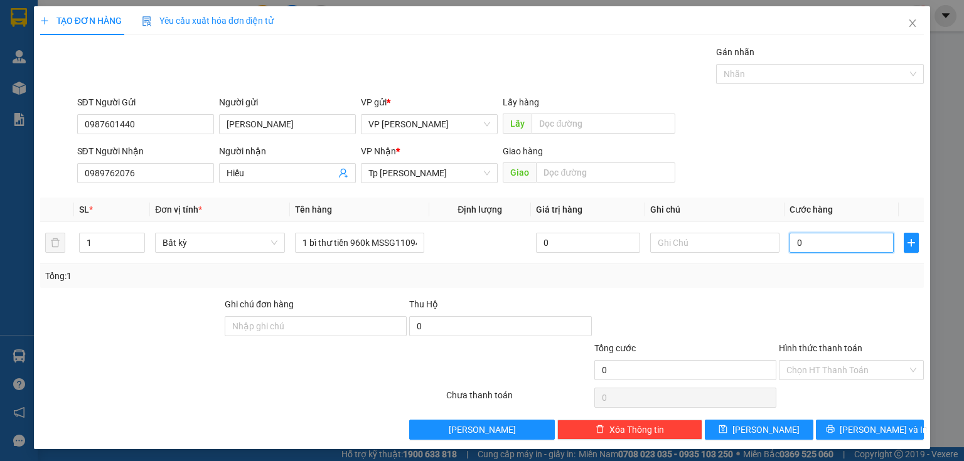
type input "2"
type input "20"
type input "200"
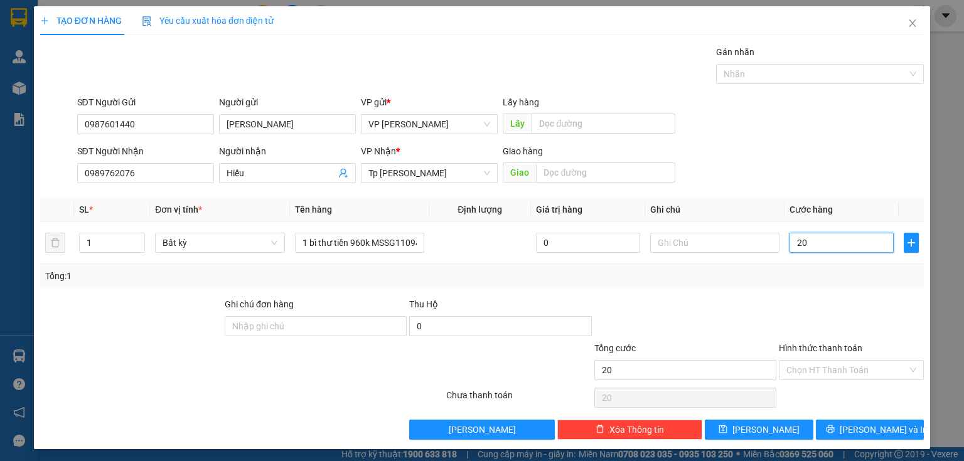
type input "200"
type input "2.000"
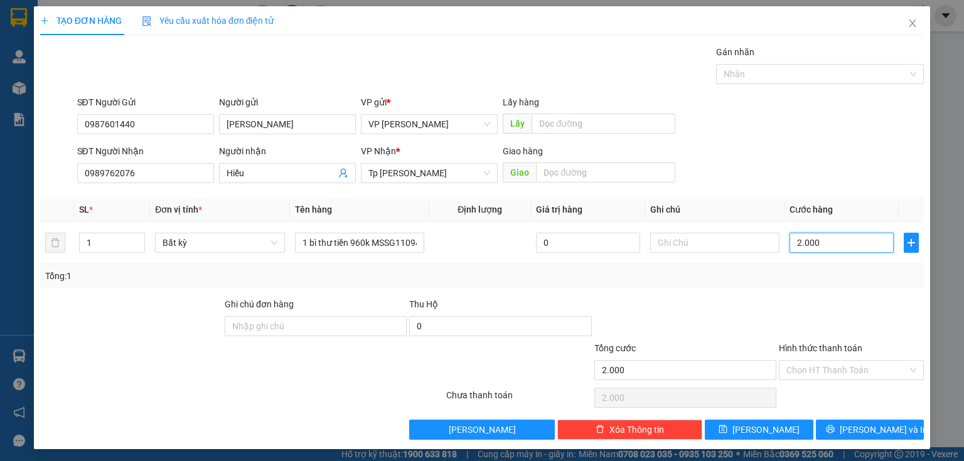
type input "20.000"
type input "2.000"
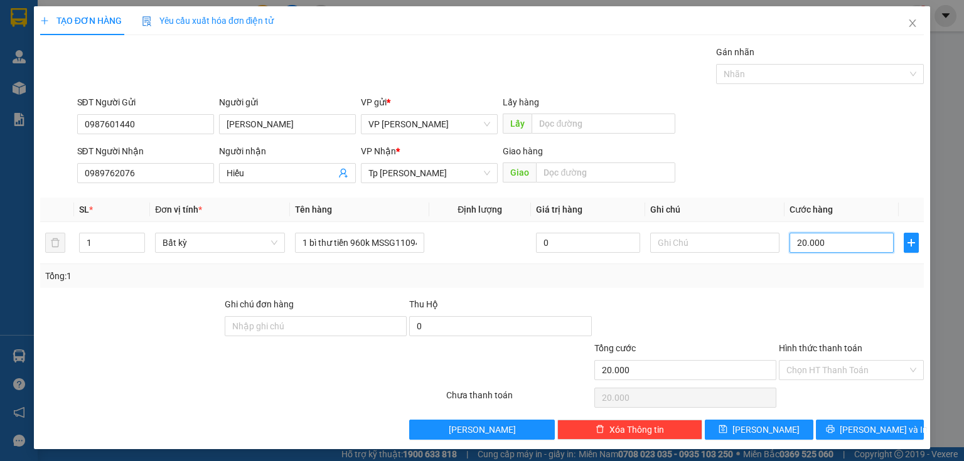
type input "2.000"
type input "200"
type input "20"
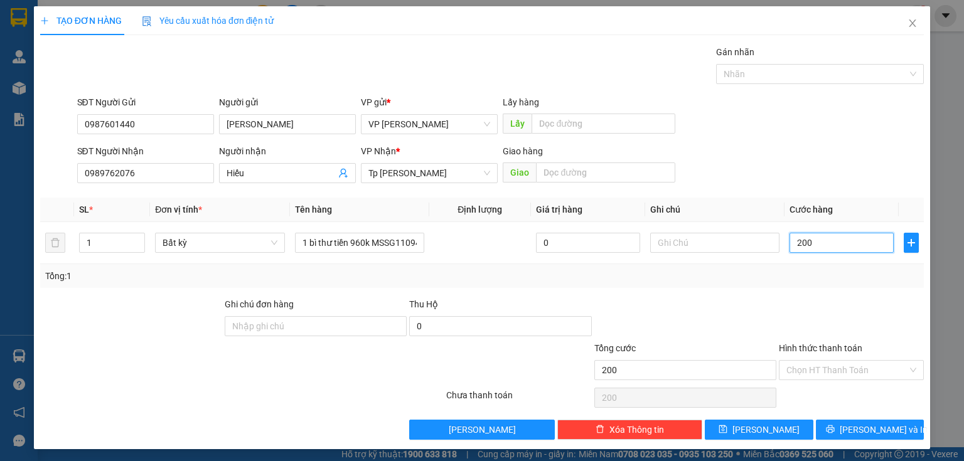
type input "20"
type input "2"
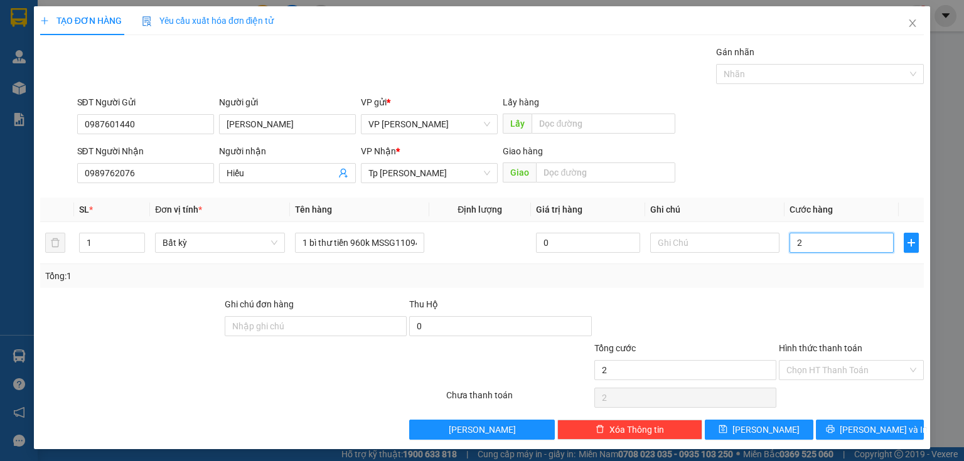
type input "20"
type input "20.000"
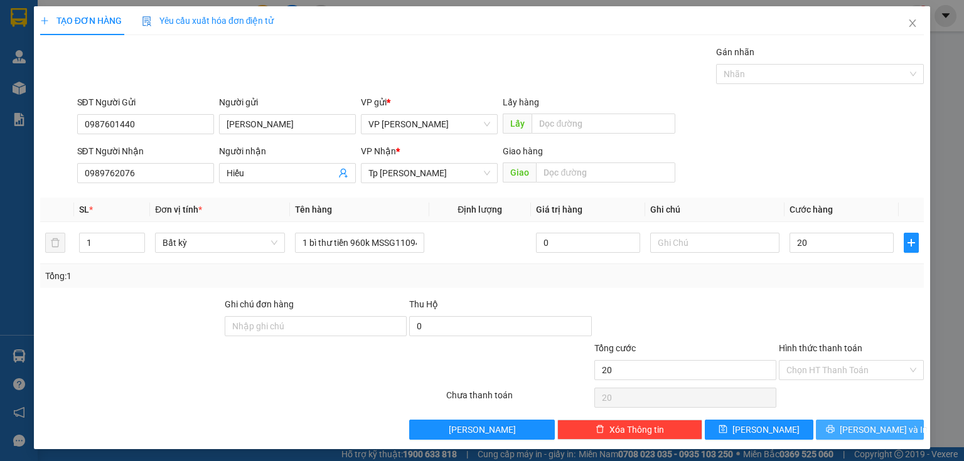
type input "20.000"
click at [816, 427] on button "Lưu và In" at bounding box center [870, 430] width 109 height 20
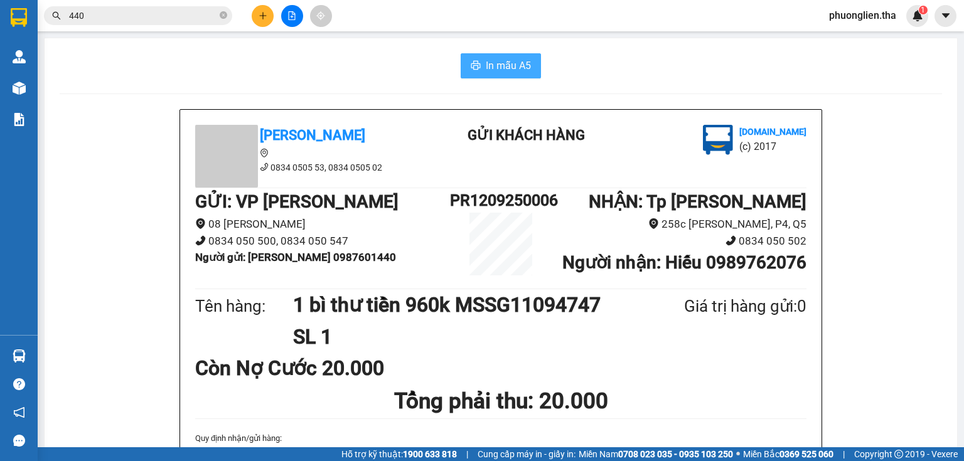
click at [518, 61] on span "In mẫu A5" at bounding box center [508, 66] width 45 height 16
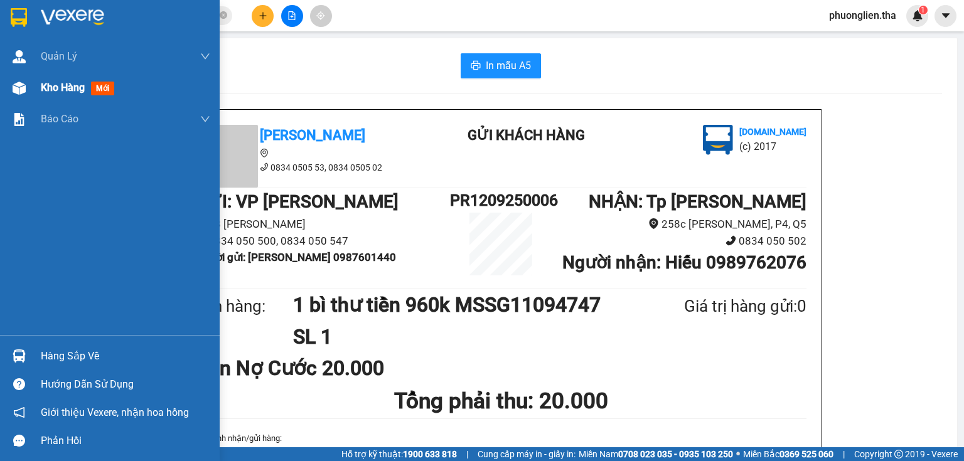
click at [55, 92] on span "Kho hàng" at bounding box center [63, 88] width 44 height 12
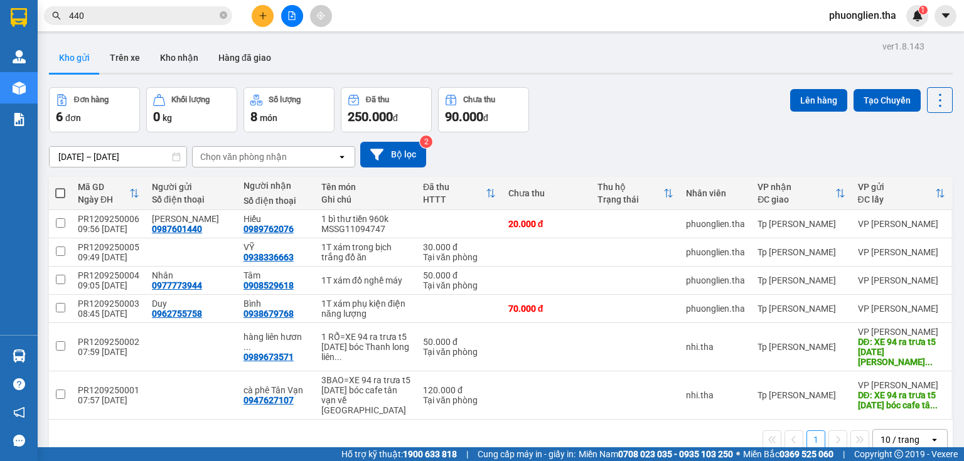
click at [168, 20] on input "440" at bounding box center [143, 16] width 148 height 14
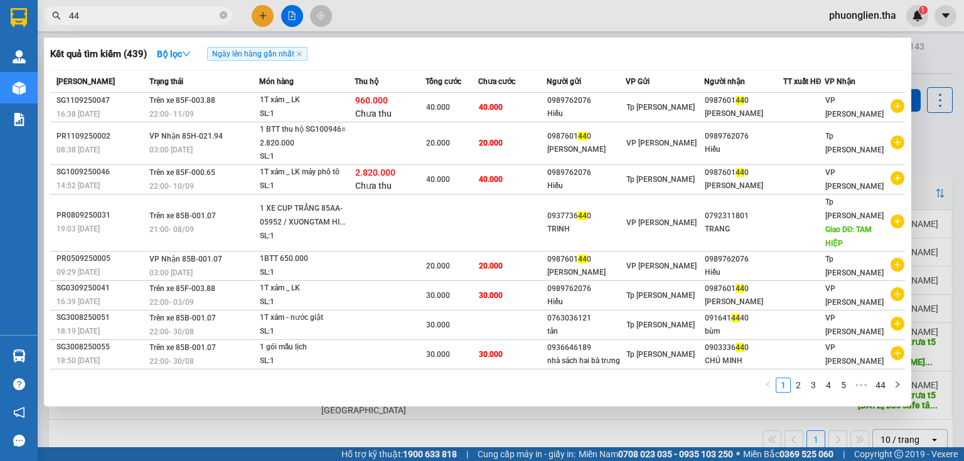
type input "4"
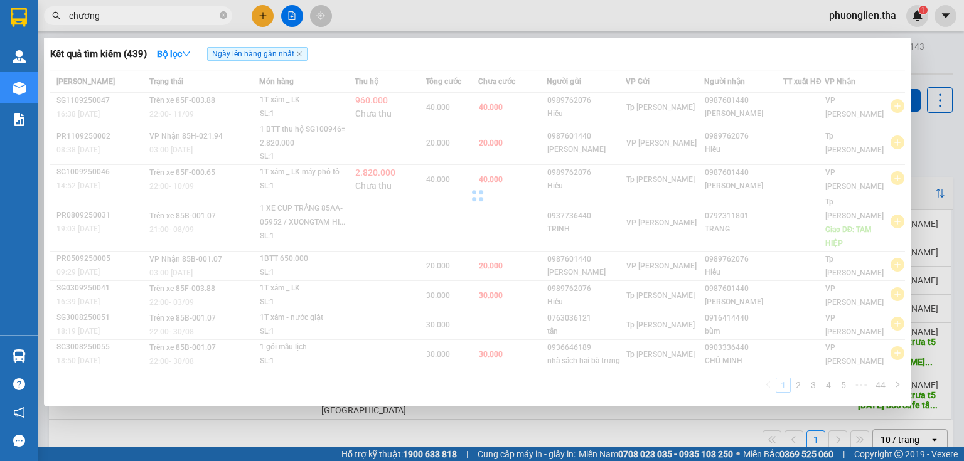
type input "chương"
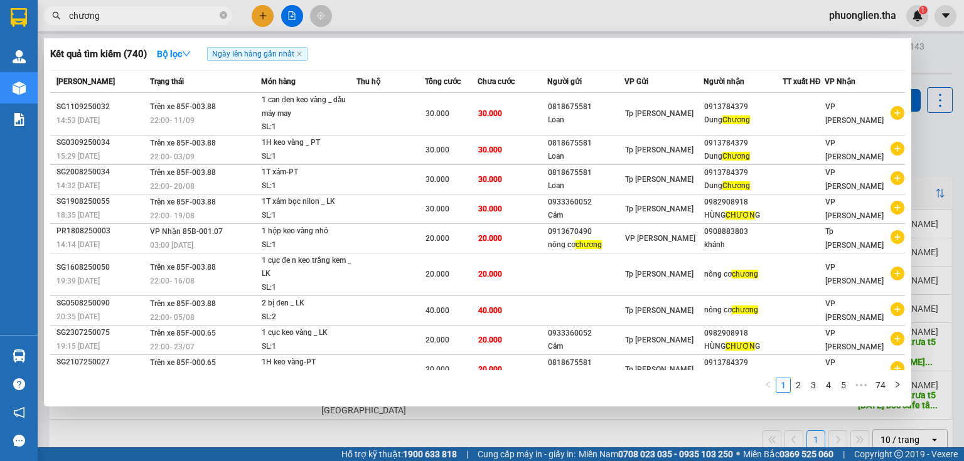
click at [944, 52] on div at bounding box center [482, 230] width 964 height 461
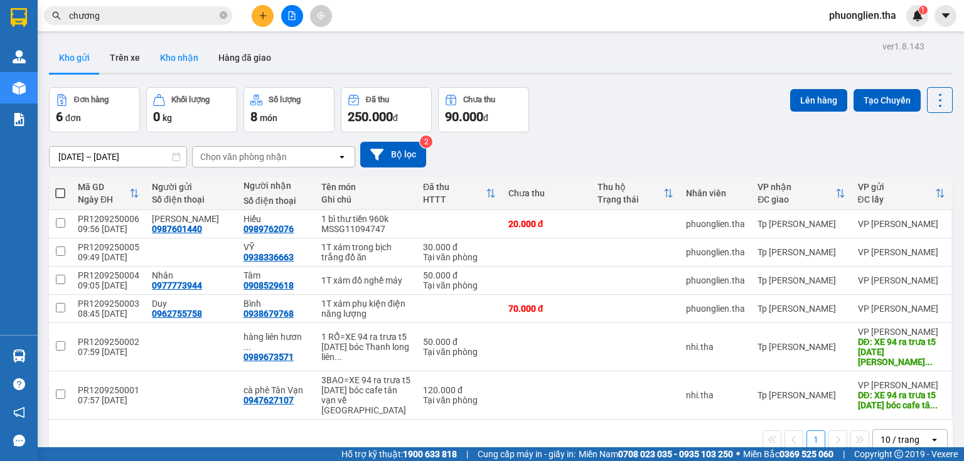
click at [176, 59] on button "Kho nhận" at bounding box center [179, 58] width 58 height 30
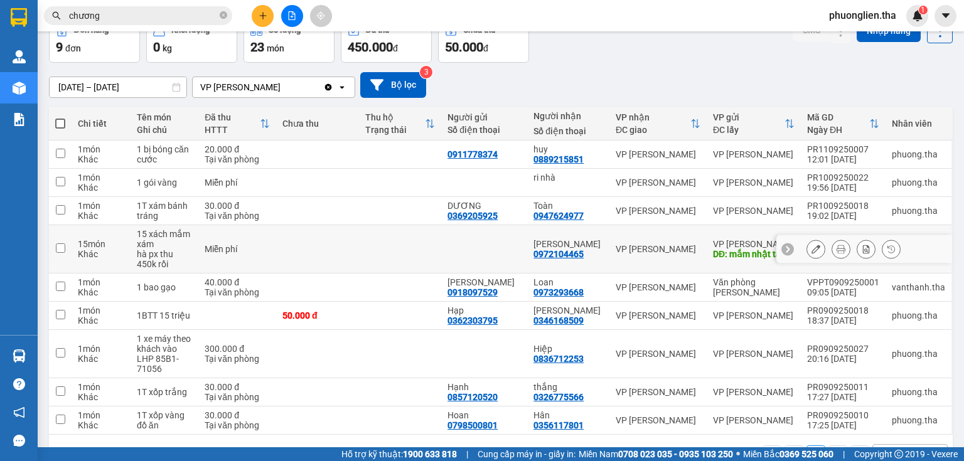
scroll to position [46, 0]
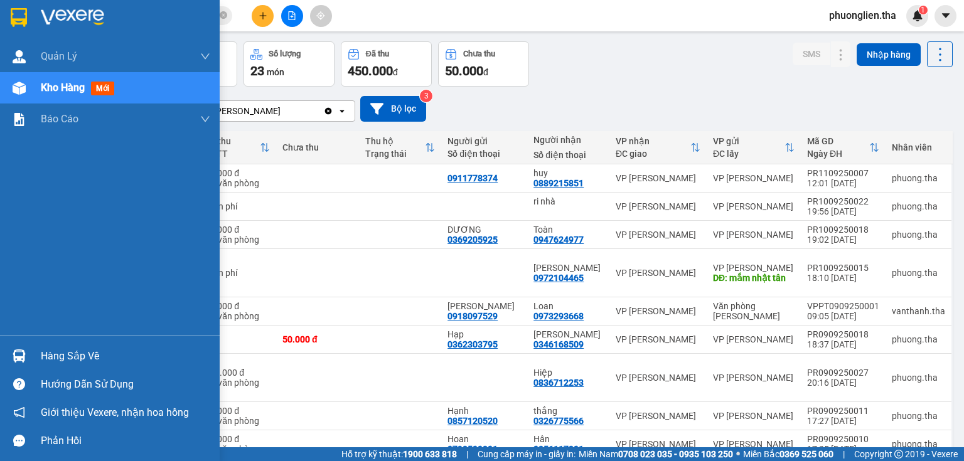
click at [58, 90] on span "Kho hàng" at bounding box center [63, 88] width 44 height 12
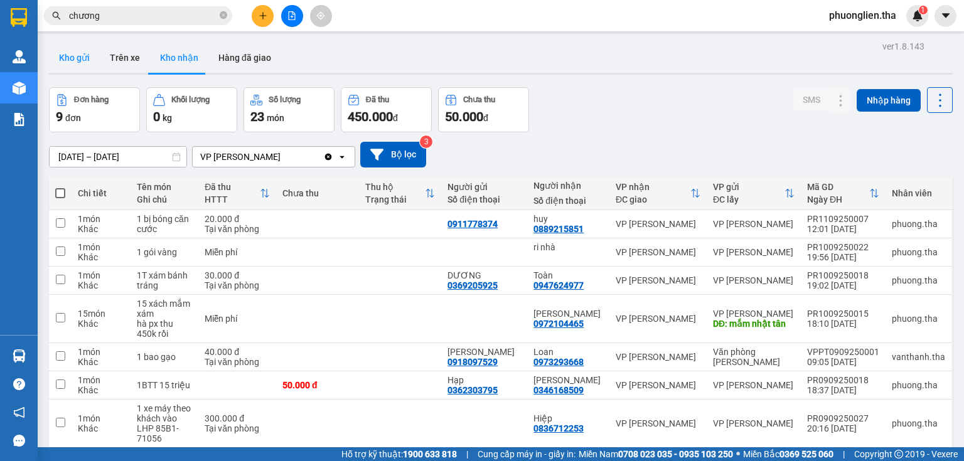
click at [75, 62] on button "Kho gửi" at bounding box center [74, 58] width 51 height 30
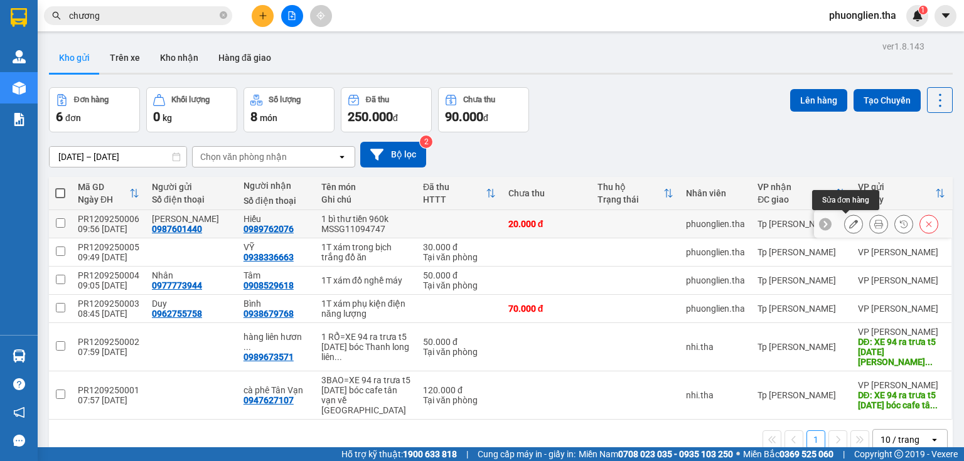
click at [849, 223] on icon at bounding box center [853, 224] width 9 height 9
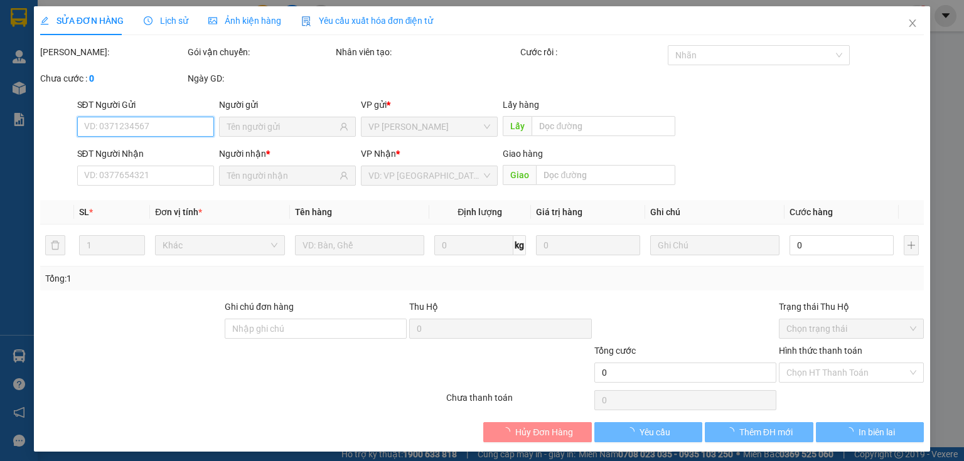
type input "0987601440"
type input "0989762076"
type input "20.000"
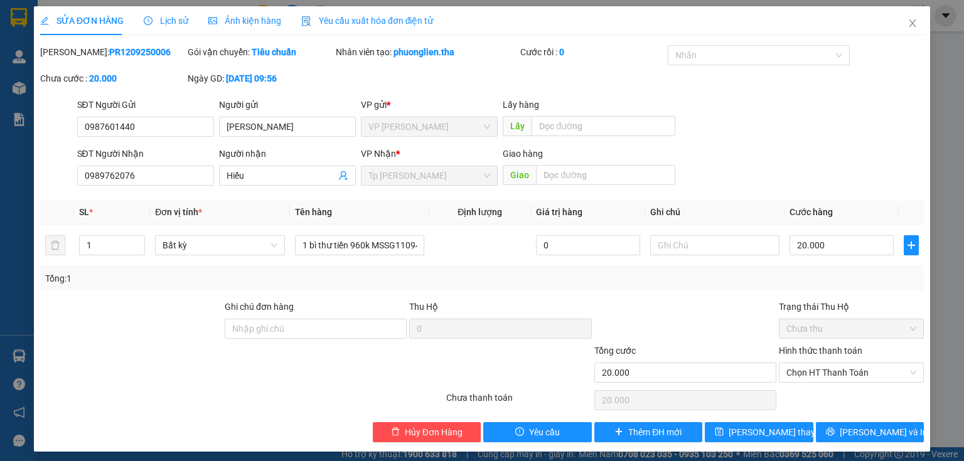
click at [20, 60] on div "SỬA ĐƠN HÀNG Lịch sử Ảnh kiện hàng Yêu cầu xuất hóa đơn điện tử Total Paid Fee …" at bounding box center [482, 230] width 964 height 461
click at [907, 26] on icon "close" at bounding box center [912, 23] width 10 height 10
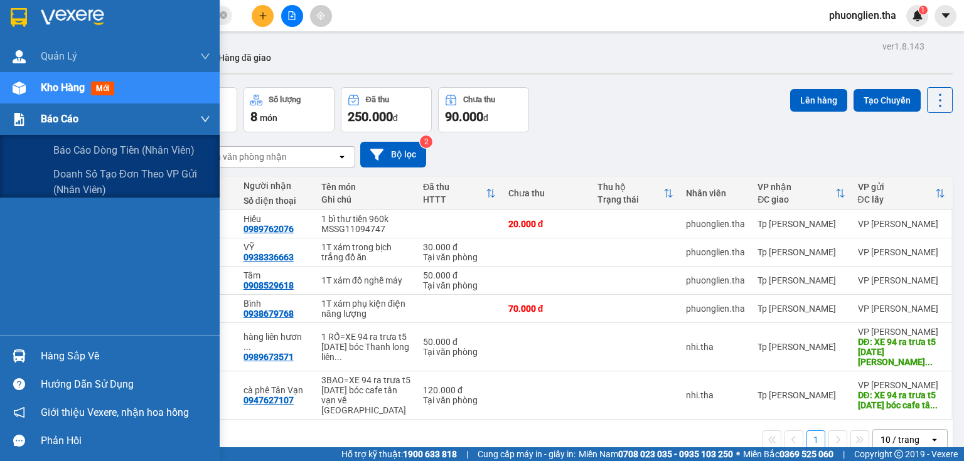
click at [37, 119] on div "Báo cáo" at bounding box center [110, 119] width 220 height 31
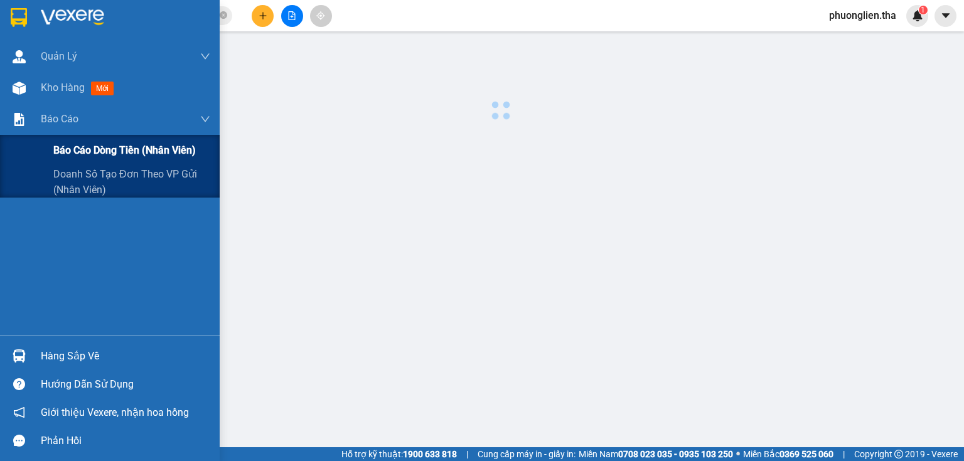
click at [90, 152] on span "Báo cáo dòng tiền (nhân viên)" at bounding box center [124, 150] width 142 height 16
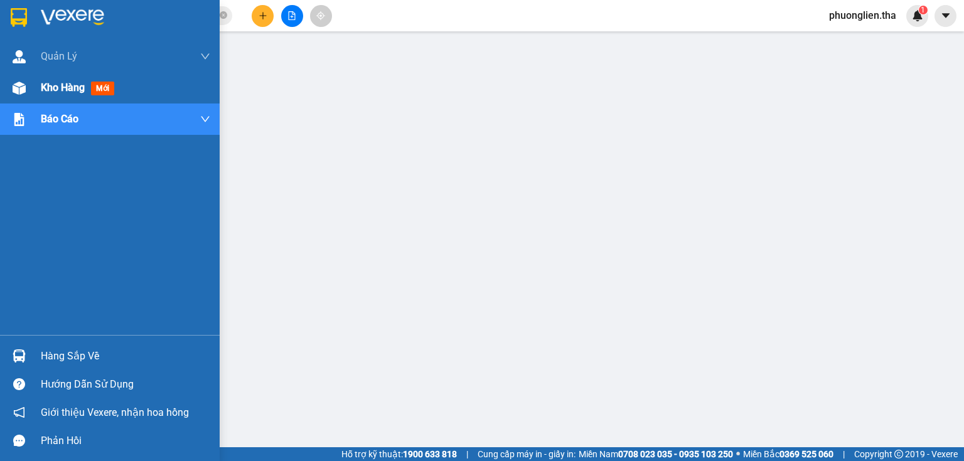
click at [73, 83] on span "Kho hàng" at bounding box center [63, 88] width 44 height 12
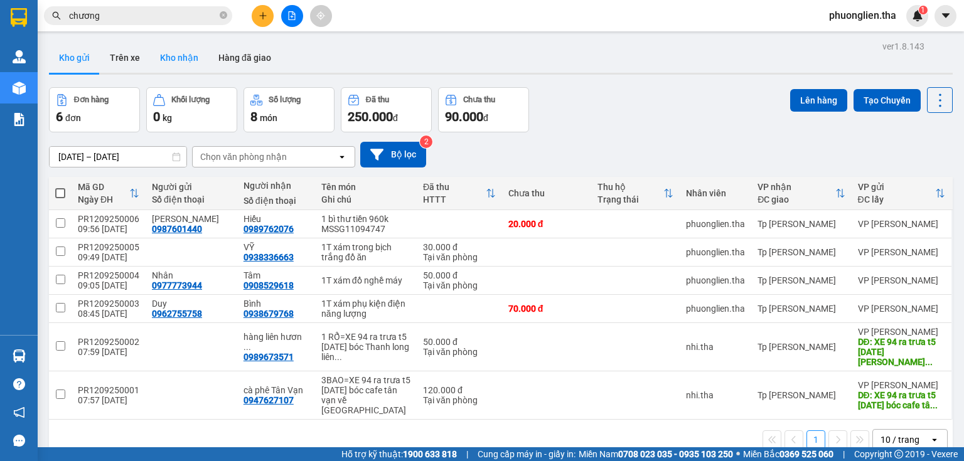
click at [177, 58] on button "Kho nhận" at bounding box center [179, 58] width 58 height 30
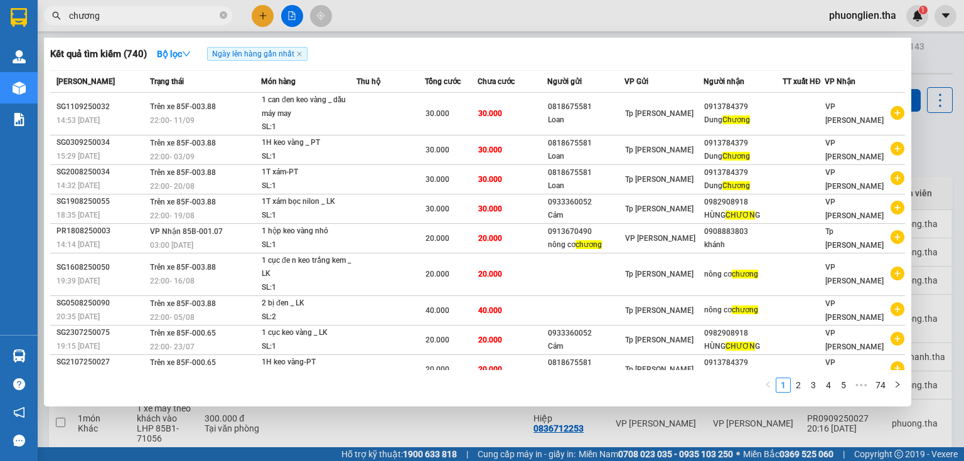
click at [106, 15] on input "chương" at bounding box center [143, 16] width 148 height 14
drag, startPoint x: 106, startPoint y: 15, endPoint x: 65, endPoint y: 22, distance: 42.0
click at [65, 22] on span "chương" at bounding box center [138, 15] width 188 height 19
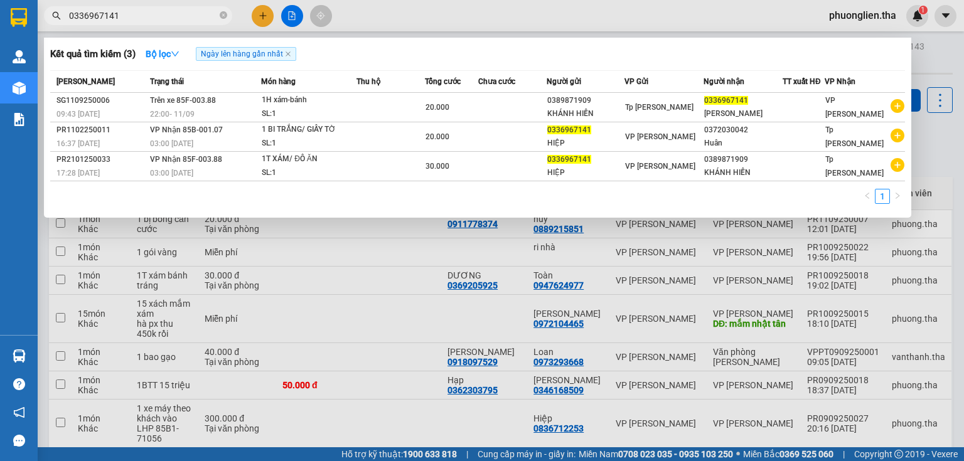
click at [622, 14] on div at bounding box center [482, 230] width 964 height 461
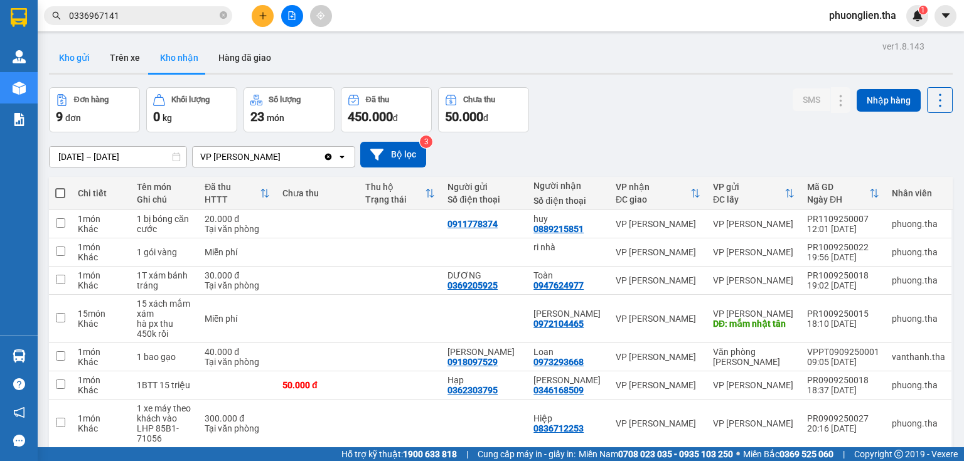
click at [75, 56] on button "Kho gửi" at bounding box center [74, 58] width 51 height 30
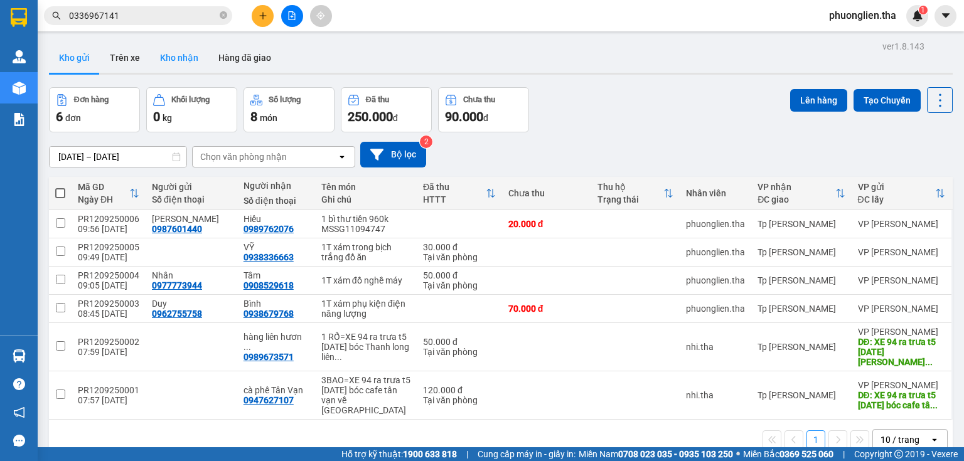
click at [178, 53] on button "Kho nhận" at bounding box center [179, 58] width 58 height 30
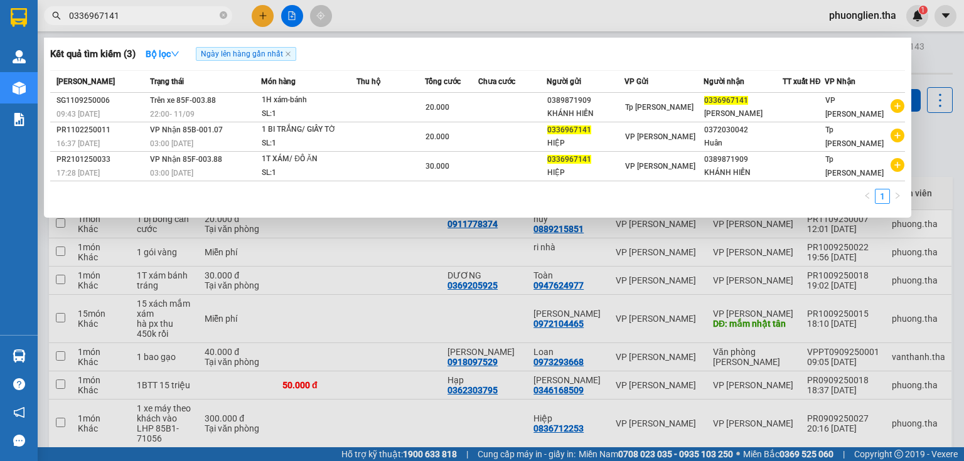
drag, startPoint x: 134, startPoint y: 17, endPoint x: 68, endPoint y: 23, distance: 66.8
click at [68, 23] on span "0336967141" at bounding box center [138, 15] width 188 height 19
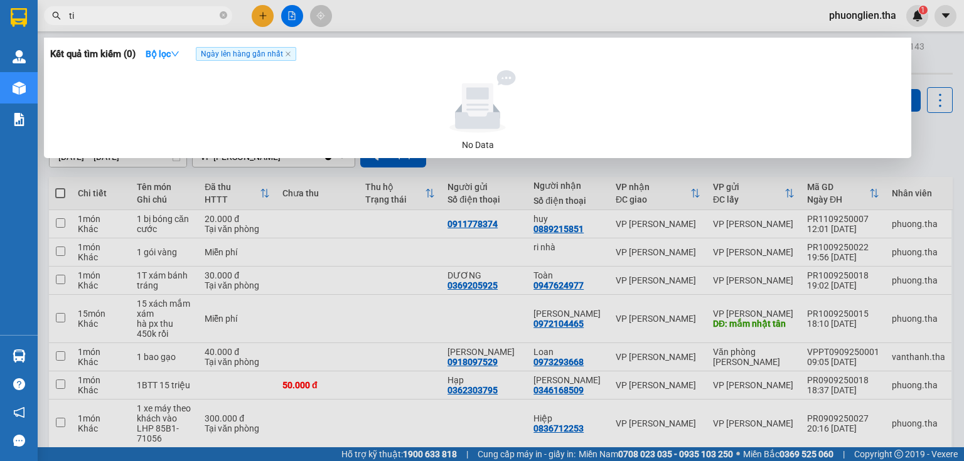
type input "t"
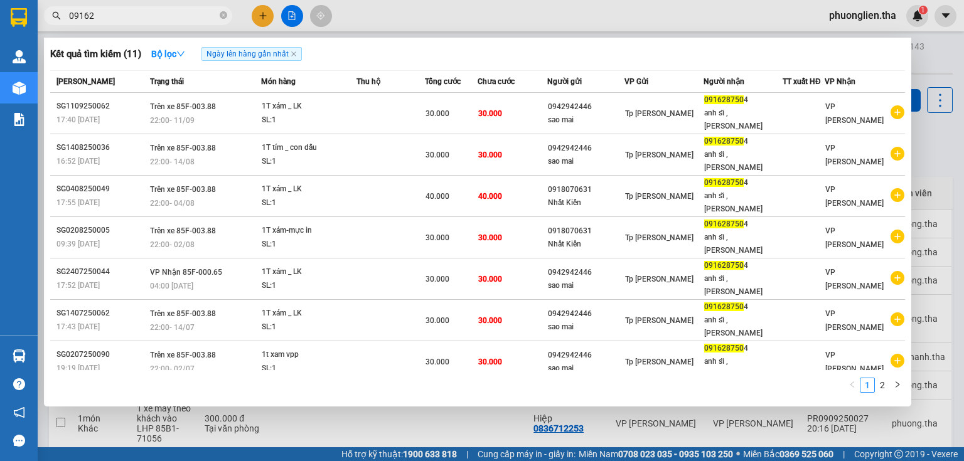
type input "0916"
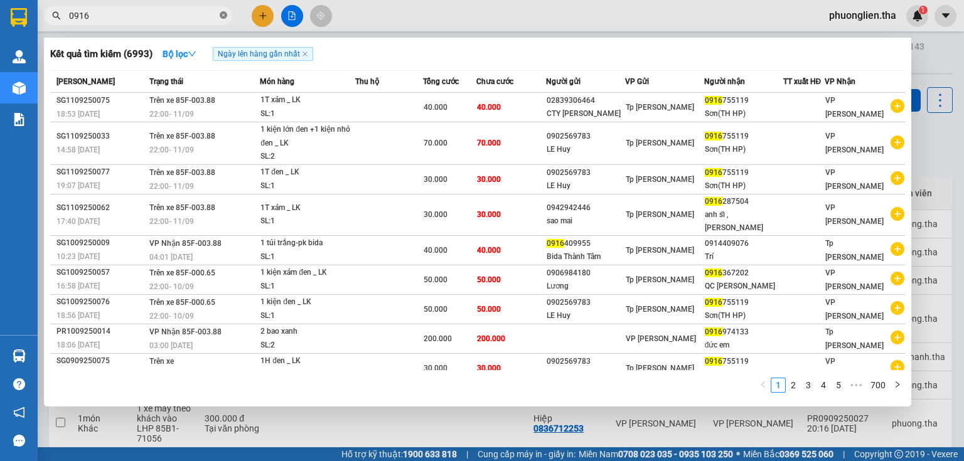
click at [223, 16] on icon "close-circle" at bounding box center [224, 15] width 8 height 8
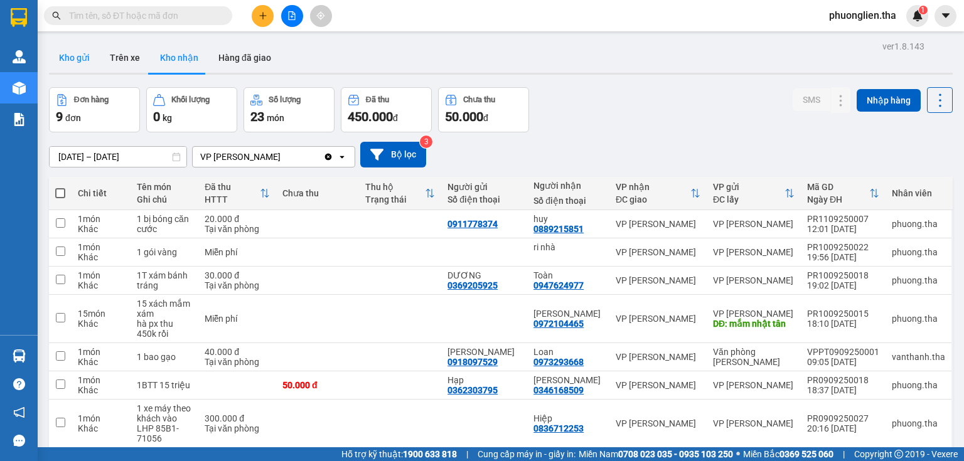
click at [77, 55] on button "Kho gửi" at bounding box center [74, 58] width 51 height 30
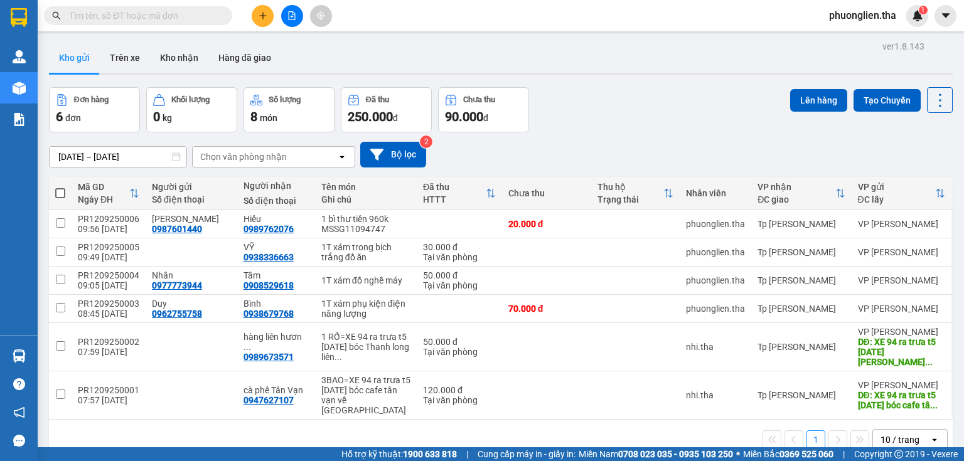
click at [169, 14] on input "text" at bounding box center [143, 16] width 148 height 14
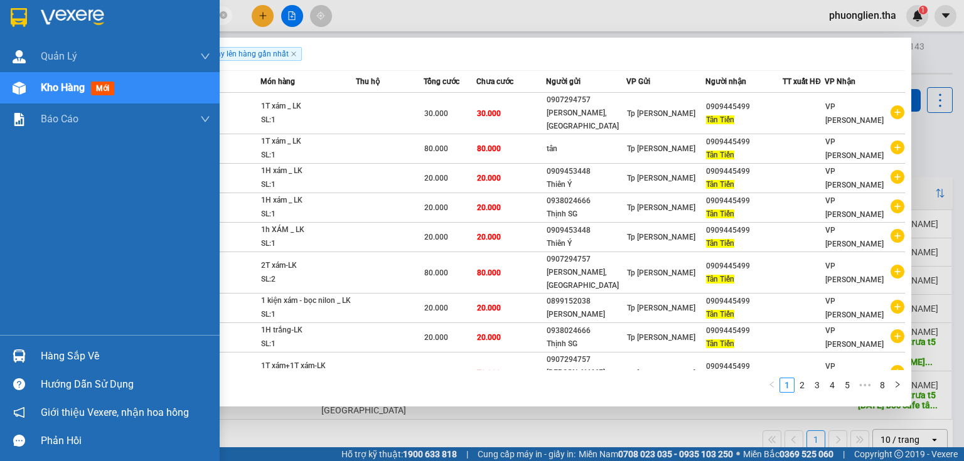
drag, startPoint x: 63, startPoint y: 23, endPoint x: 120, endPoint y: 20, distance: 57.8
click at [120, 20] on section "Kết quả tìm kiếm ( 80 ) Bộ lọc Ngày lên hàng gần nhất Mã ĐH Trạng thái Món hàng…" at bounding box center [482, 230] width 964 height 461
drag, startPoint x: 106, startPoint y: 20, endPoint x: 200, endPoint y: 12, distance: 94.5
click at [176, 9] on section "Kết quả tìm kiếm ( 80 ) Bộ lọc Ngày lên hàng gần nhất Mã ĐH Trạng thái Món hàng…" at bounding box center [482, 230] width 964 height 461
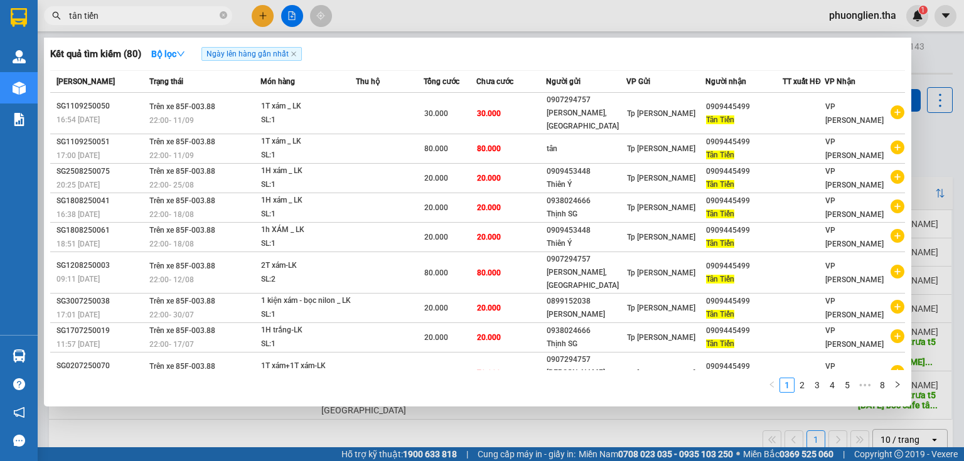
click at [193, 16] on input "tân tiến" at bounding box center [143, 16] width 148 height 14
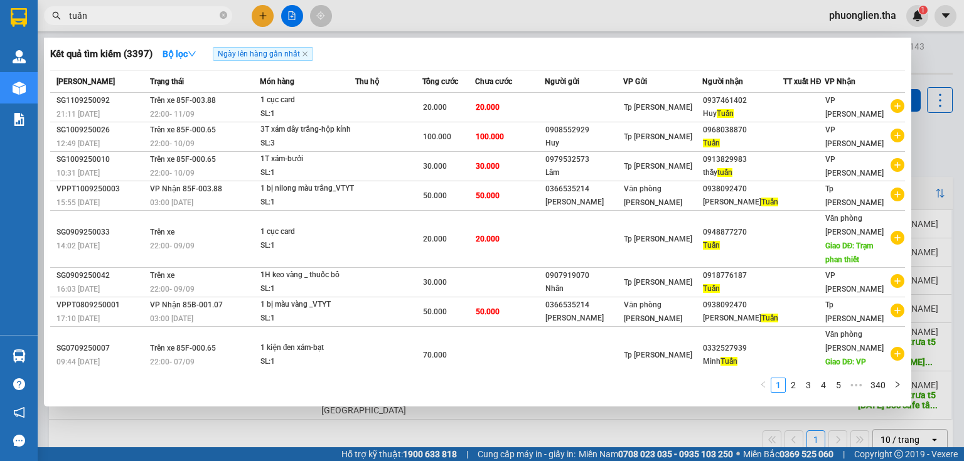
drag, startPoint x: 97, startPoint y: 19, endPoint x: 70, endPoint y: 19, distance: 26.4
click at [70, 19] on input "tuấn" at bounding box center [143, 16] width 148 height 14
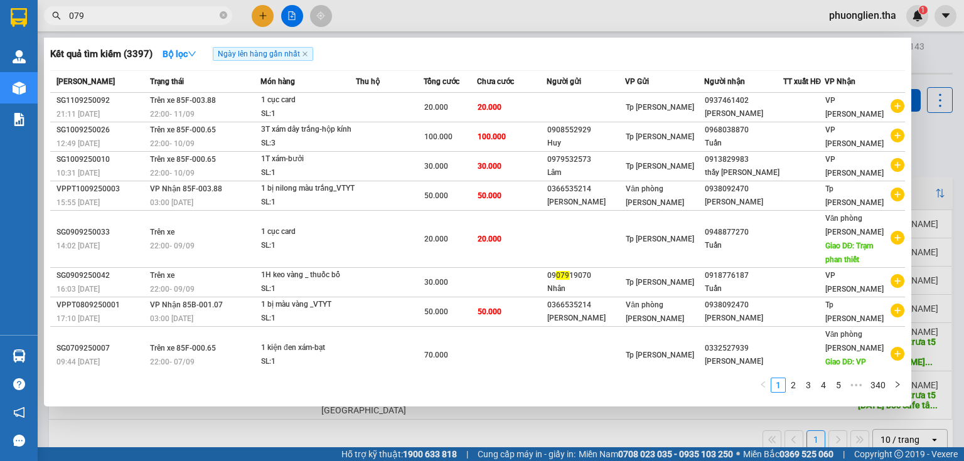
type input "079"
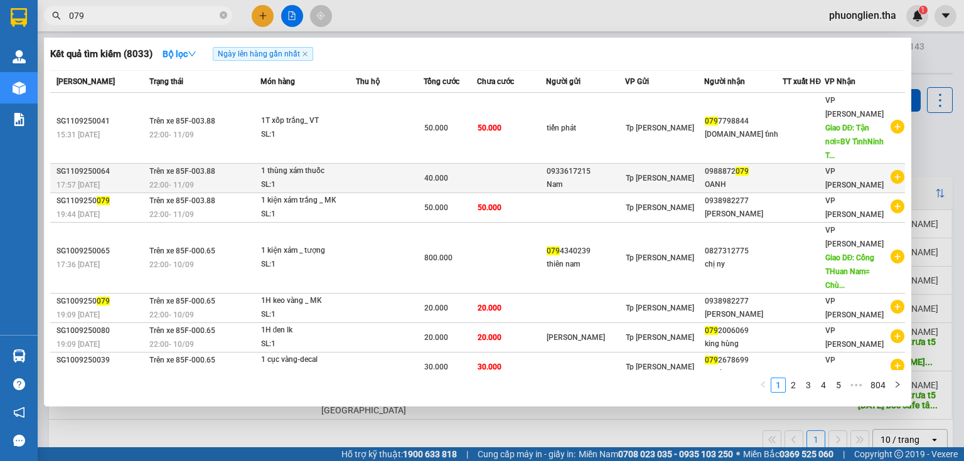
click at [83, 179] on span "17:57 - 11/09" at bounding box center [77, 184] width 43 height 10
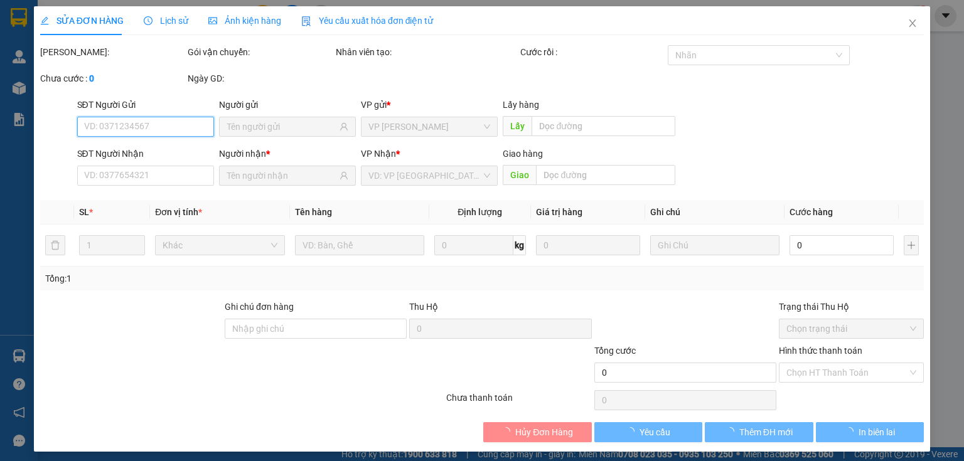
type input "0933617215"
type input "Nam"
type input "0988872079"
type input "OANH"
type input "40.000"
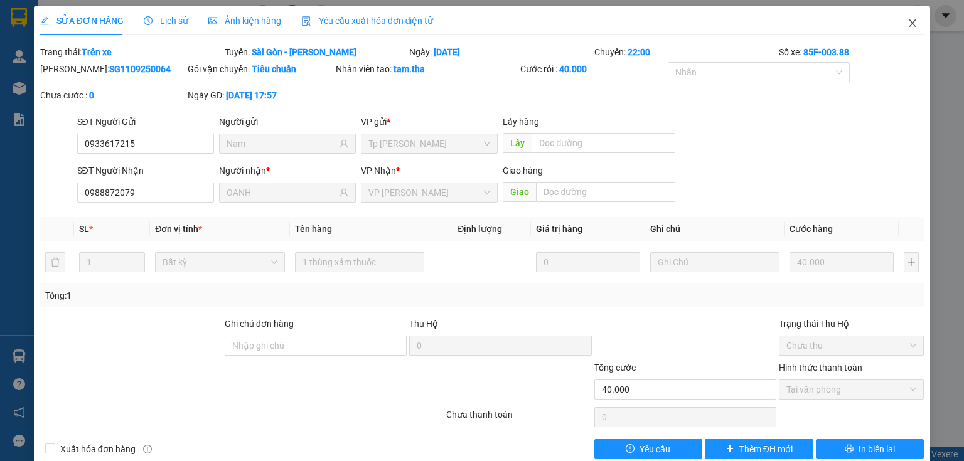
click at [909, 23] on icon "close" at bounding box center [912, 23] width 7 height 8
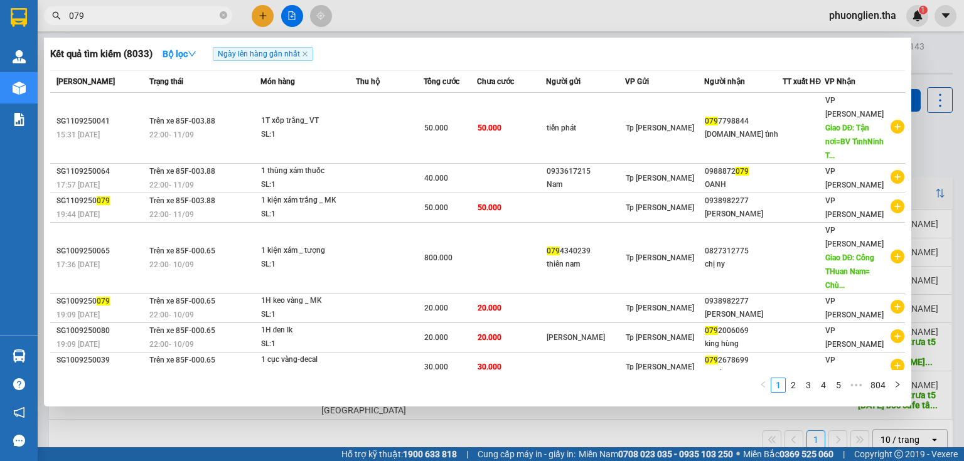
click at [95, 15] on input "079" at bounding box center [143, 16] width 148 height 14
type input "0"
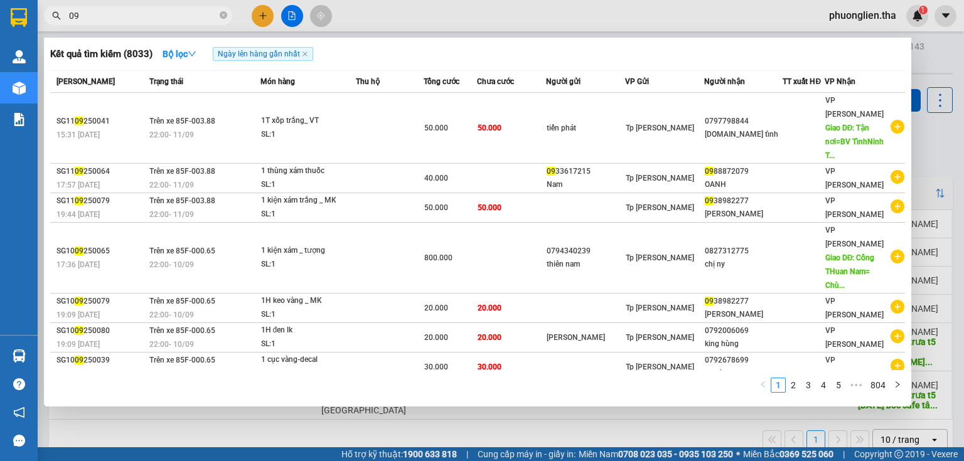
type input "0"
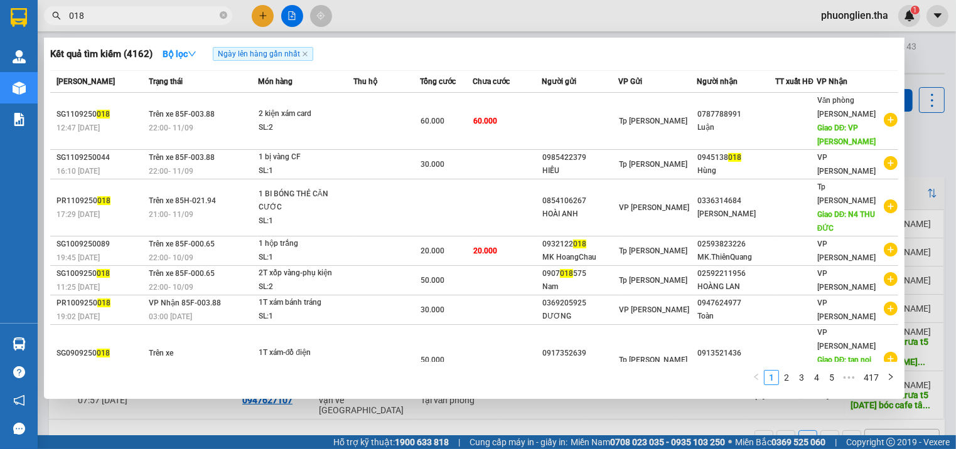
click at [103, 15] on input "018" at bounding box center [143, 16] width 148 height 14
type input "0"
type input "485"
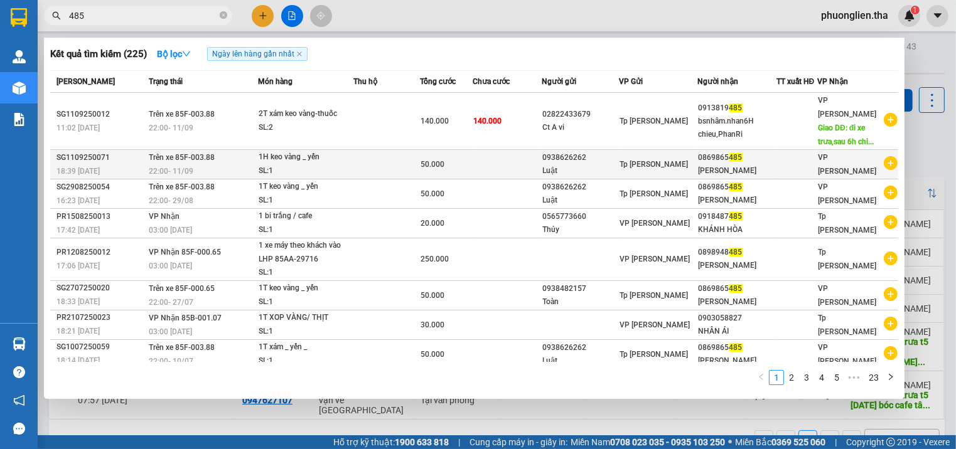
click at [108, 151] on div "SG1109250071" at bounding box center [100, 157] width 88 height 13
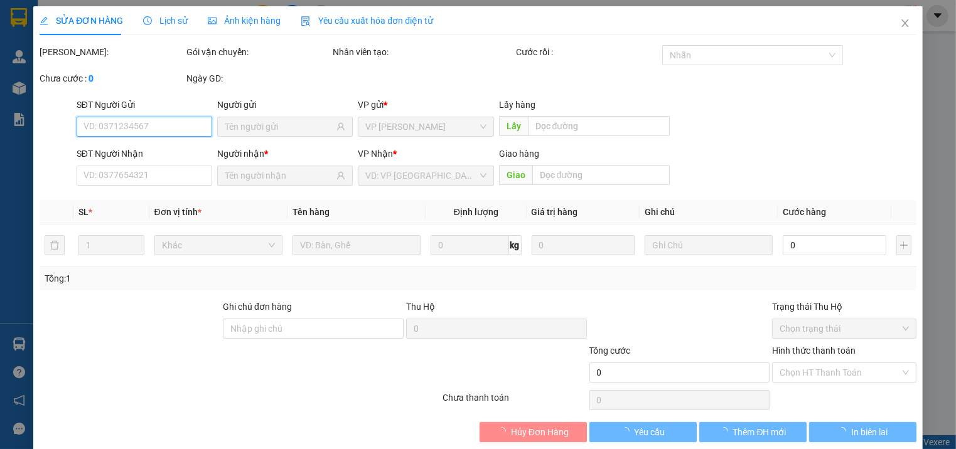
type input "0938626262"
type input "Luật"
type input "0869865485"
type input "Kim Nghi"
type input "50.000"
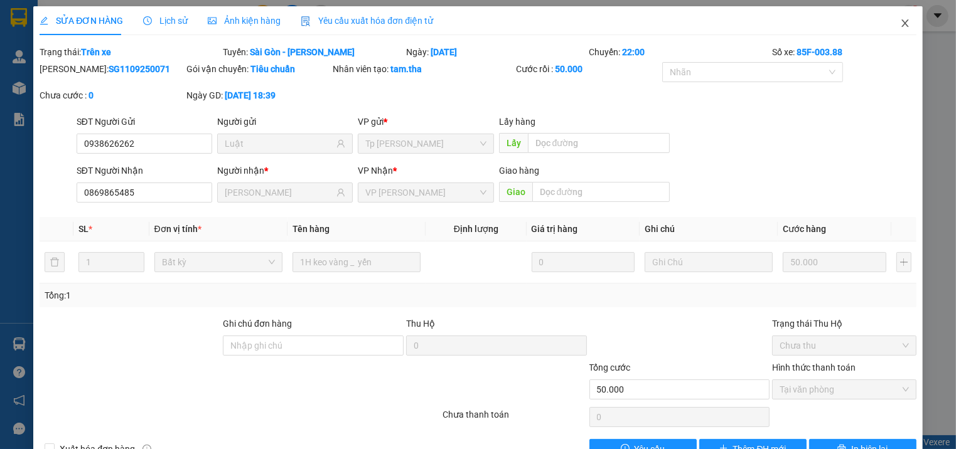
click at [902, 23] on icon "close" at bounding box center [905, 23] width 10 height 10
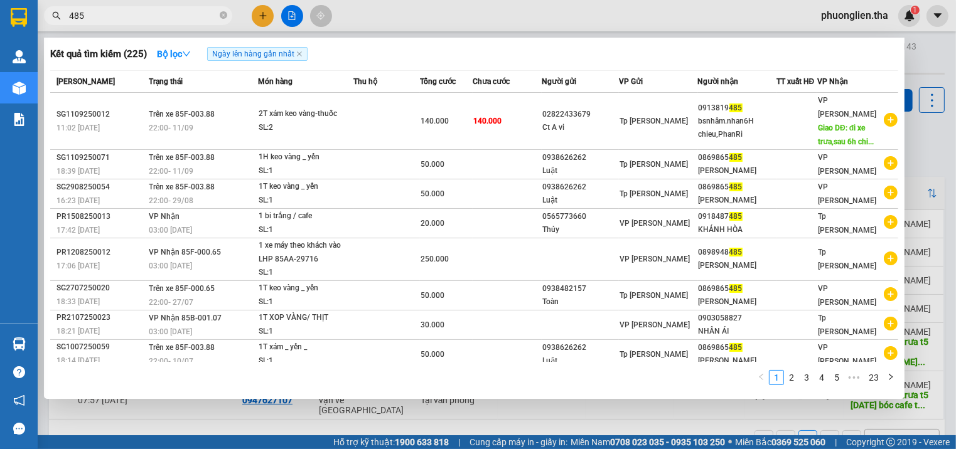
click at [182, 16] on input "485" at bounding box center [143, 16] width 148 height 14
